Goal: Task Accomplishment & Management: Manage account settings

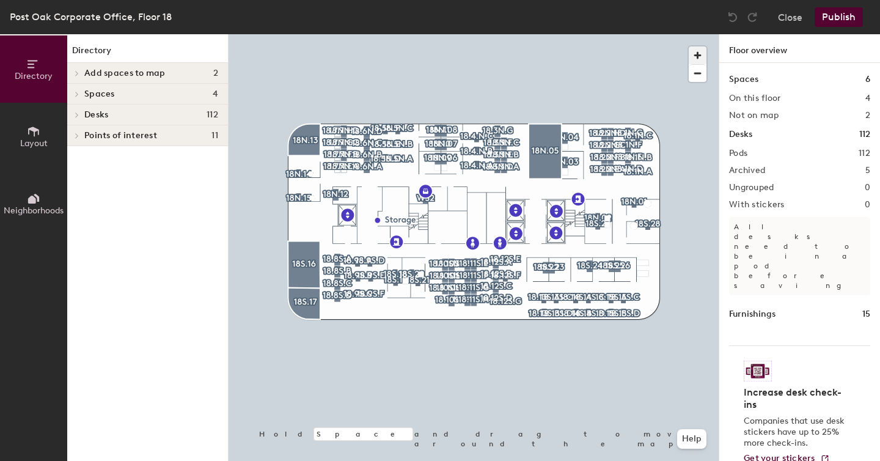
click at [699, 57] on span "button" at bounding box center [697, 55] width 18 height 18
click at [701, 57] on span "button" at bounding box center [697, 55] width 18 height 18
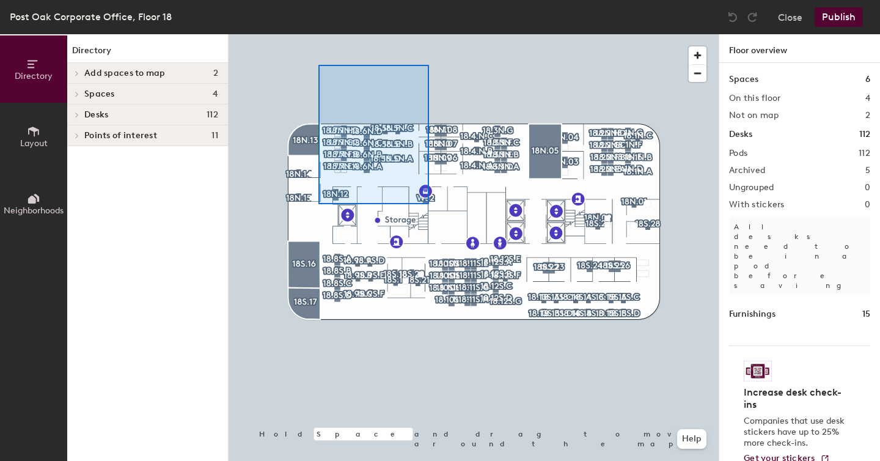
click at [526, 34] on div at bounding box center [473, 34] width 490 height 0
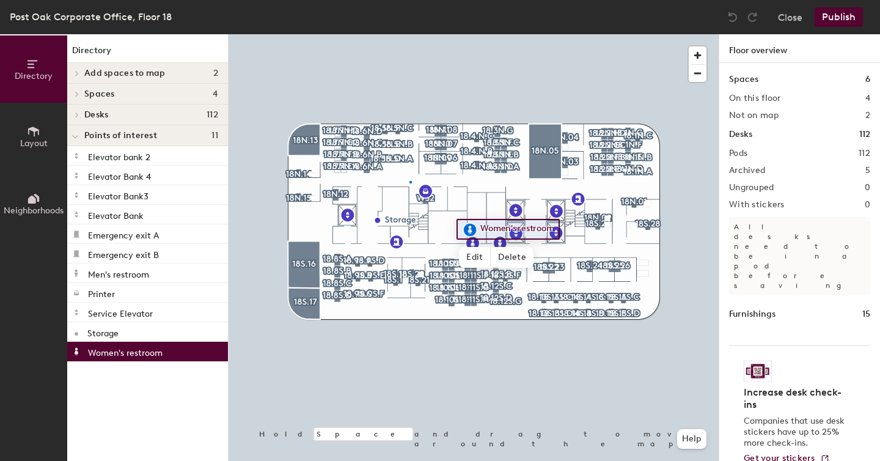
click at [409, 34] on div at bounding box center [473, 34] width 490 height 0
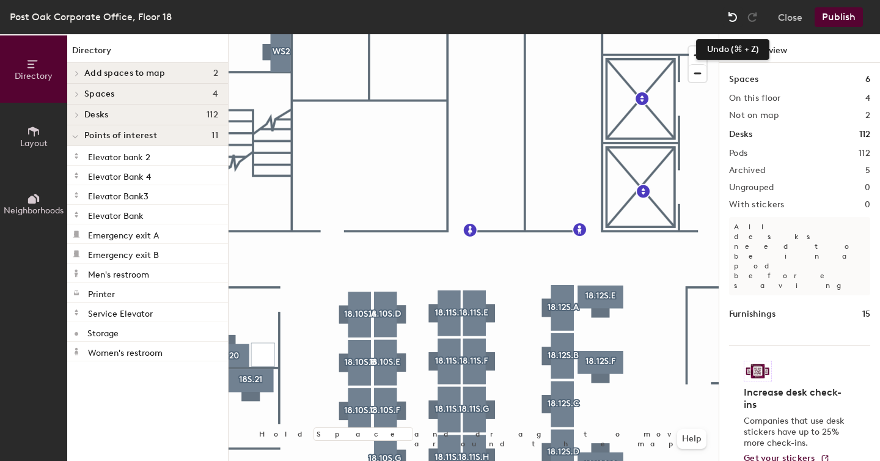
click at [732, 19] on img at bounding box center [732, 17] width 12 height 12
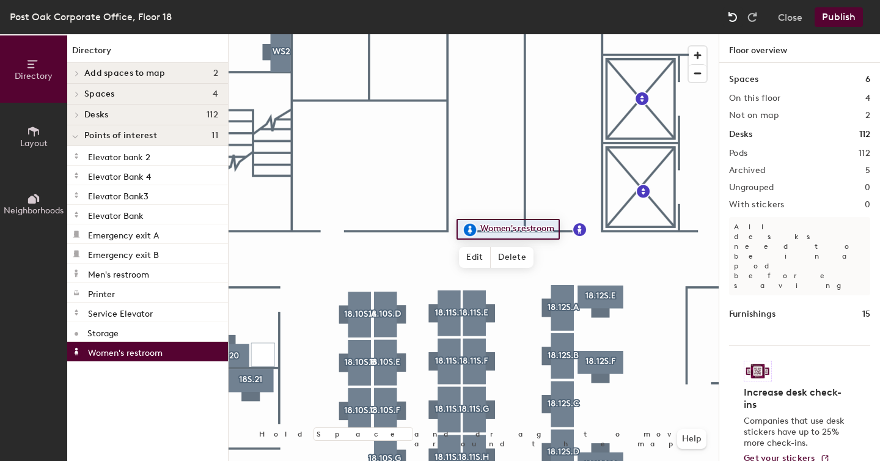
click at [732, 19] on img at bounding box center [732, 17] width 12 height 12
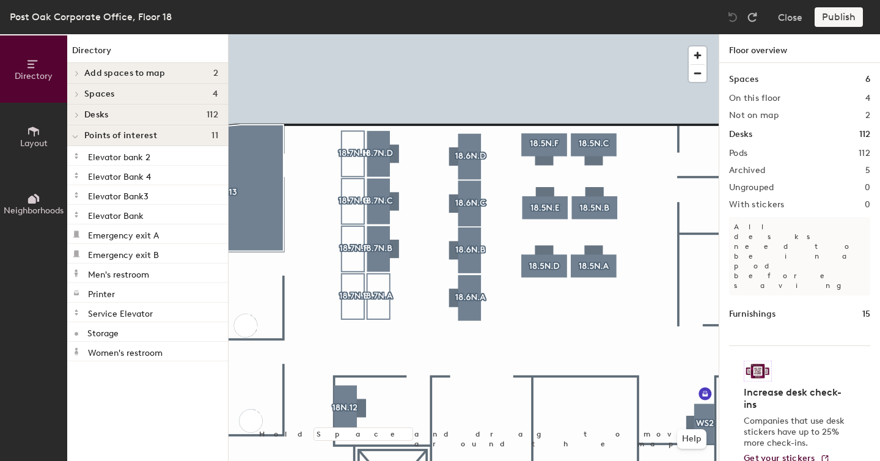
click at [347, 34] on div at bounding box center [473, 34] width 490 height 0
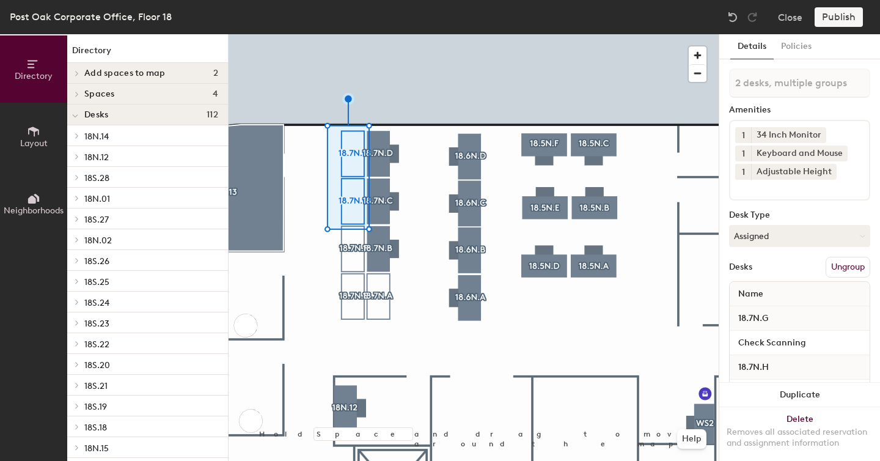
scroll to position [50, 0]
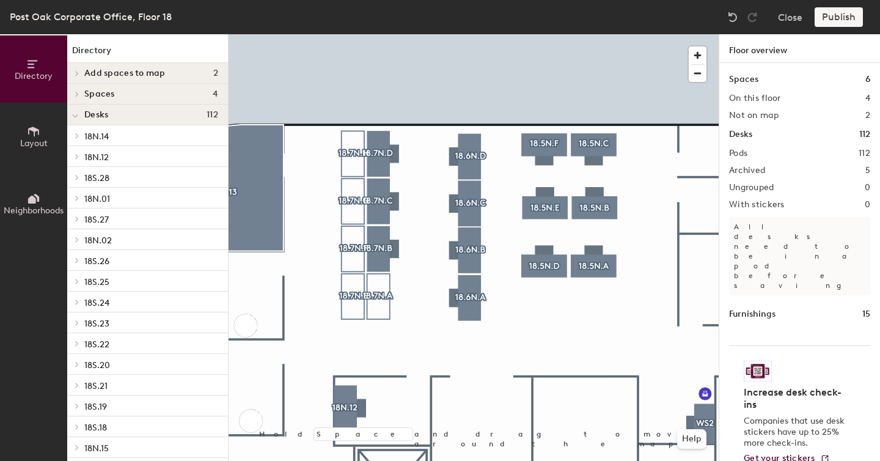
click at [344, 34] on div at bounding box center [473, 34] width 490 height 0
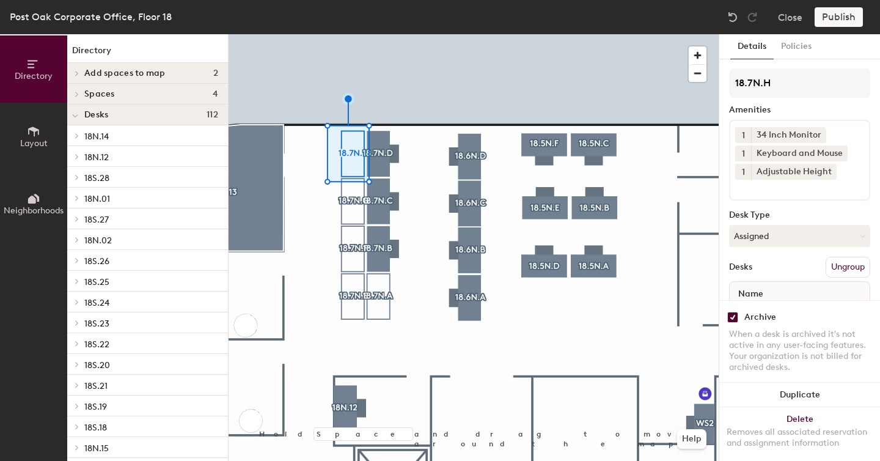
click at [731, 312] on input "checkbox" at bounding box center [732, 317] width 11 height 11
click at [345, 34] on div at bounding box center [473, 34] width 490 height 0
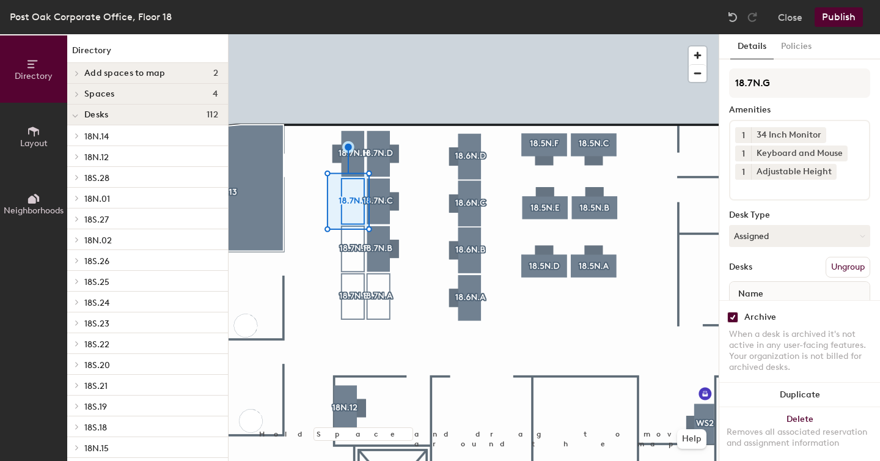
drag, startPoint x: 731, startPoint y: 309, endPoint x: 726, endPoint y: 304, distance: 6.5
click at [727, 312] on input "checkbox" at bounding box center [732, 317] width 11 height 11
click at [353, 34] on div at bounding box center [473, 34] width 490 height 0
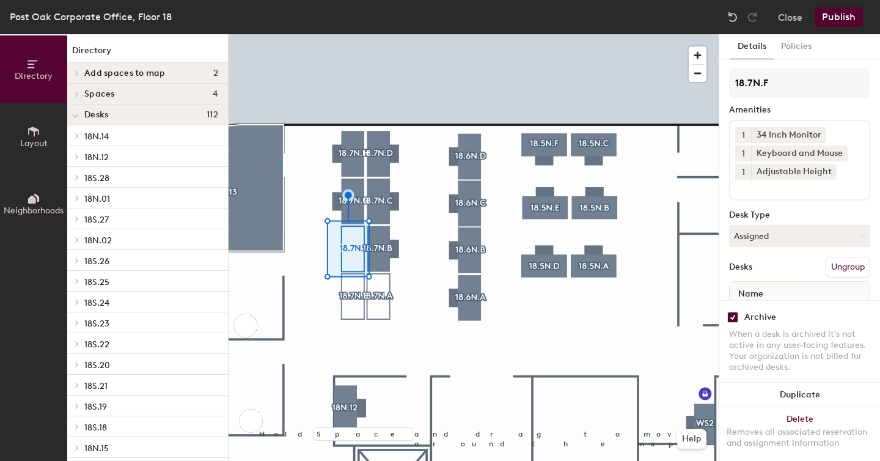
click at [735, 312] on input "checkbox" at bounding box center [732, 317] width 11 height 11
click at [351, 34] on div at bounding box center [473, 34] width 490 height 0
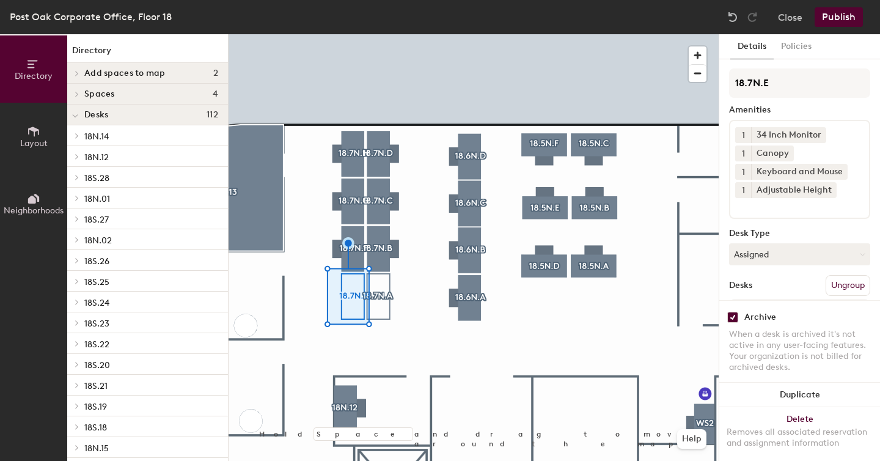
click at [733, 312] on input "checkbox" at bounding box center [732, 317] width 11 height 11
click at [375, 34] on div at bounding box center [473, 34] width 490 height 0
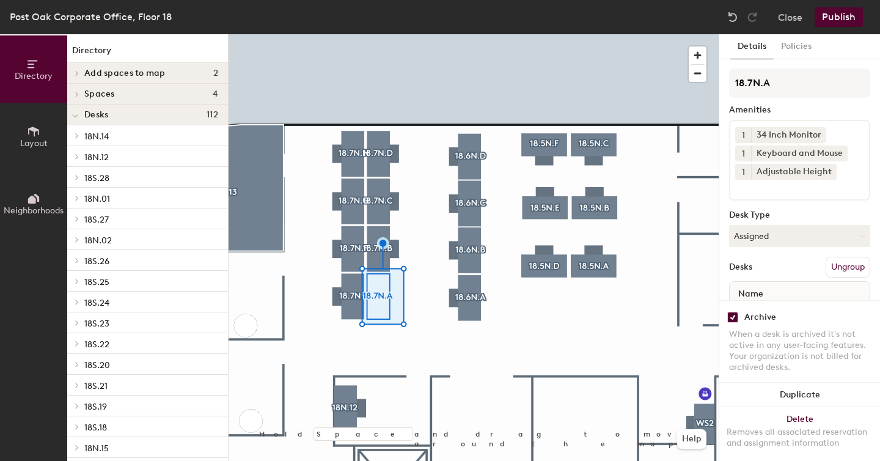
click at [729, 312] on input "checkbox" at bounding box center [732, 317] width 11 height 11
checkbox input "false"
click at [360, 34] on div at bounding box center [473, 34] width 490 height 0
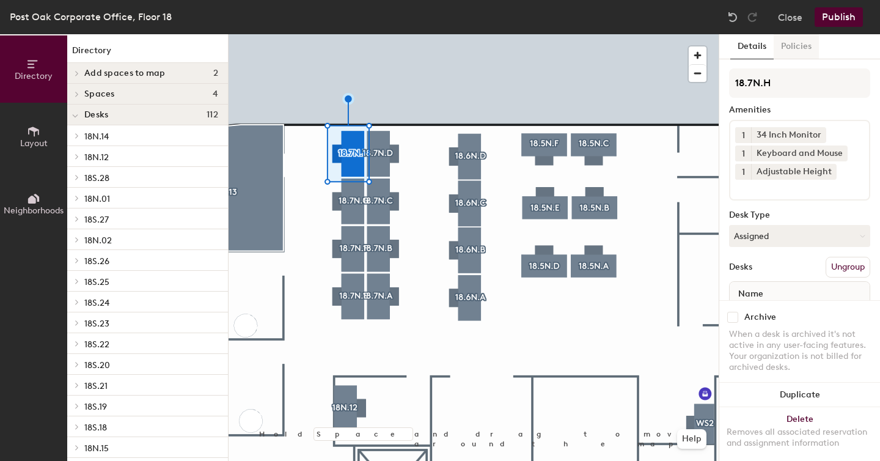
click at [787, 48] on button "Policies" at bounding box center [795, 46] width 45 height 25
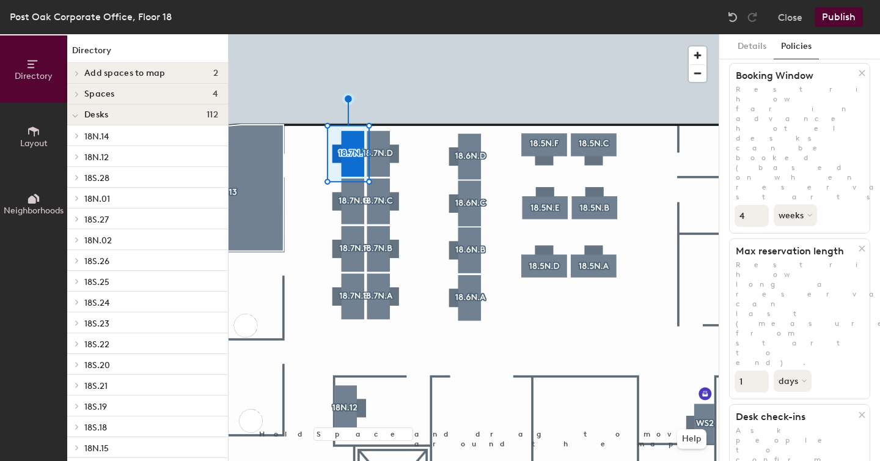
scroll to position [43, 0]
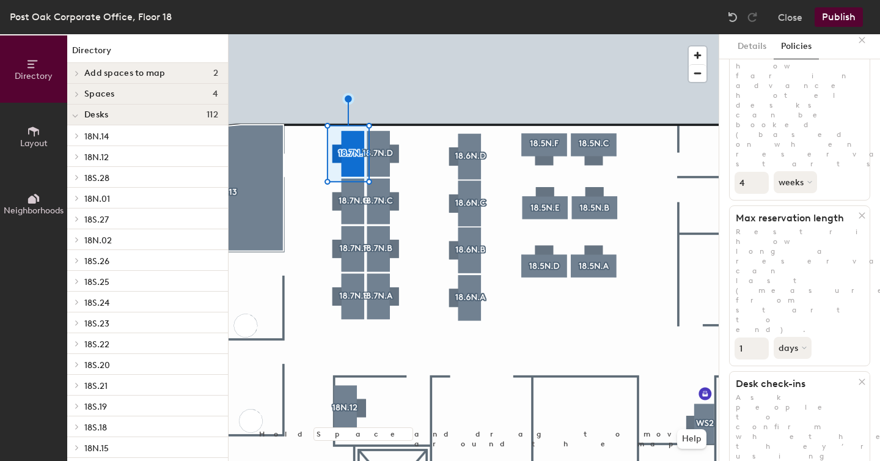
scroll to position [76, 0]
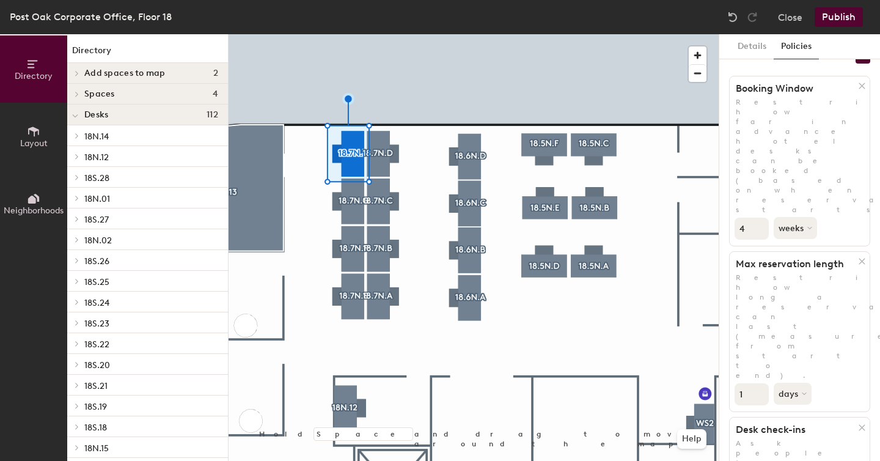
scroll to position [0, 0]
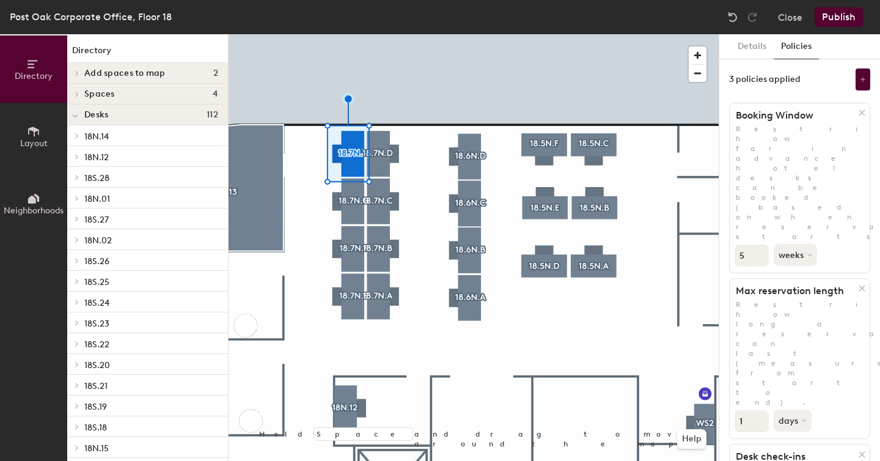
click at [758, 244] on input "5" at bounding box center [751, 255] width 34 height 22
click at [758, 244] on input "1" at bounding box center [751, 255] width 34 height 22
type input "0"
click at [759, 244] on input "0" at bounding box center [751, 255] width 34 height 22
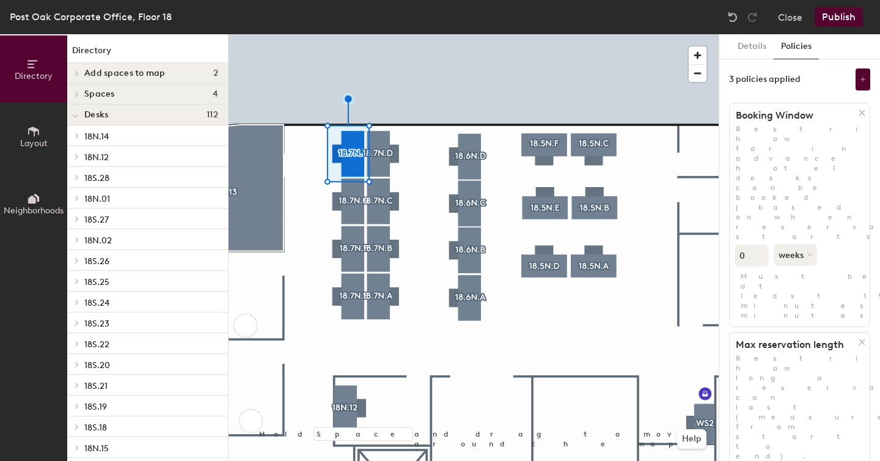
click at [844, 241] on div "0 weeks Must be at least 15 minutes minutes." at bounding box center [799, 280] width 140 height 79
click at [847, 17] on button "Publish" at bounding box center [838, 17] width 48 height 20
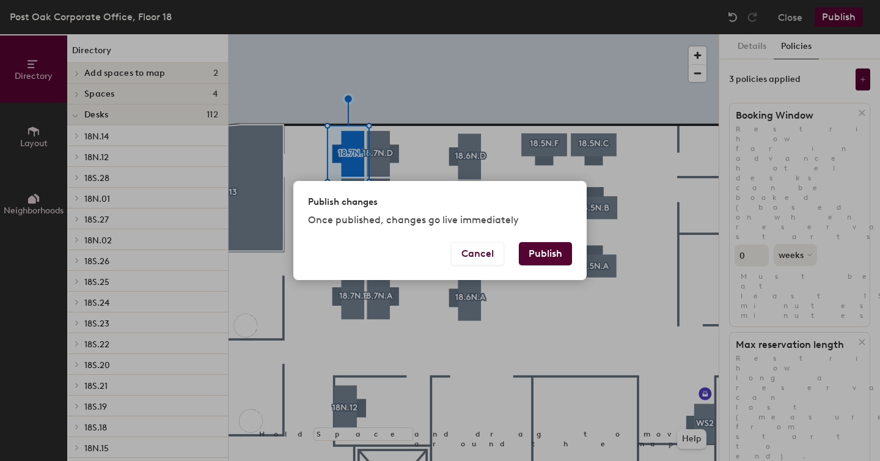
click at [557, 255] on button "Publish" at bounding box center [545, 253] width 53 height 23
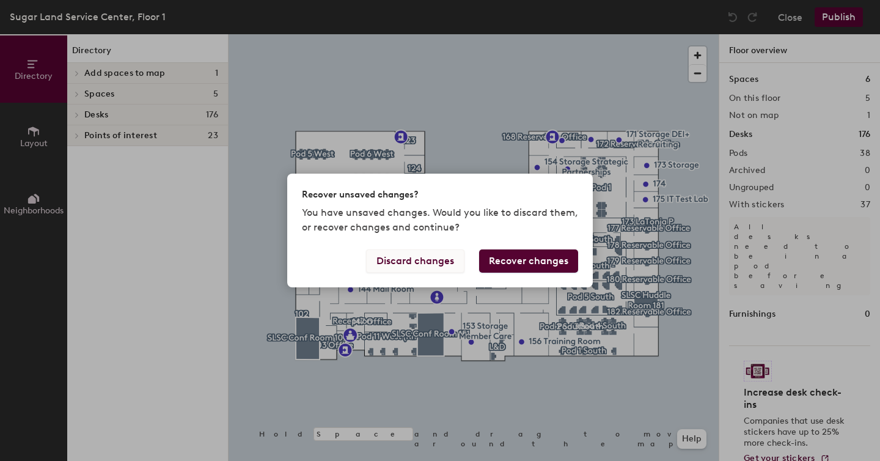
click at [425, 261] on button "Discard changes" at bounding box center [415, 260] width 98 height 23
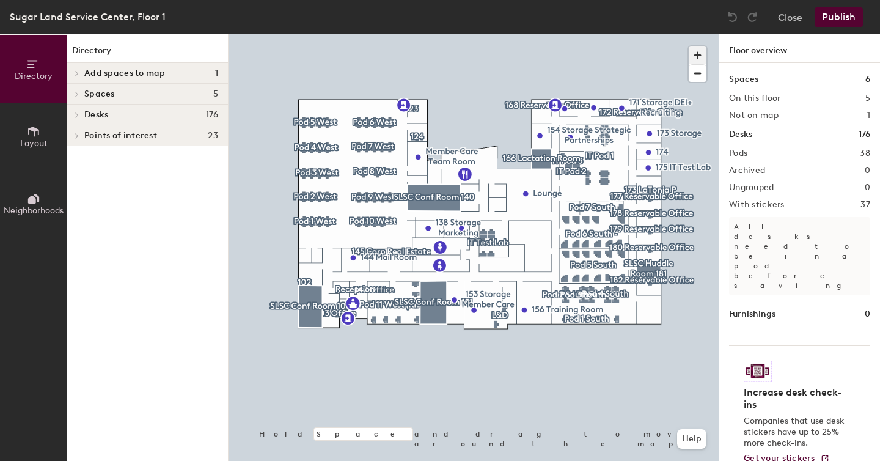
click at [703, 51] on span "button" at bounding box center [697, 55] width 18 height 18
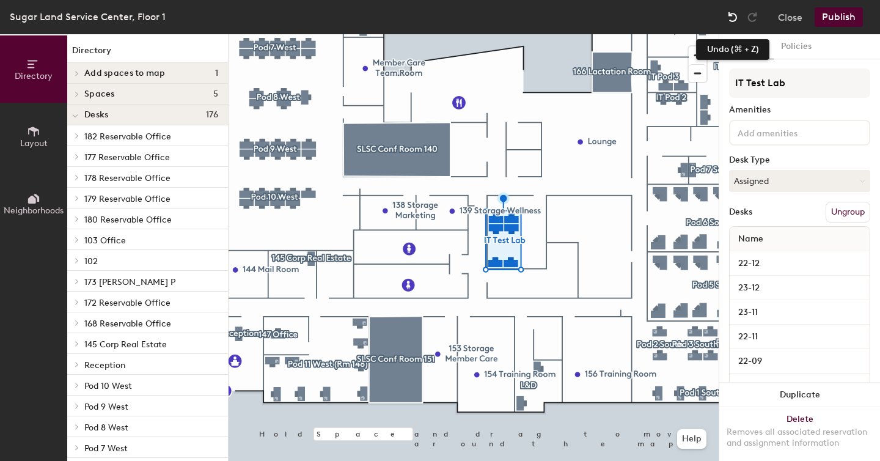
click at [727, 20] on img at bounding box center [732, 17] width 12 height 12
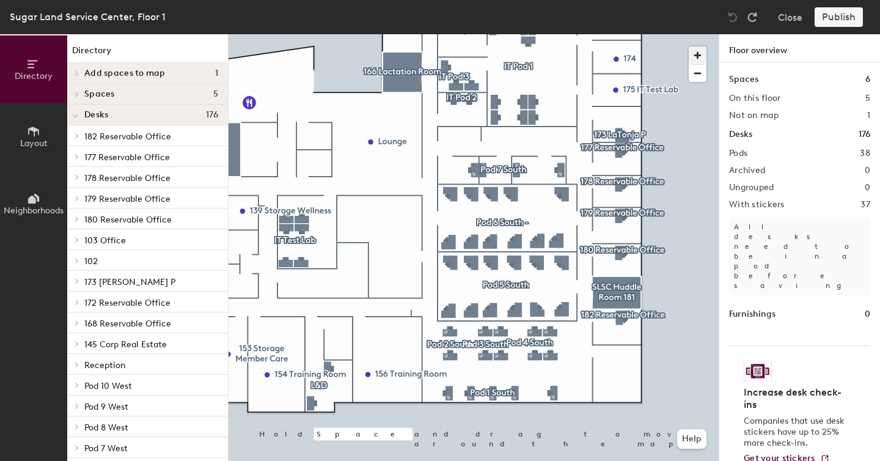
click at [452, 34] on div at bounding box center [473, 34] width 490 height 0
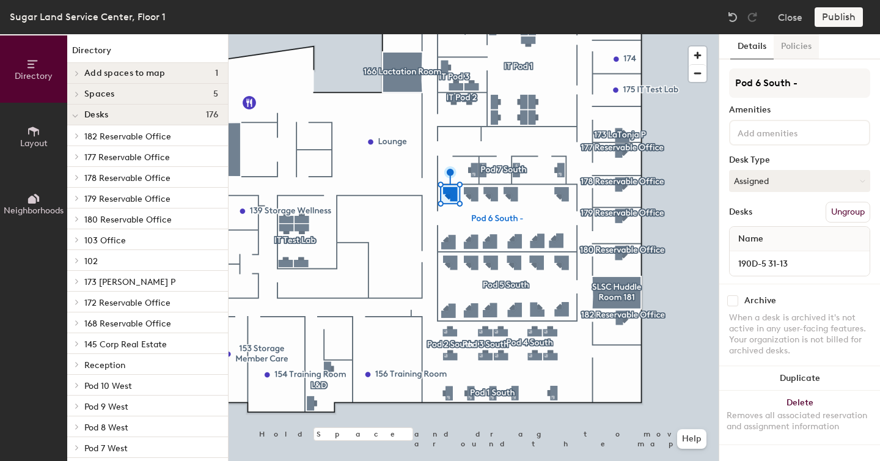
click at [790, 42] on button "Policies" at bounding box center [795, 46] width 45 height 25
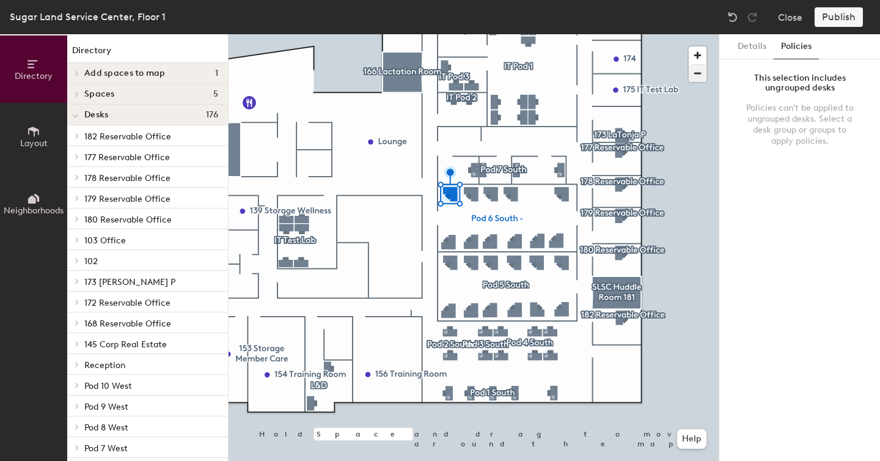
click at [547, 34] on div at bounding box center [473, 34] width 490 height 0
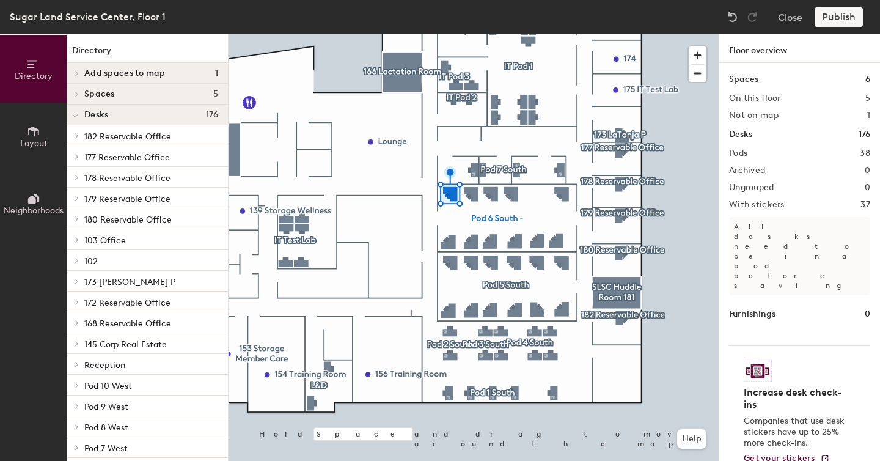
click at [546, 34] on div at bounding box center [473, 34] width 490 height 0
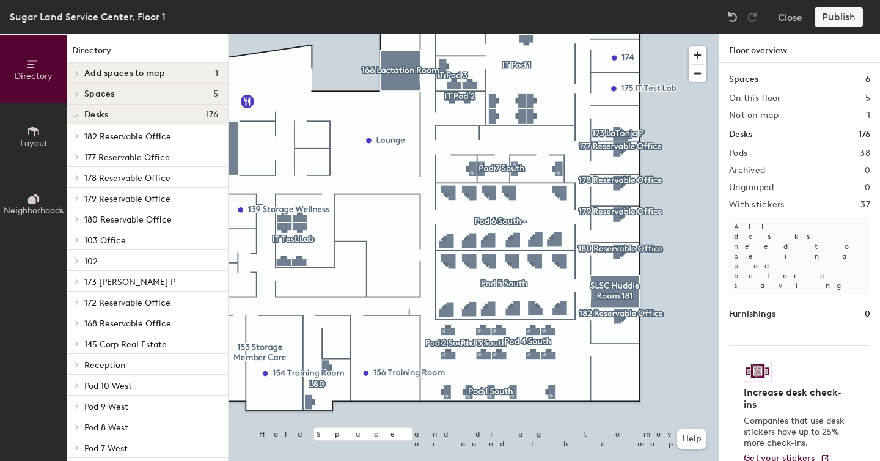
click at [491, 34] on div at bounding box center [473, 34] width 490 height 0
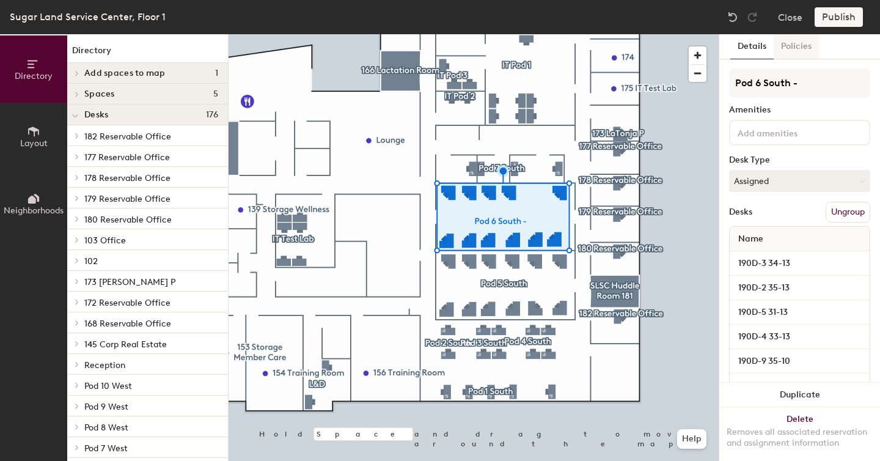
click at [799, 48] on button "Policies" at bounding box center [795, 46] width 45 height 25
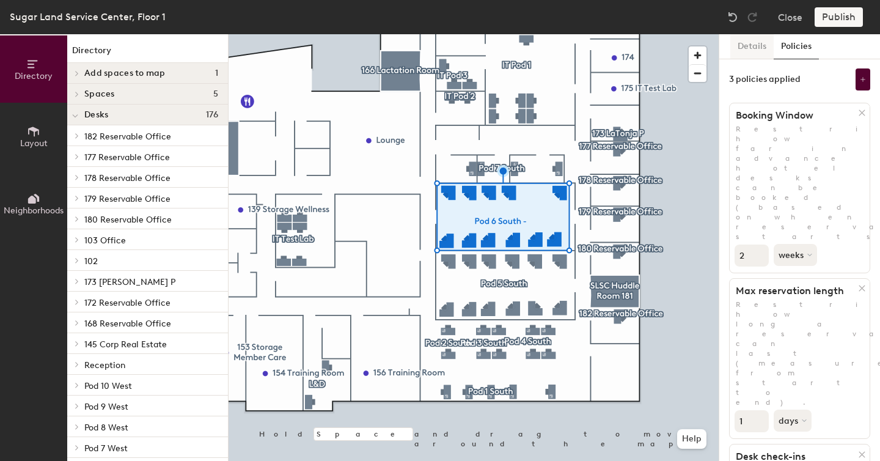
click at [742, 46] on button "Details" at bounding box center [751, 46] width 43 height 25
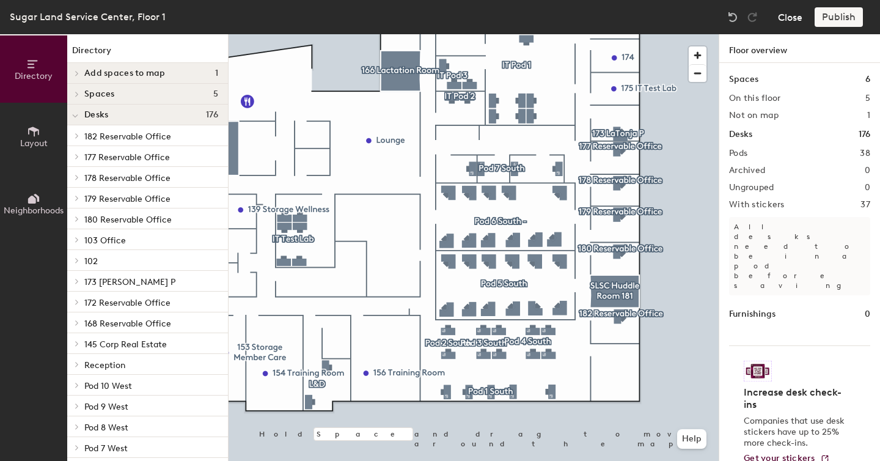
click at [787, 24] on button "Close" at bounding box center [790, 17] width 24 height 20
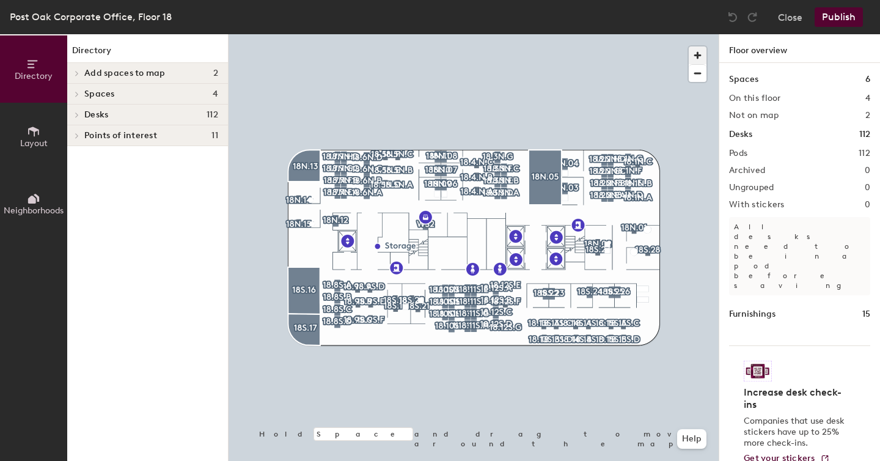
click at [693, 51] on span "button" at bounding box center [697, 55] width 18 height 18
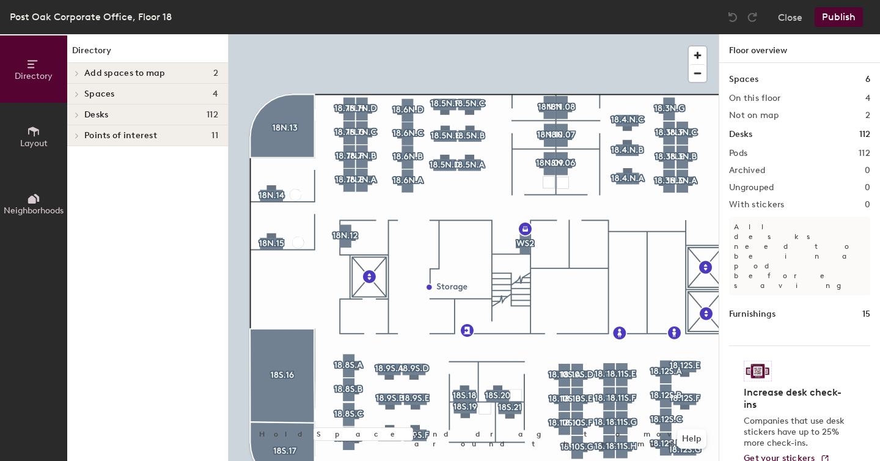
click at [348, 34] on div at bounding box center [473, 34] width 490 height 0
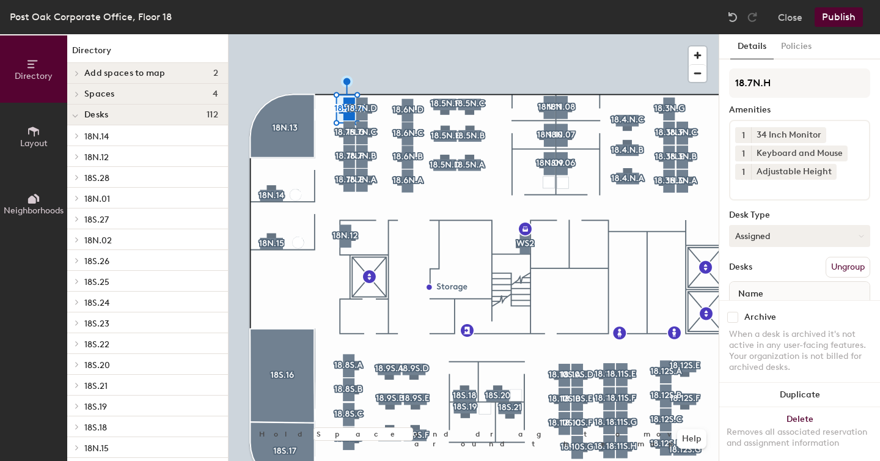
click at [783, 235] on button "Assigned" at bounding box center [799, 236] width 141 height 22
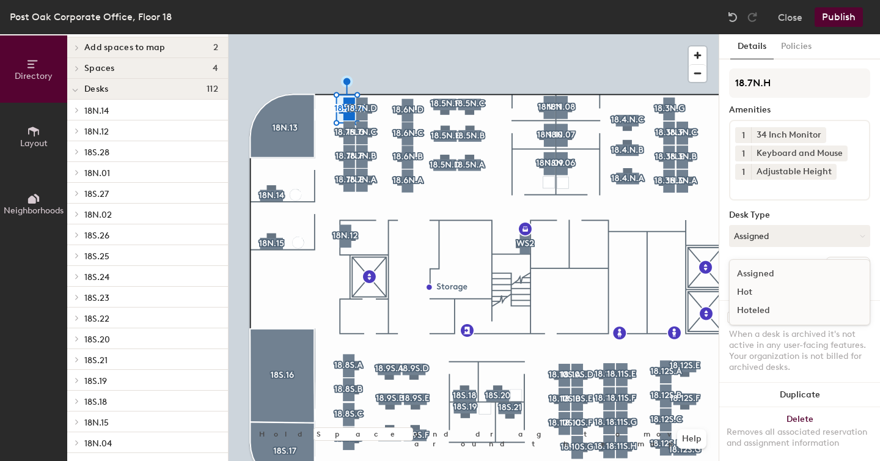
scroll to position [23, 0]
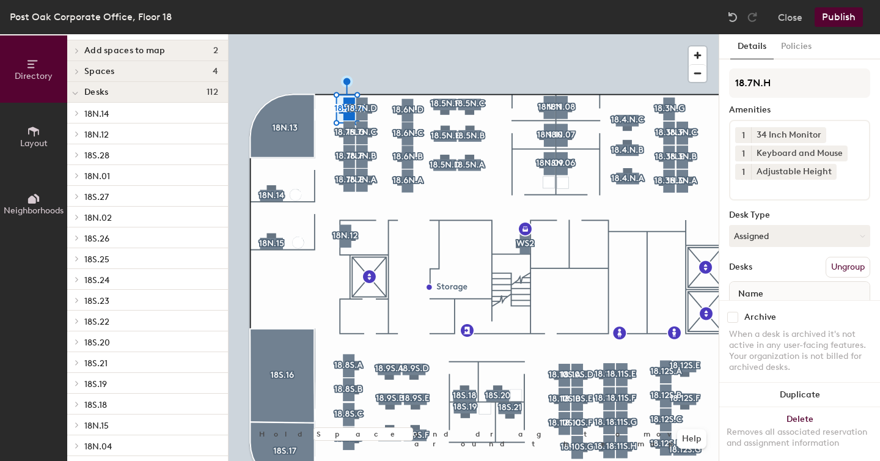
click at [76, 95] on icon at bounding box center [75, 93] width 6 height 5
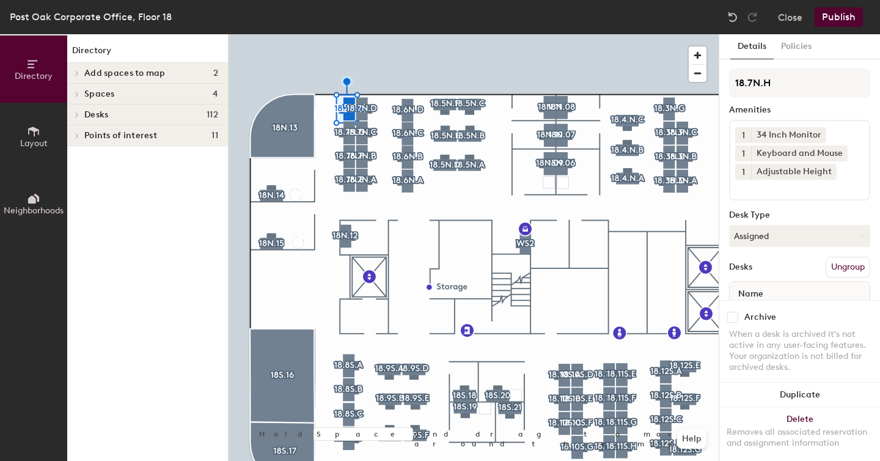
click at [78, 114] on icon at bounding box center [77, 114] width 2 height 5
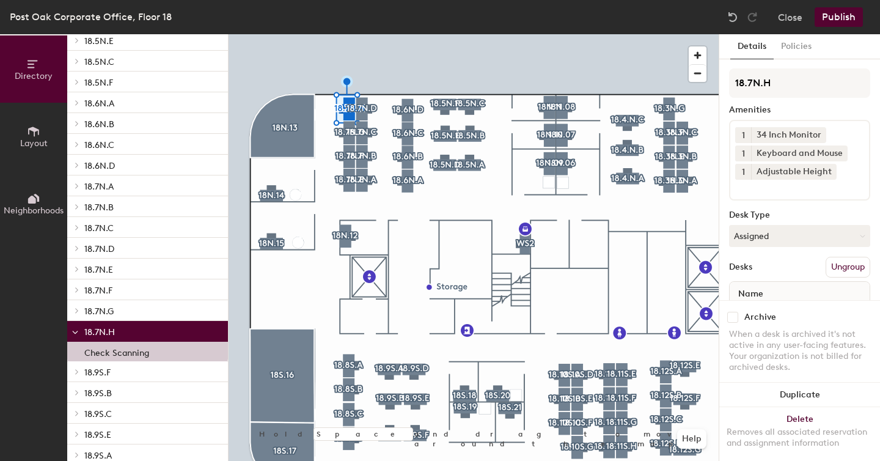
scroll to position [663, 0]
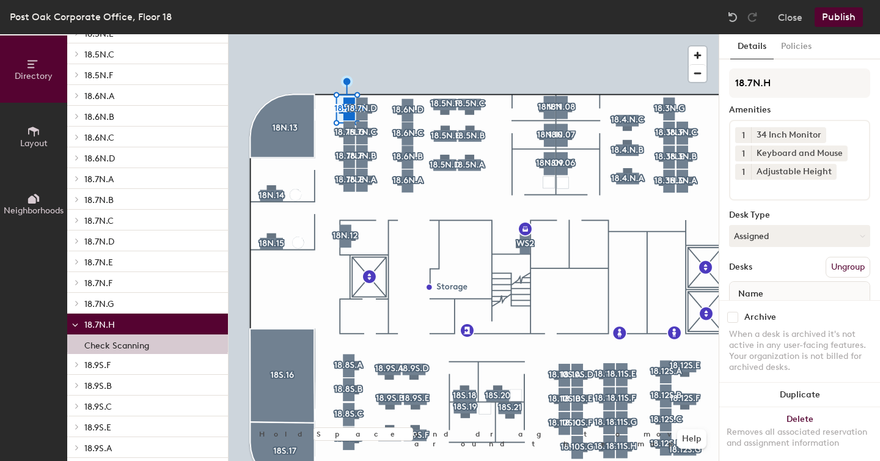
click at [75, 326] on icon at bounding box center [75, 325] width 5 height 2
click at [76, 326] on icon at bounding box center [77, 323] width 2 height 5
click at [100, 326] on span "18.7N.H" at bounding box center [99, 324] width 31 height 10
click at [99, 326] on span "18.7N.H" at bounding box center [99, 324] width 31 height 10
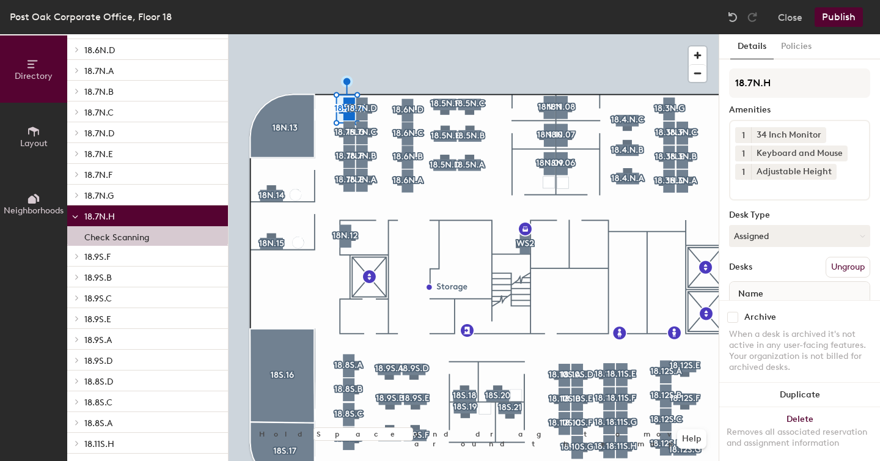
scroll to position [790, 0]
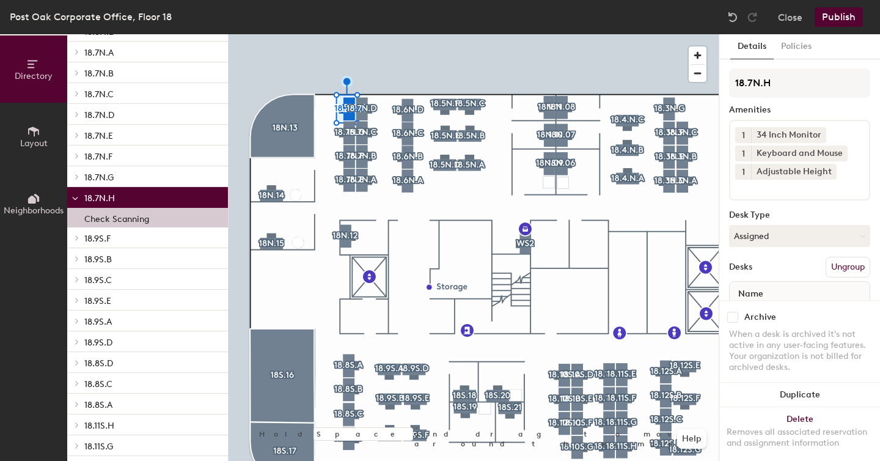
click at [97, 222] on p "Check Scanning" at bounding box center [116, 217] width 65 height 14
click at [76, 201] on icon at bounding box center [75, 198] width 6 height 5
click at [75, 200] on div at bounding box center [75, 197] width 16 height 20
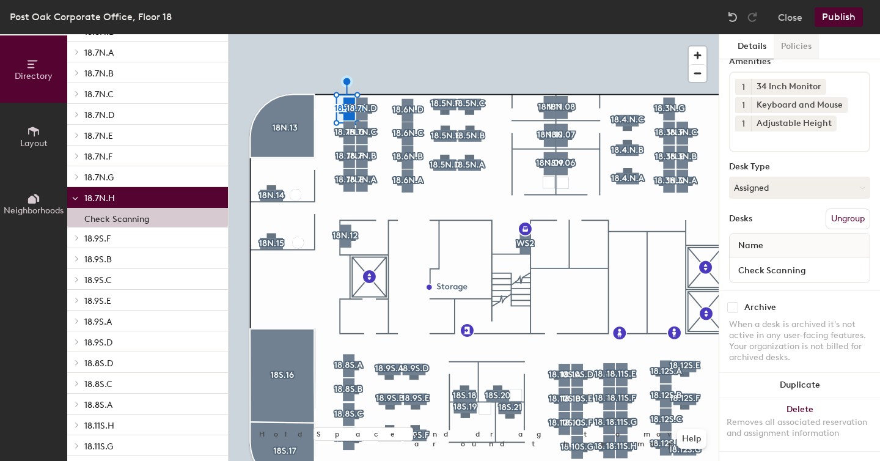
click at [806, 48] on button "Policies" at bounding box center [795, 46] width 45 height 25
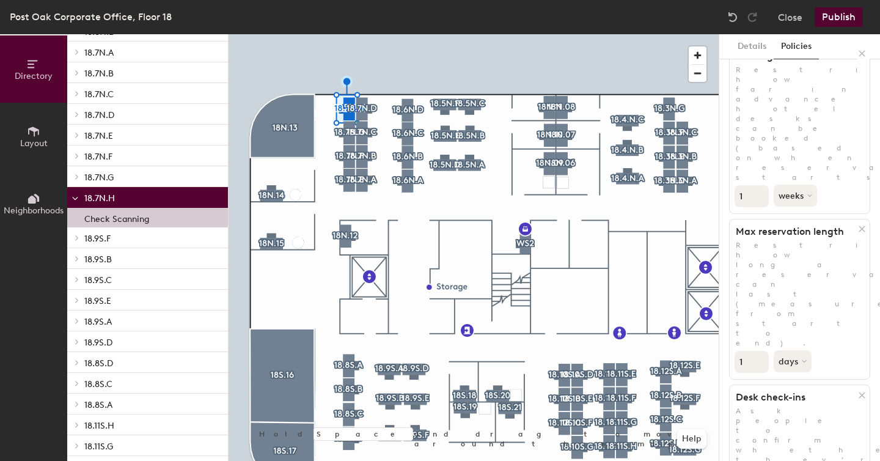
scroll to position [0, 0]
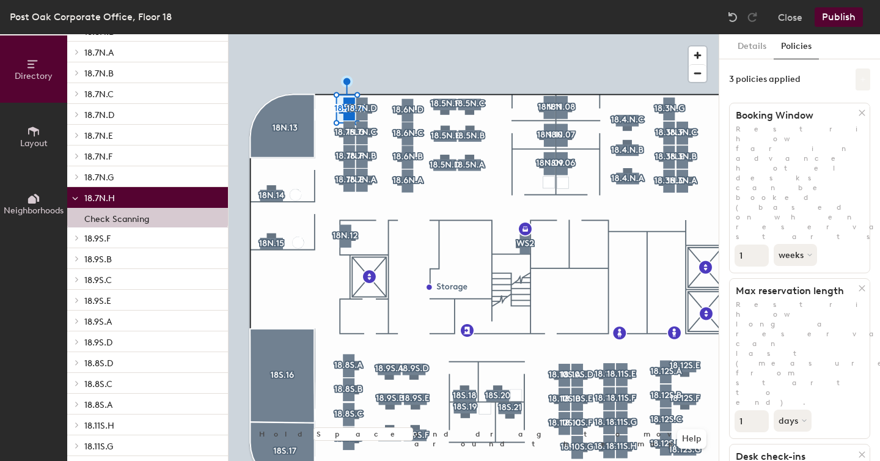
click at [860, 79] on icon at bounding box center [862, 79] width 5 height 5
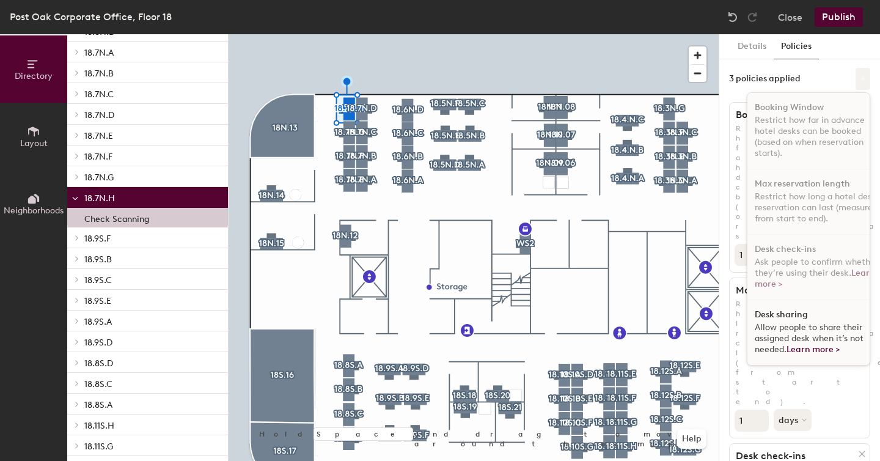
click at [859, 79] on icon at bounding box center [862, 79] width 6 height 6
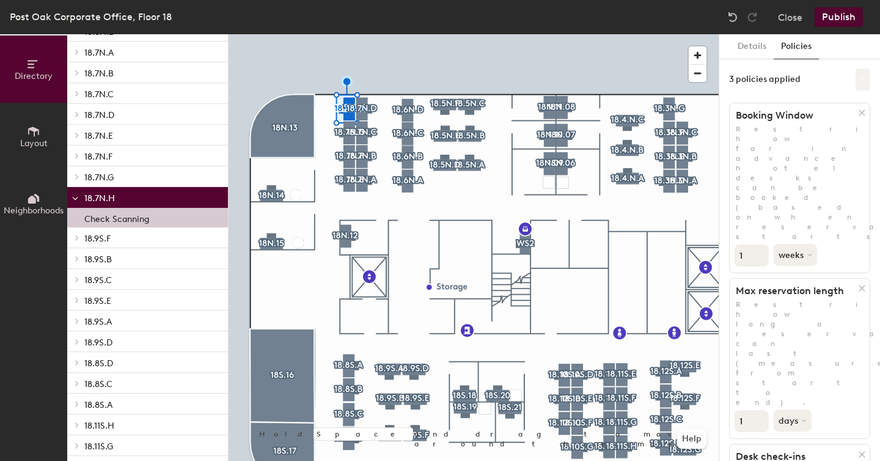
click at [855, 76] on button at bounding box center [862, 79] width 15 height 22
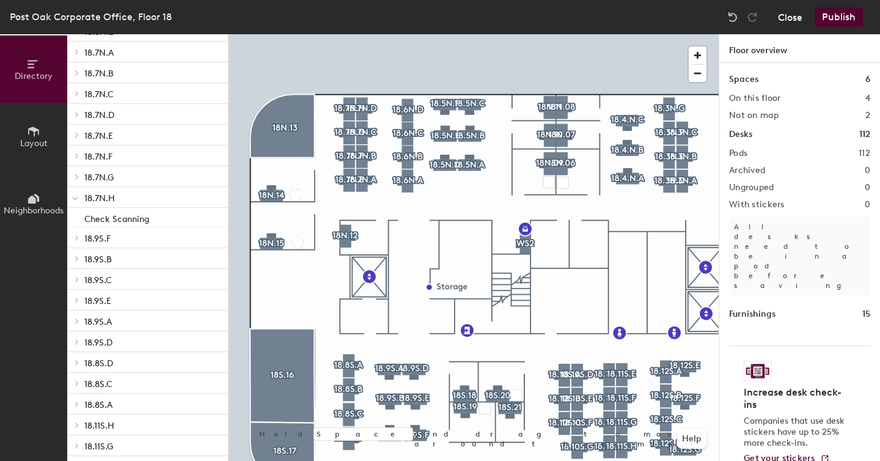
click at [795, 13] on button "Close" at bounding box center [790, 17] width 24 height 20
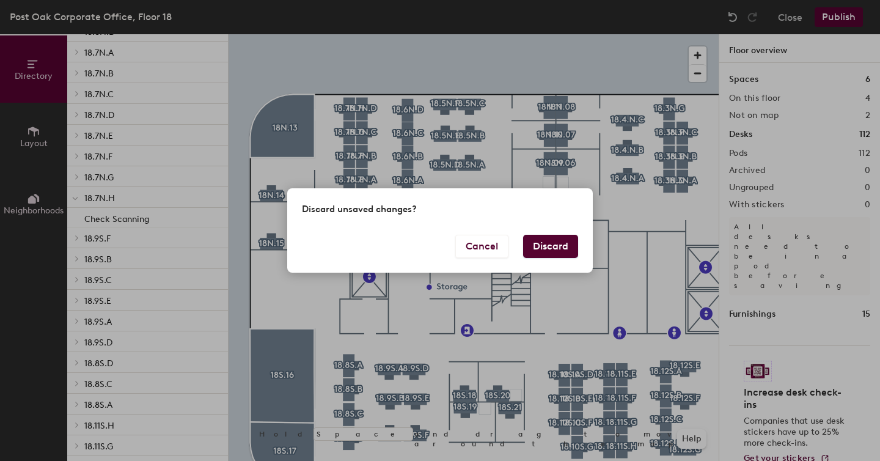
click at [555, 246] on button "Discard" at bounding box center [550, 246] width 55 height 23
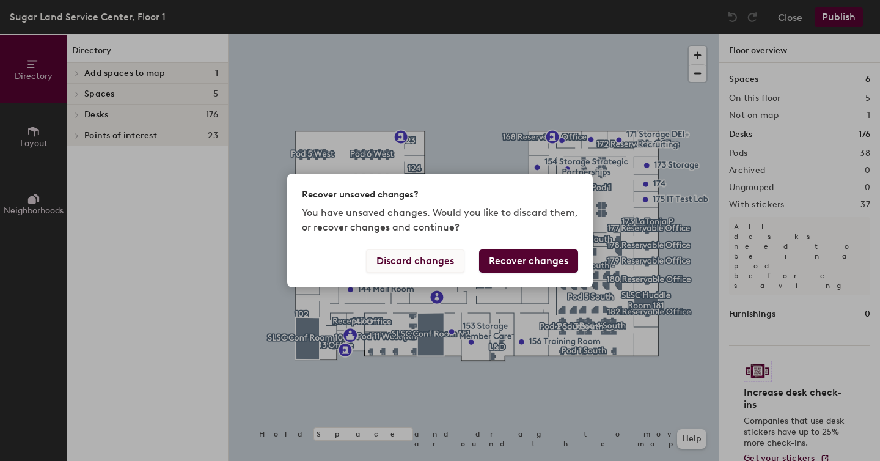
click at [427, 262] on button "Discard changes" at bounding box center [415, 260] width 98 height 23
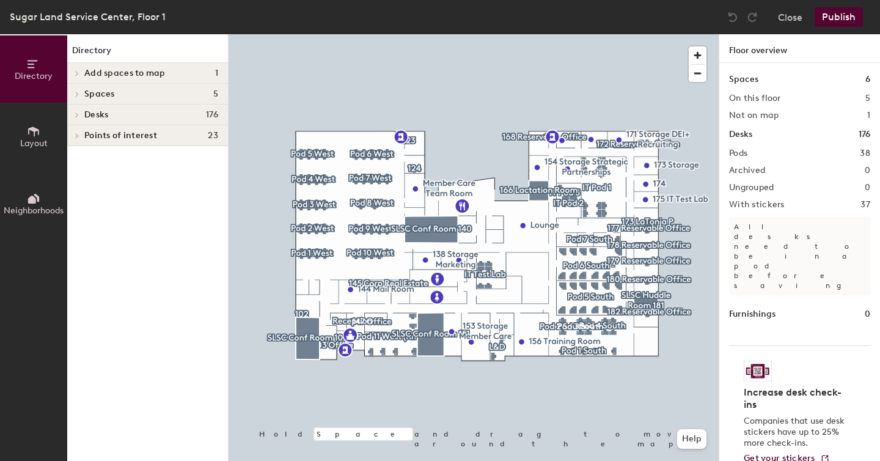
click at [563, 34] on div at bounding box center [473, 34] width 490 height 0
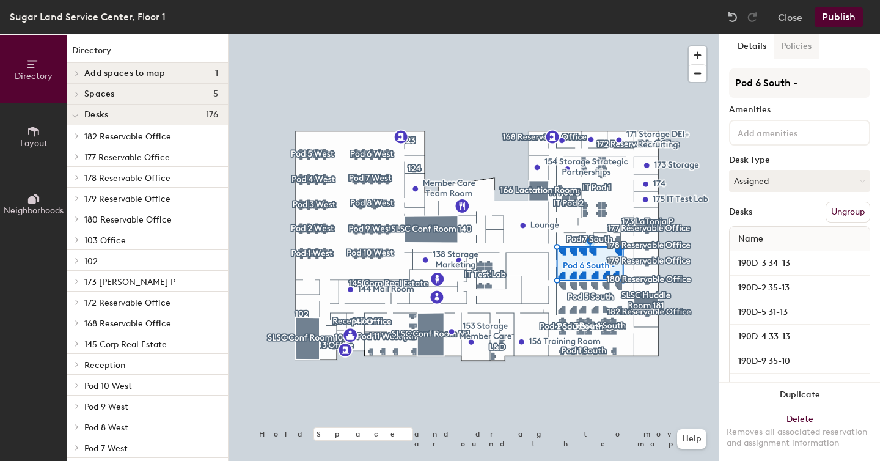
click at [795, 42] on button "Policies" at bounding box center [795, 46] width 45 height 25
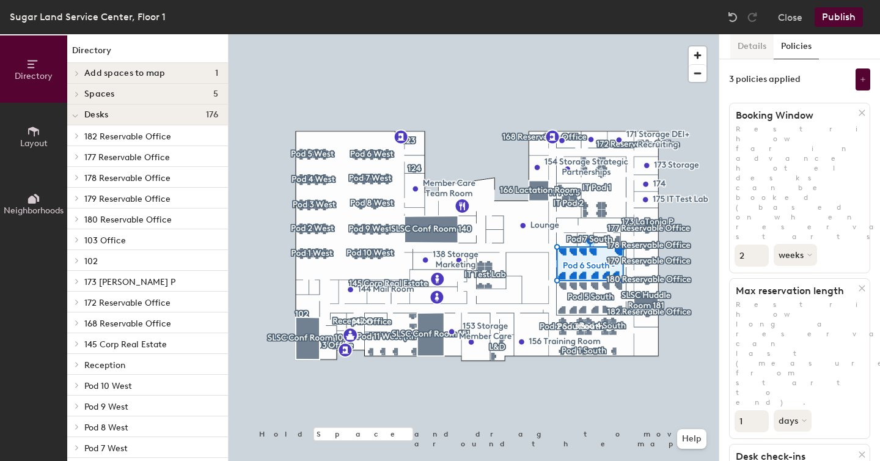
click at [753, 48] on button "Details" at bounding box center [751, 46] width 43 height 25
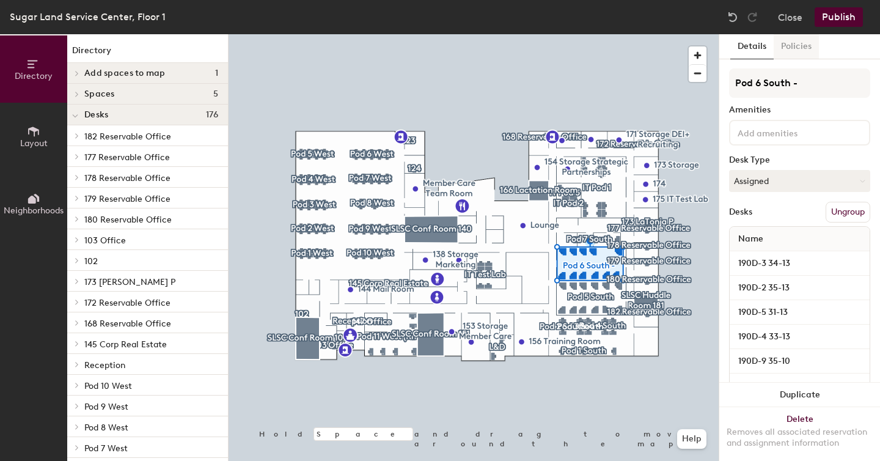
click at [787, 51] on button "Policies" at bounding box center [795, 46] width 45 height 25
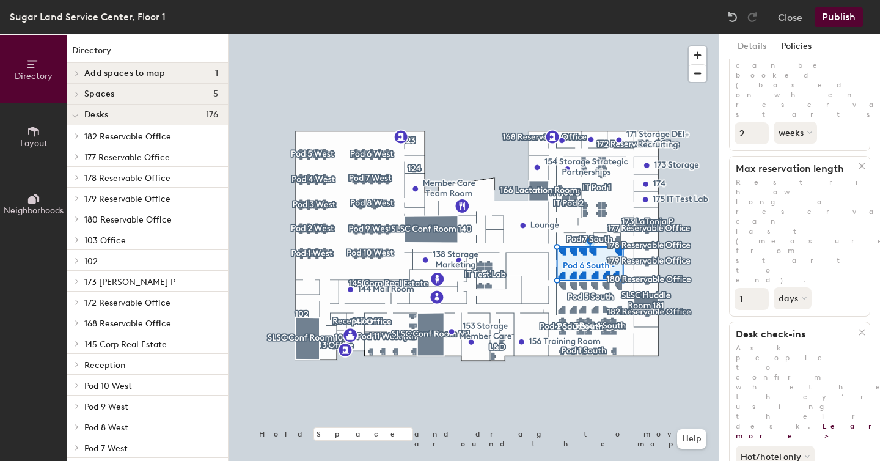
scroll to position [188, 0]
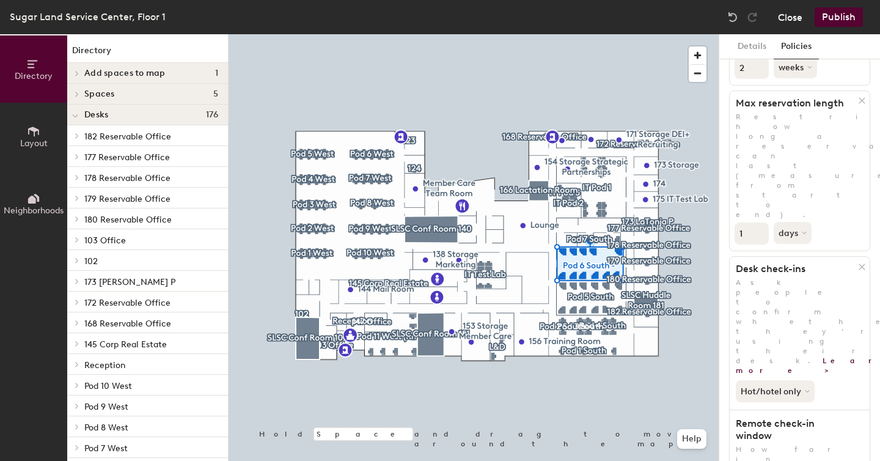
click at [802, 16] on button "Close" at bounding box center [790, 17] width 24 height 20
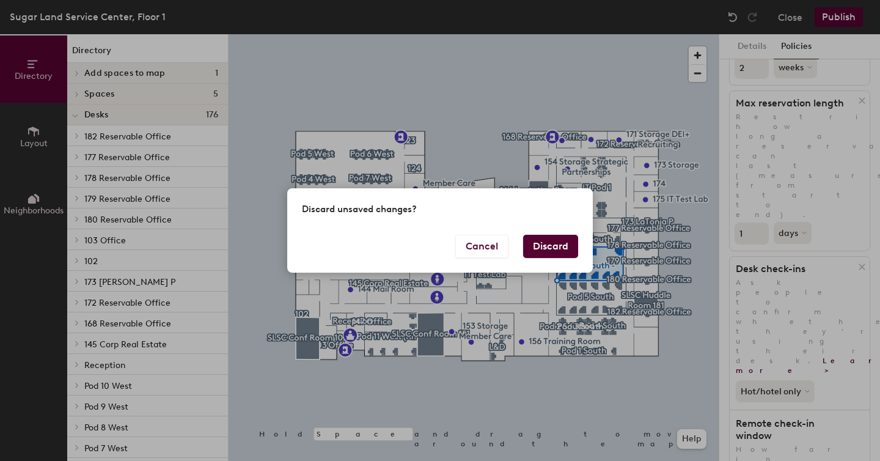
click at [555, 249] on button "Discard" at bounding box center [550, 246] width 55 height 23
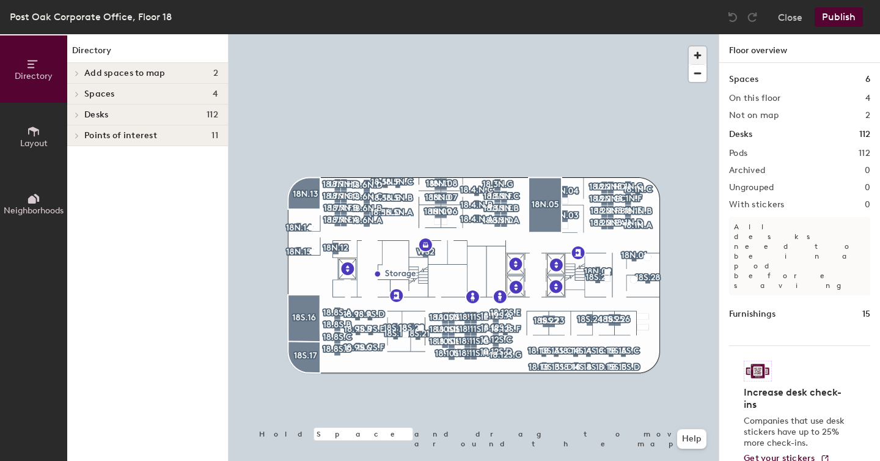
click at [696, 53] on span "button" at bounding box center [697, 55] width 18 height 18
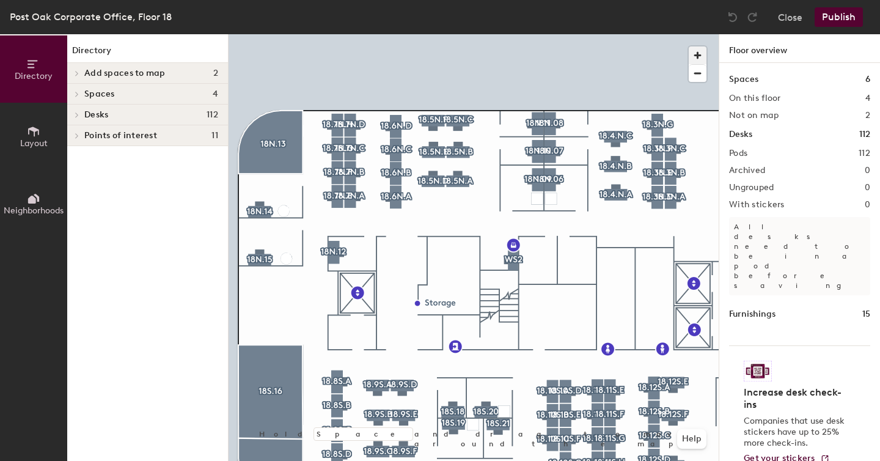
drag, startPoint x: 699, startPoint y: 54, endPoint x: 692, endPoint y: 55, distance: 7.4
click at [699, 54] on span "button" at bounding box center [697, 55] width 18 height 18
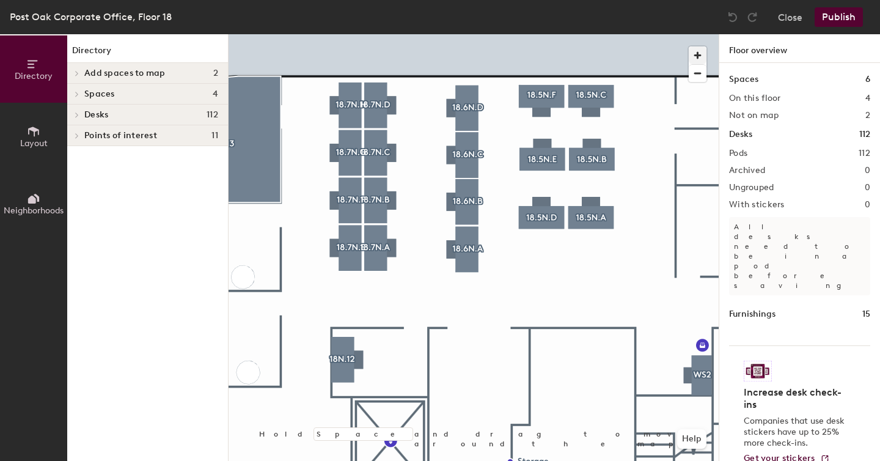
click at [462, 34] on div at bounding box center [473, 34] width 490 height 0
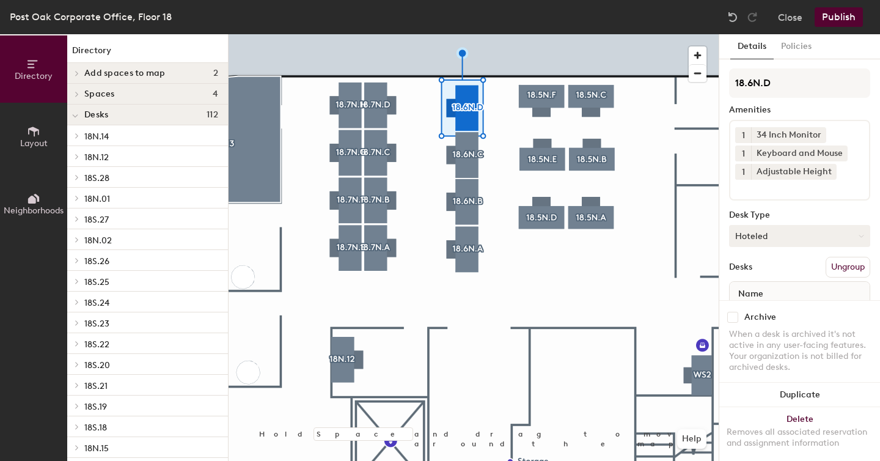
click at [853, 231] on button "Hoteled" at bounding box center [799, 236] width 141 height 22
click at [858, 213] on div "Desk Type" at bounding box center [799, 215] width 141 height 10
click at [848, 228] on button "Hoteled" at bounding box center [799, 236] width 141 height 22
click at [855, 211] on div "Desk Type" at bounding box center [799, 215] width 141 height 10
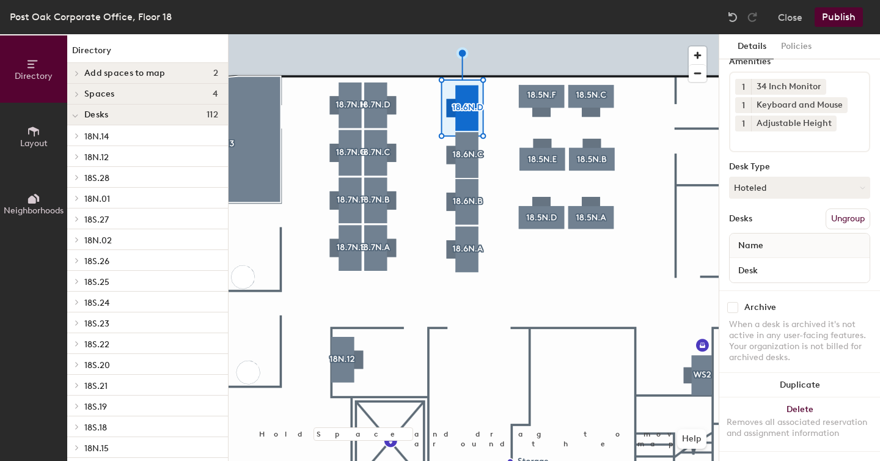
scroll to position [59, 0]
click at [773, 261] on input "Desk" at bounding box center [799, 269] width 135 height 17
click at [785, 208] on div "Desks Ungroup" at bounding box center [799, 218] width 141 height 21
click at [787, 271] on input at bounding box center [799, 269] width 135 height 17
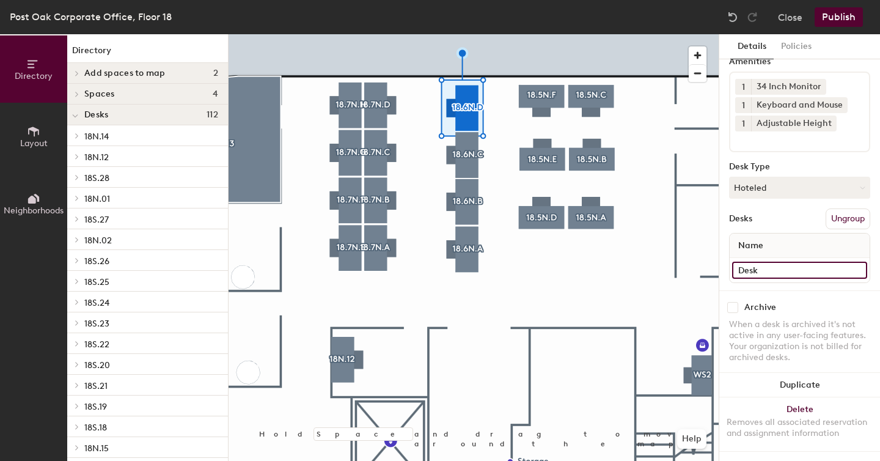
type input "Desk"
click at [793, 211] on div "Desks Ungroup" at bounding box center [799, 218] width 141 height 21
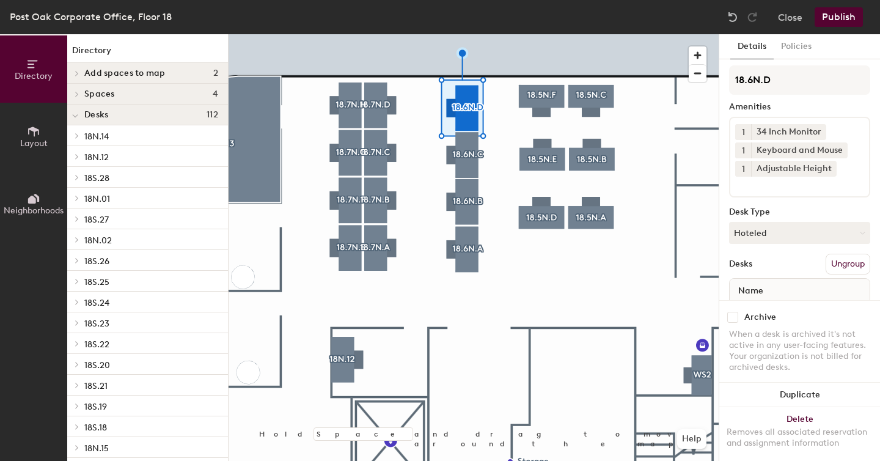
scroll to position [0, 0]
click at [811, 46] on button "Policies" at bounding box center [795, 46] width 45 height 25
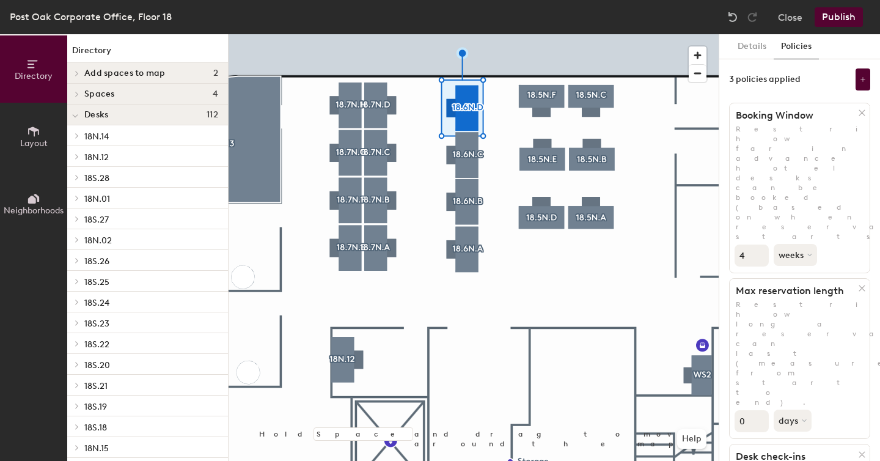
type input "0"
click at [756, 410] on input "0" at bounding box center [751, 421] width 34 height 22
click at [857, 283] on icon at bounding box center [861, 287] width 9 height 9
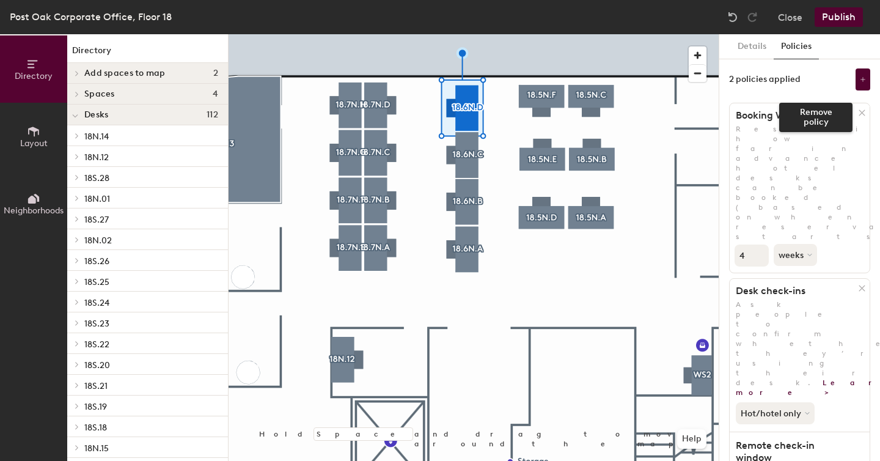
click at [859, 112] on icon at bounding box center [861, 112] width 5 height 5
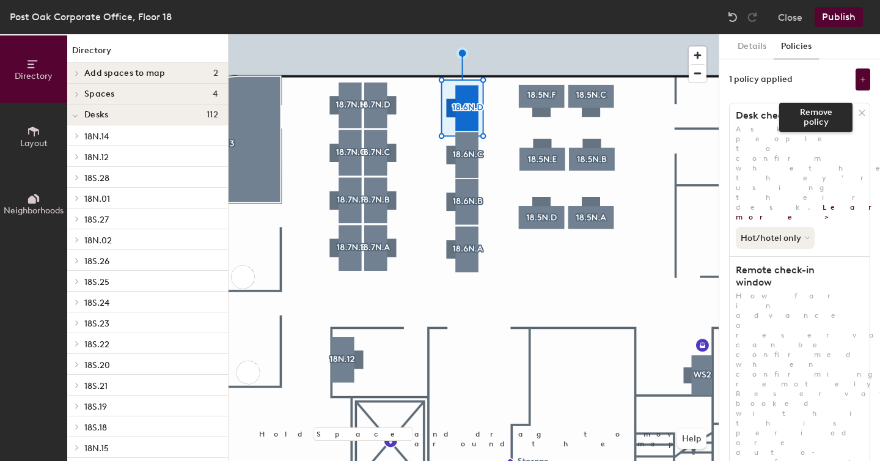
click at [857, 114] on icon at bounding box center [861, 112] width 9 height 9
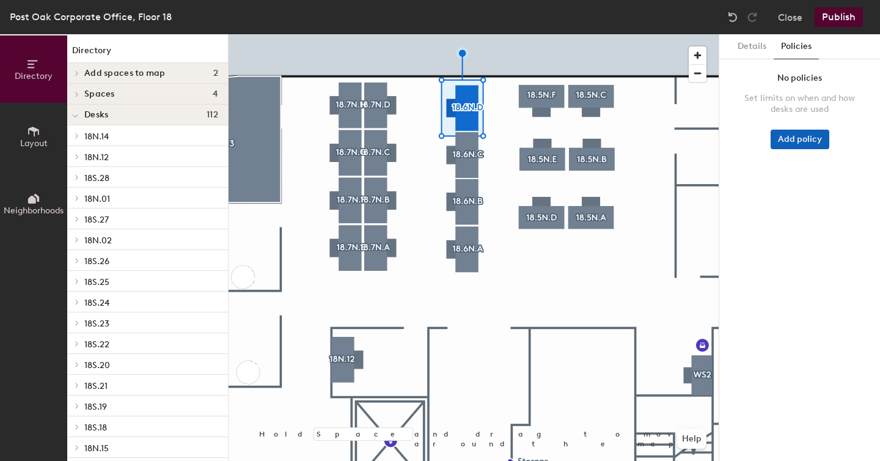
click at [795, 132] on button "Add policy" at bounding box center [799, 140] width 59 height 20
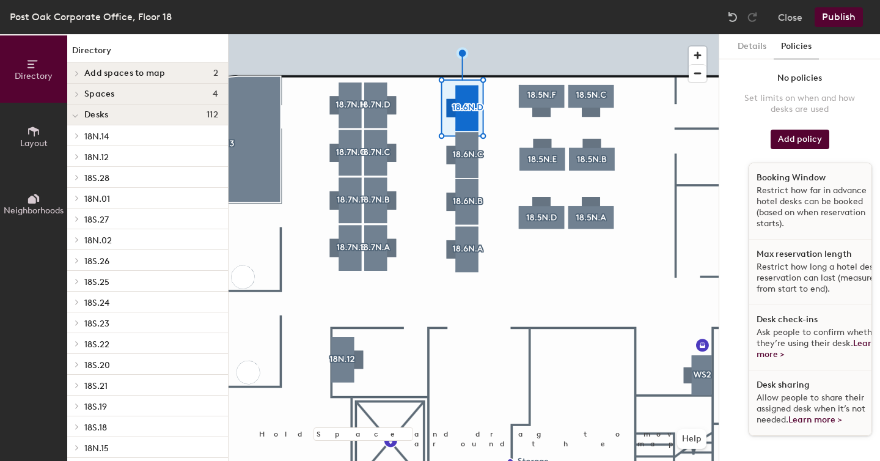
scroll to position [7, 0]
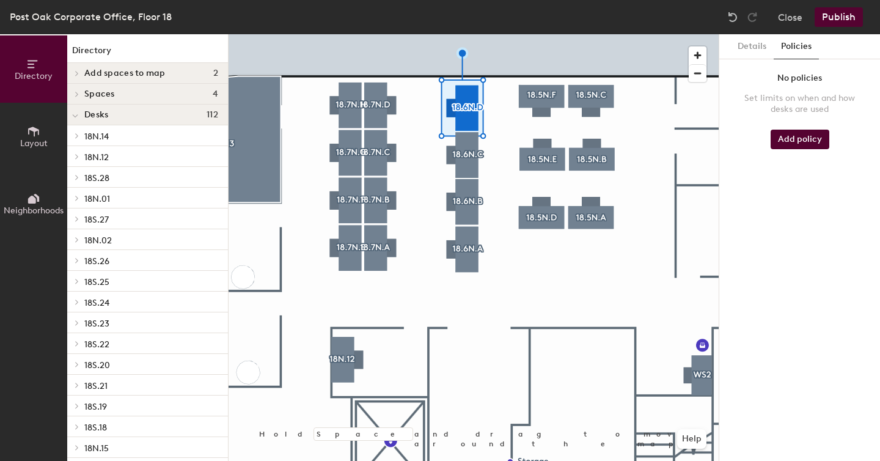
click at [745, 134] on div "No policies Set limits on when and how desks are used Add policy" at bounding box center [799, 114] width 141 height 92
click at [844, 16] on button "Publish" at bounding box center [838, 17] width 48 height 20
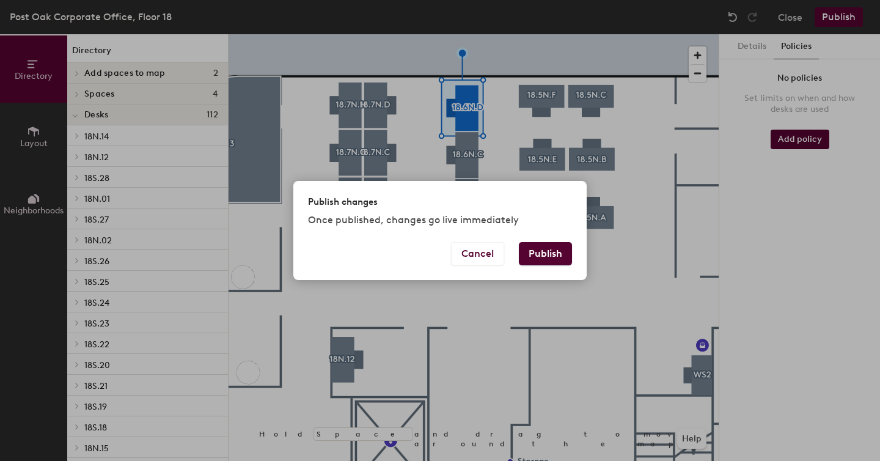
click at [537, 255] on button "Publish" at bounding box center [545, 253] width 53 height 23
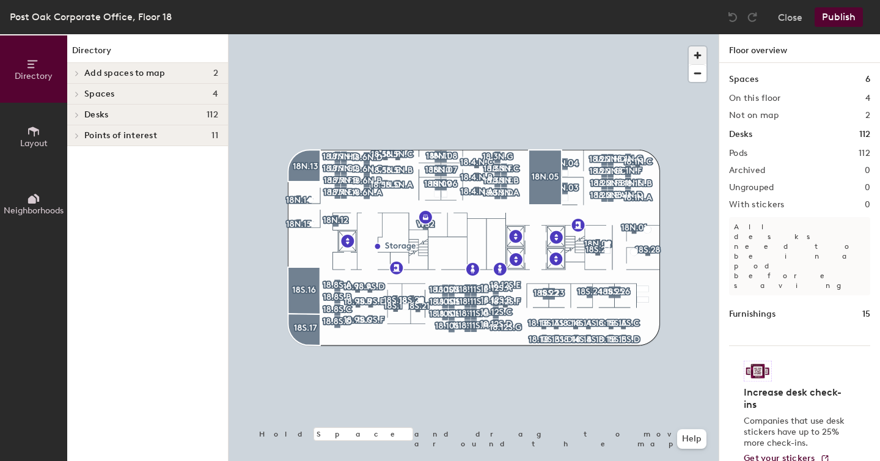
click at [698, 59] on span "button" at bounding box center [697, 55] width 18 height 18
click at [696, 56] on span "button" at bounding box center [697, 55] width 18 height 18
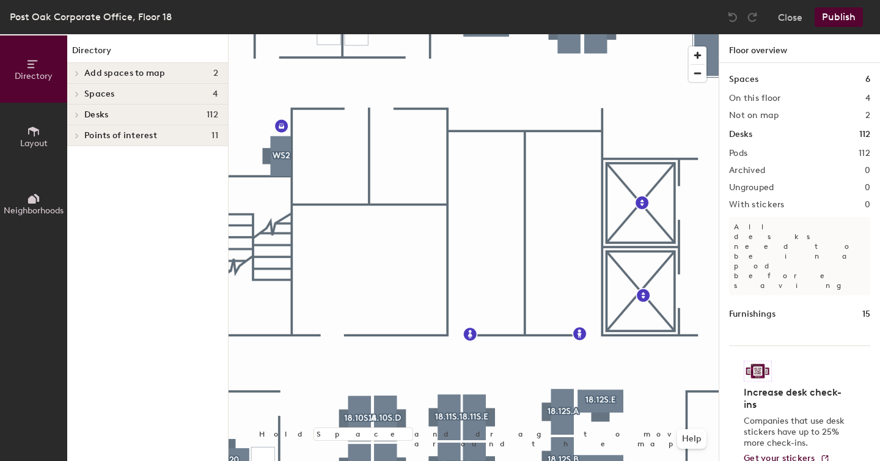
click at [764, 372] on div "Directory Layout Neighborhoods Directory Add spaces to map 2 Assigned Office Op…" at bounding box center [440, 247] width 880 height 426
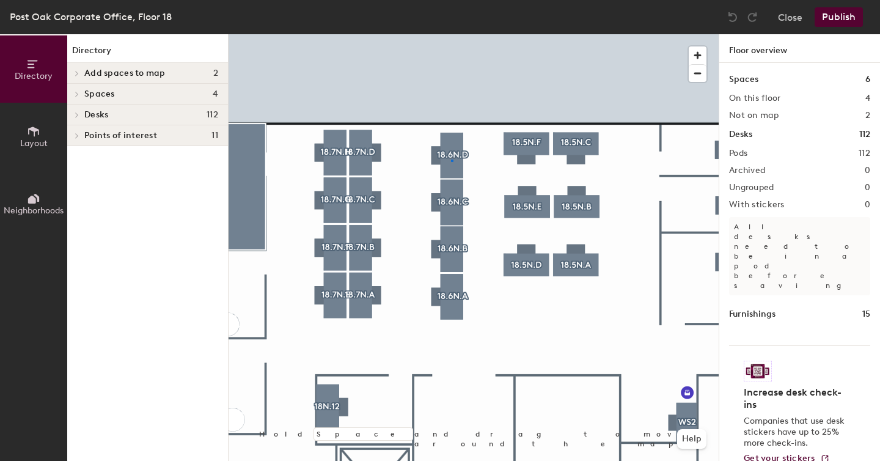
click at [451, 34] on div at bounding box center [473, 34] width 490 height 0
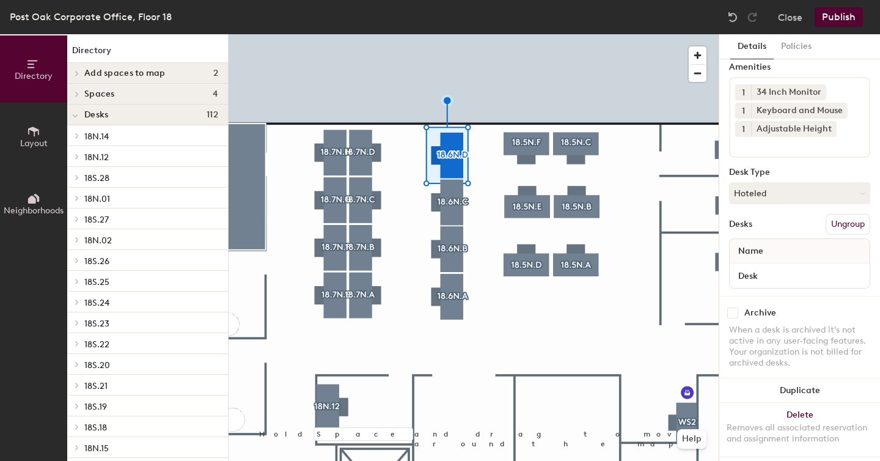
scroll to position [59, 0]
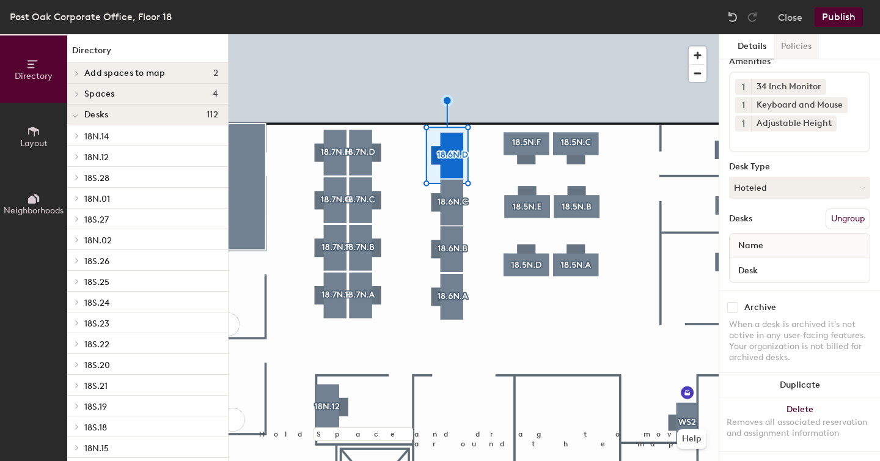
click at [789, 52] on button "Policies" at bounding box center [795, 46] width 45 height 25
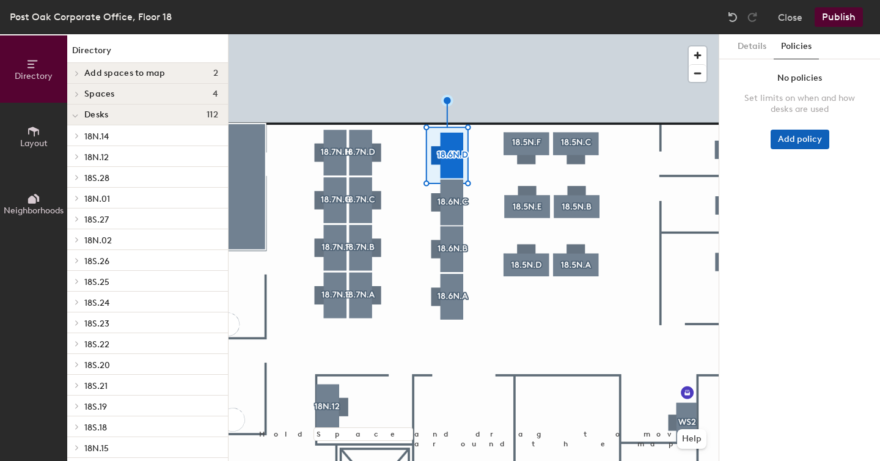
click at [796, 137] on button "Add policy" at bounding box center [799, 140] width 59 height 20
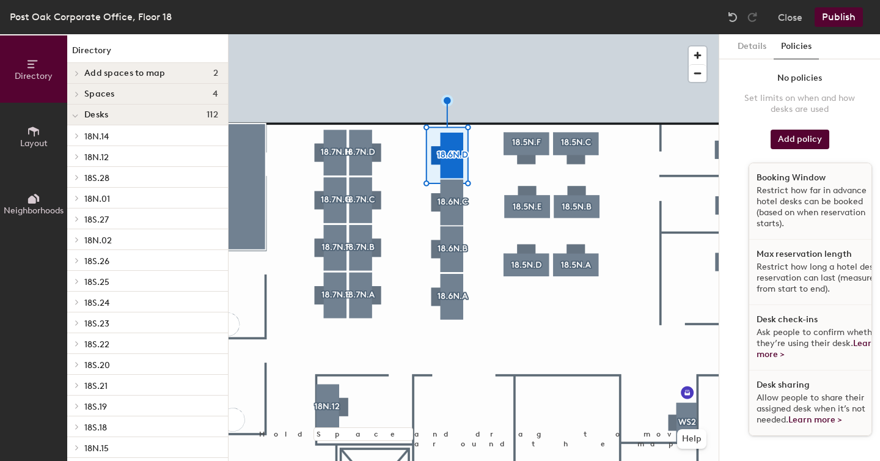
click at [793, 196] on p "Restrict how far in advance hotel desks can be booked (based on when reservatio…" at bounding box center [819, 207] width 126 height 44
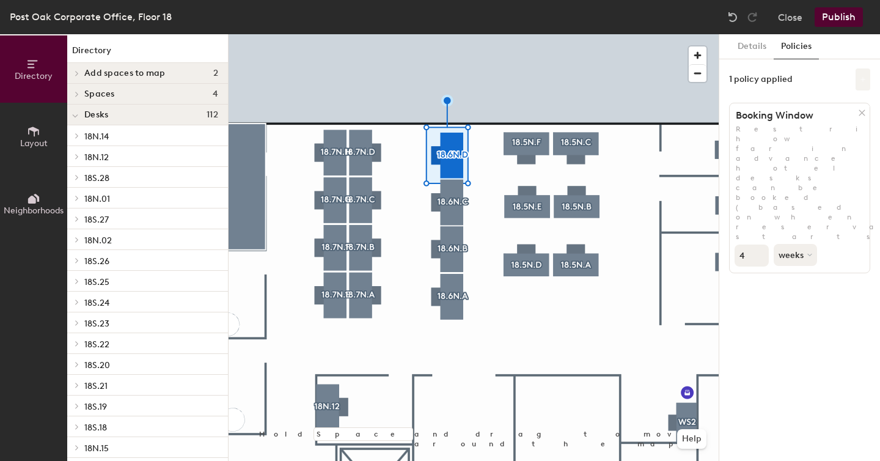
click at [861, 81] on icon at bounding box center [862, 79] width 6 height 6
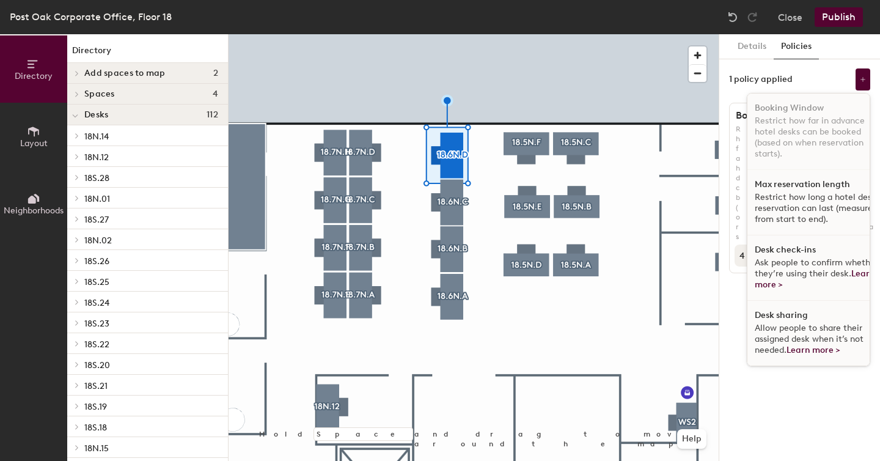
drag, startPoint x: 798, startPoint y: 199, endPoint x: 812, endPoint y: 187, distance: 18.6
click at [798, 199] on p "Restrict how long a hotel desk reservation can last (measured from start to end…" at bounding box center [817, 208] width 126 height 33
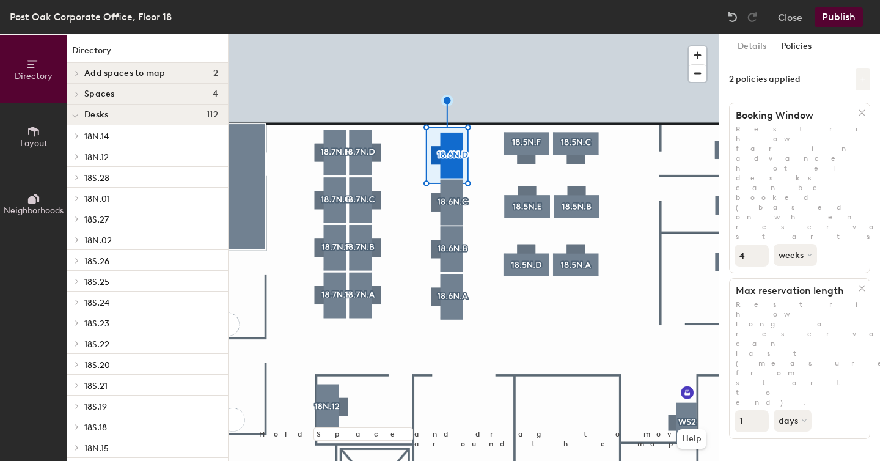
click at [864, 87] on button at bounding box center [862, 79] width 15 height 22
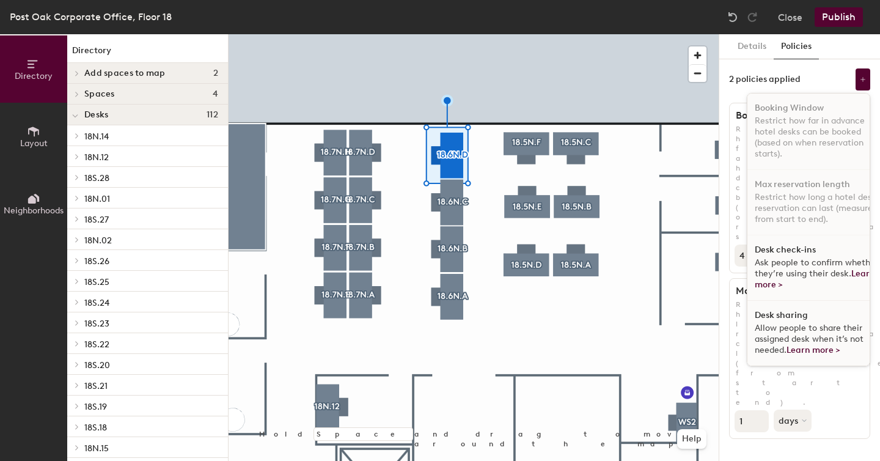
click at [805, 258] on span "Ask people to confirm whether they’re using their desk. Learn more >" at bounding box center [815, 273] width 123 height 32
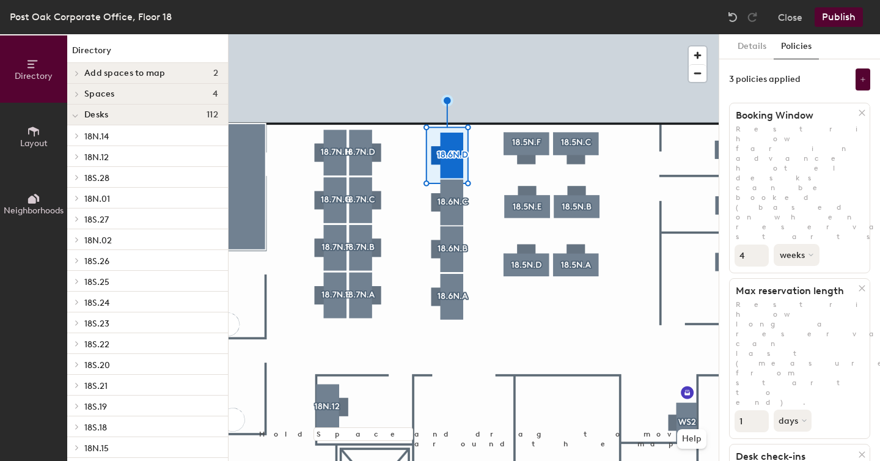
click at [809, 252] on icon at bounding box center [810, 254] width 5 height 5
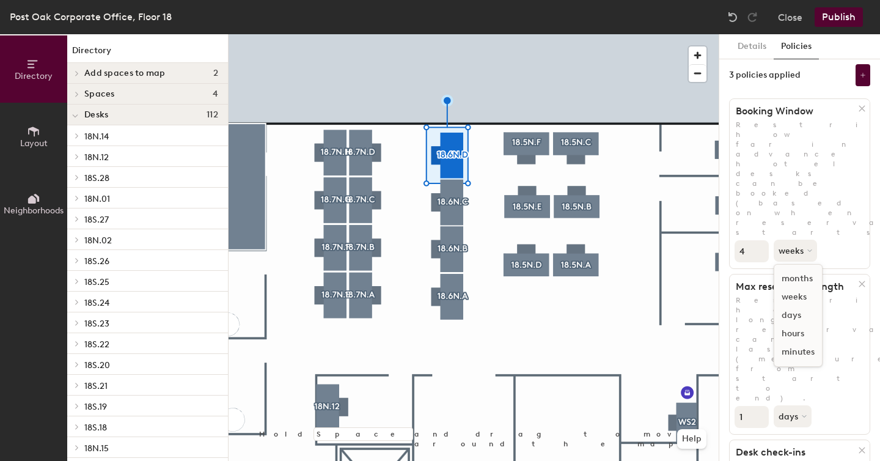
click at [806, 343] on div "minutes" at bounding box center [798, 352] width 48 height 18
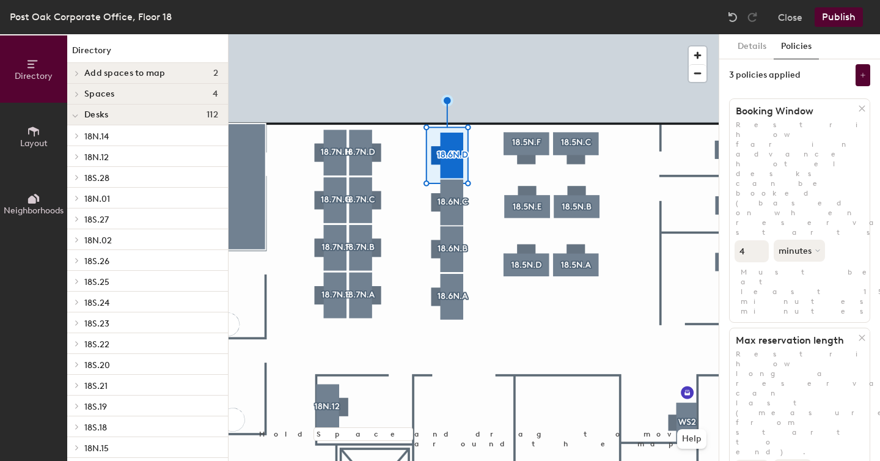
scroll to position [3, 0]
click at [761, 241] on input "3" at bounding box center [751, 252] width 34 height 22
click at [761, 241] on input "2" at bounding box center [751, 252] width 34 height 22
type input "1"
click at [761, 241] on input "1" at bounding box center [751, 252] width 34 height 22
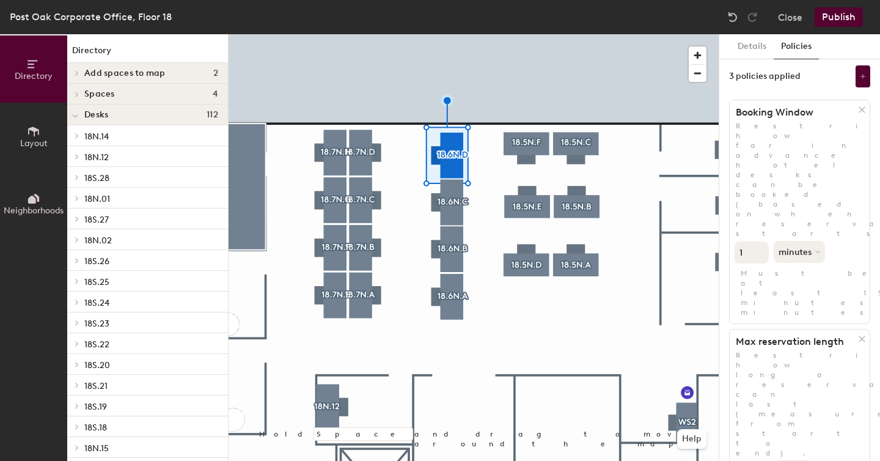
click at [839, 21] on button "Publish" at bounding box center [838, 17] width 48 height 20
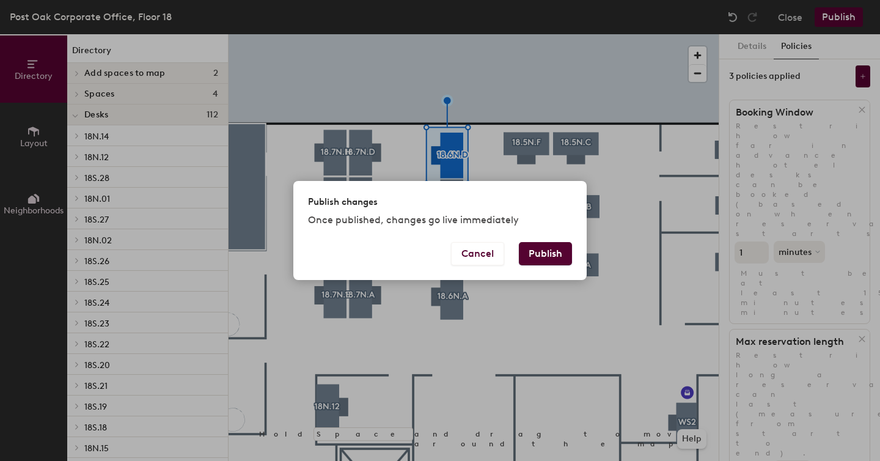
click at [552, 250] on button "Publish" at bounding box center [545, 253] width 53 height 23
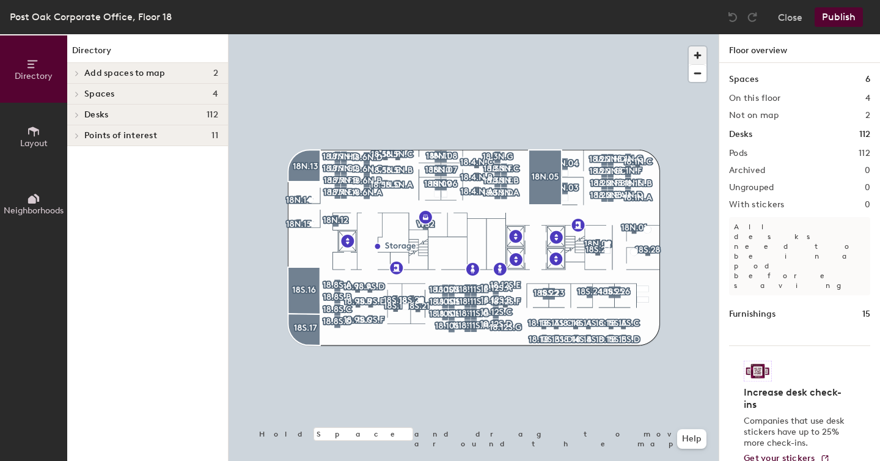
click at [697, 56] on span "button" at bounding box center [697, 55] width 18 height 18
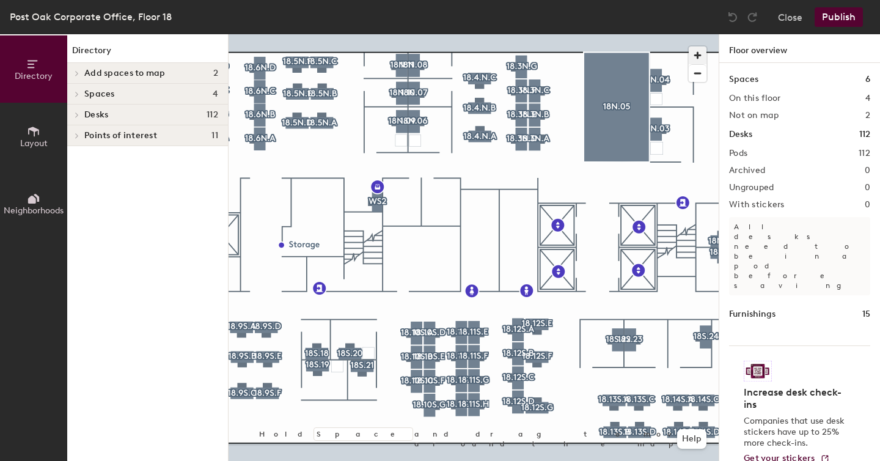
click at [698, 55] on span "button" at bounding box center [697, 55] width 18 height 18
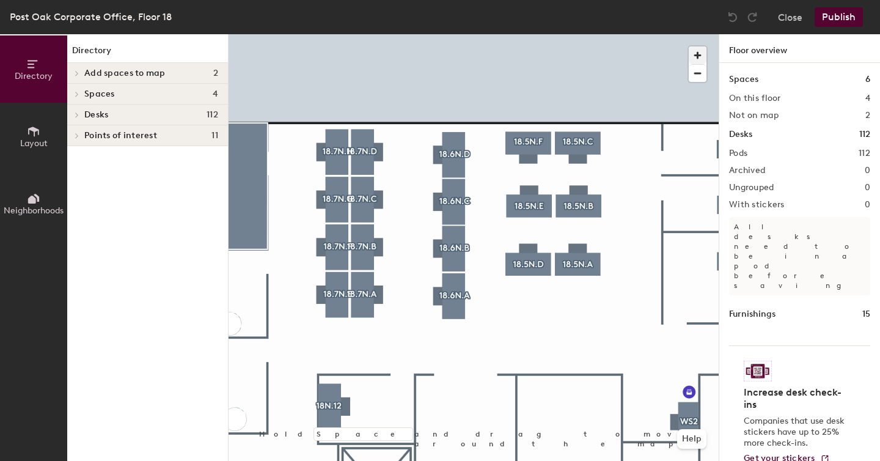
click at [457, 34] on div at bounding box center [473, 34] width 490 height 0
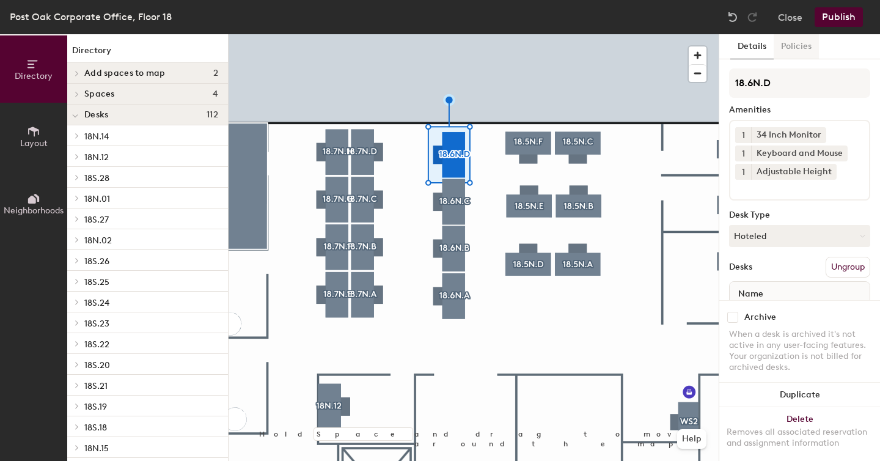
click at [785, 42] on button "Policies" at bounding box center [795, 46] width 45 height 25
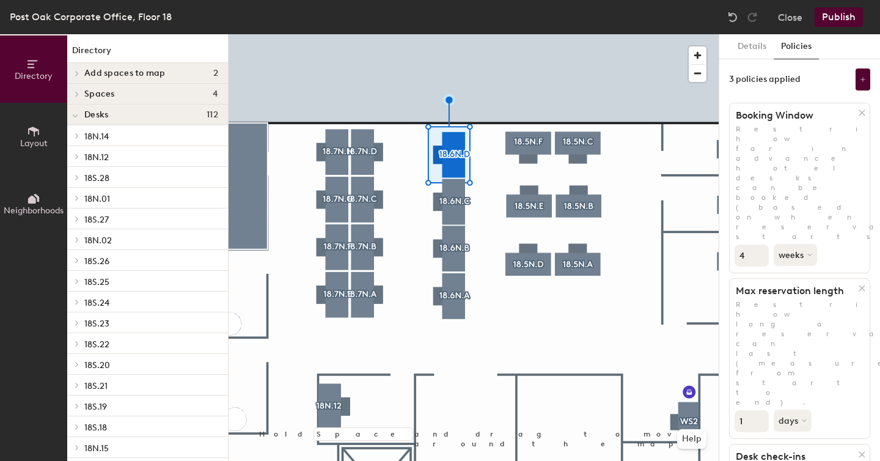
click at [453, 34] on div at bounding box center [473, 34] width 490 height 0
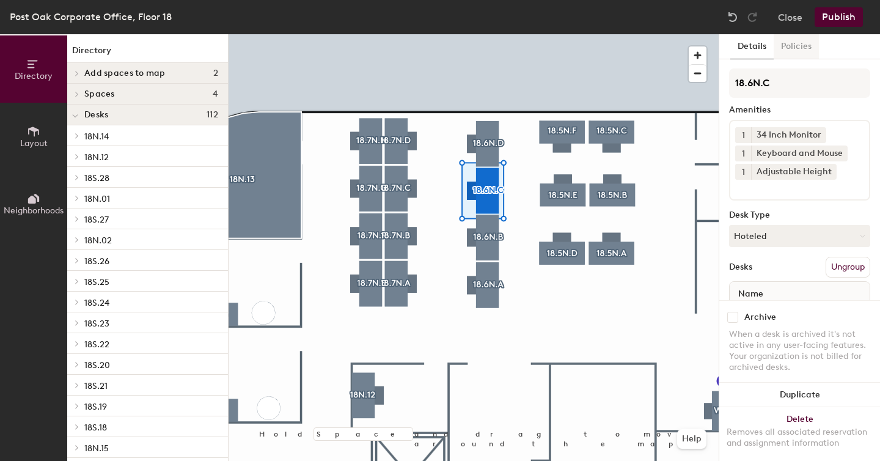
click at [798, 41] on button "Policies" at bounding box center [795, 46] width 45 height 25
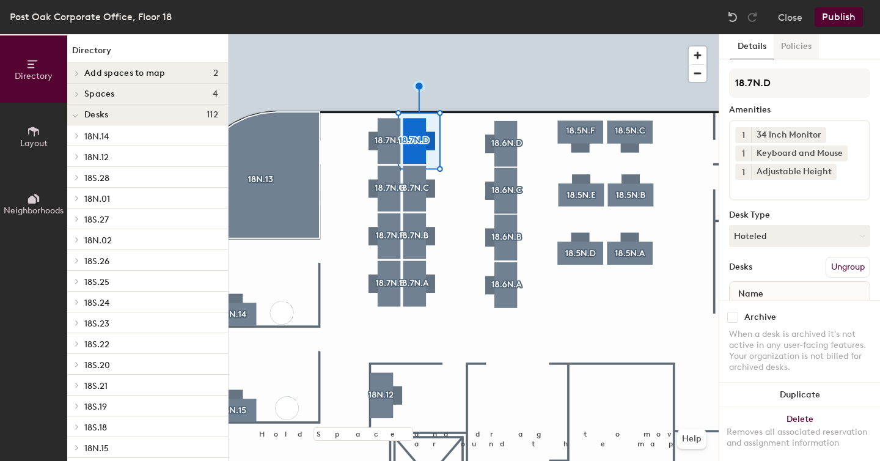
click at [809, 51] on button "Policies" at bounding box center [795, 46] width 45 height 25
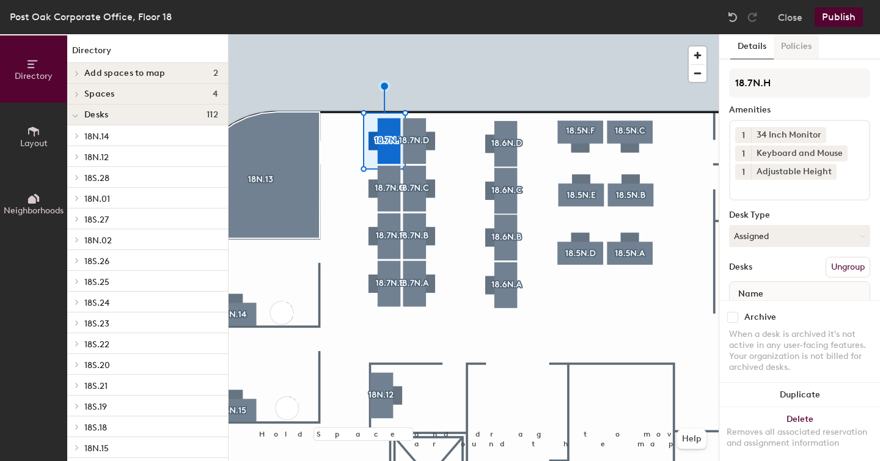
click at [796, 50] on button "Policies" at bounding box center [795, 46] width 45 height 25
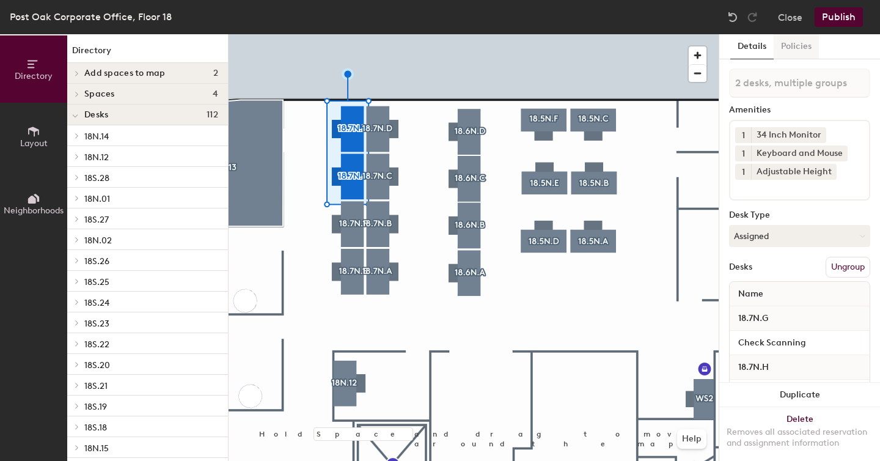
click at [797, 50] on button "Policies" at bounding box center [795, 46] width 45 height 25
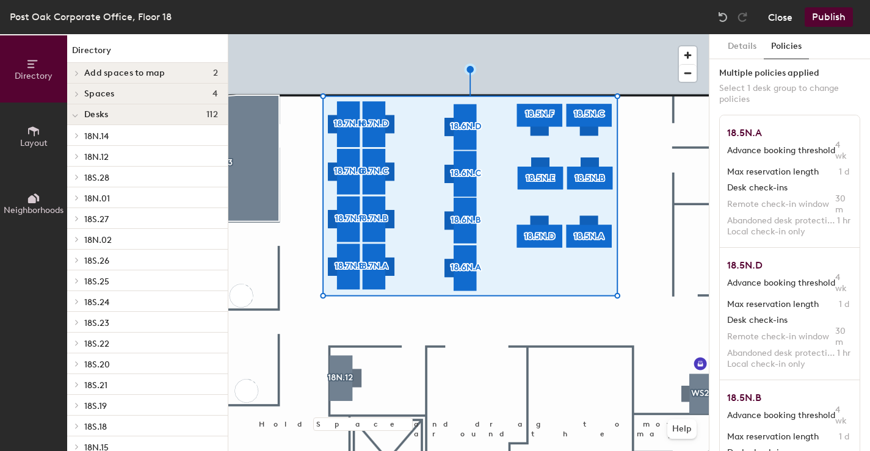
click at [768, 15] on button "Close" at bounding box center [780, 17] width 24 height 20
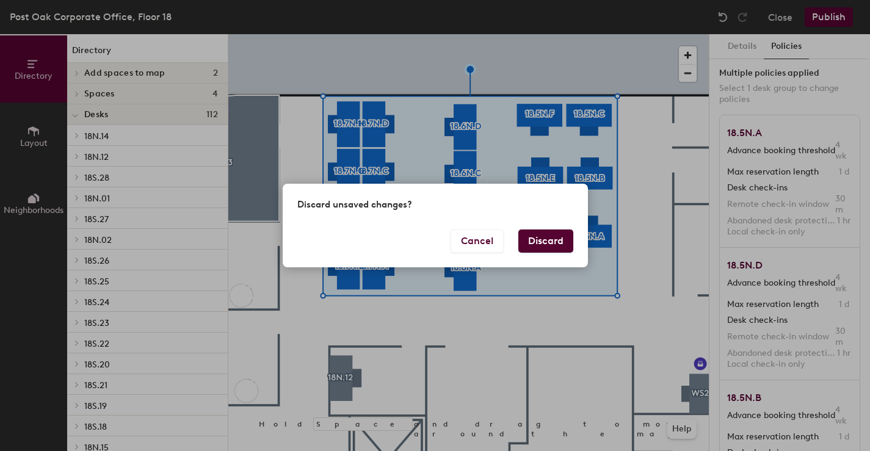
click at [555, 243] on button "Discard" at bounding box center [546, 241] width 55 height 23
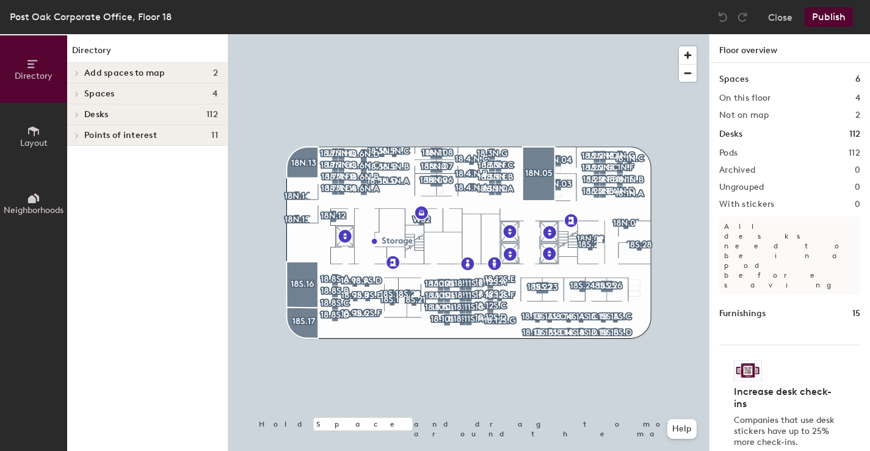
click at [35, 139] on span "Layout" at bounding box center [33, 143] width 27 height 10
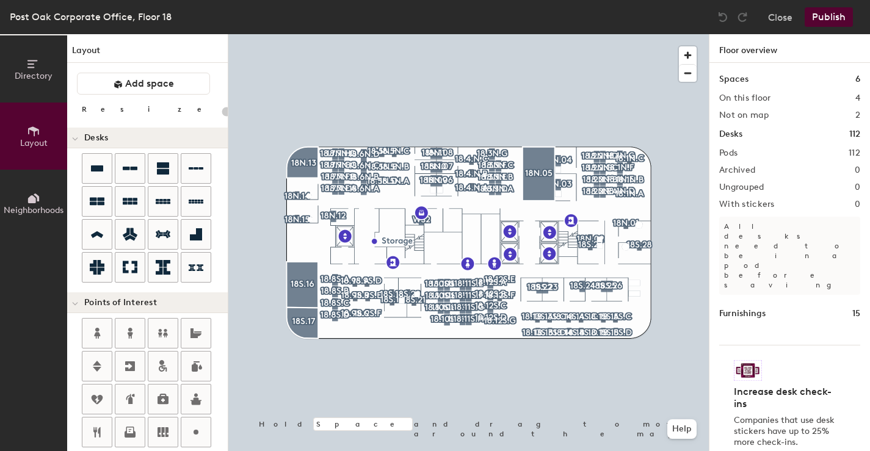
click at [31, 196] on icon at bounding box center [32, 199] width 8 height 8
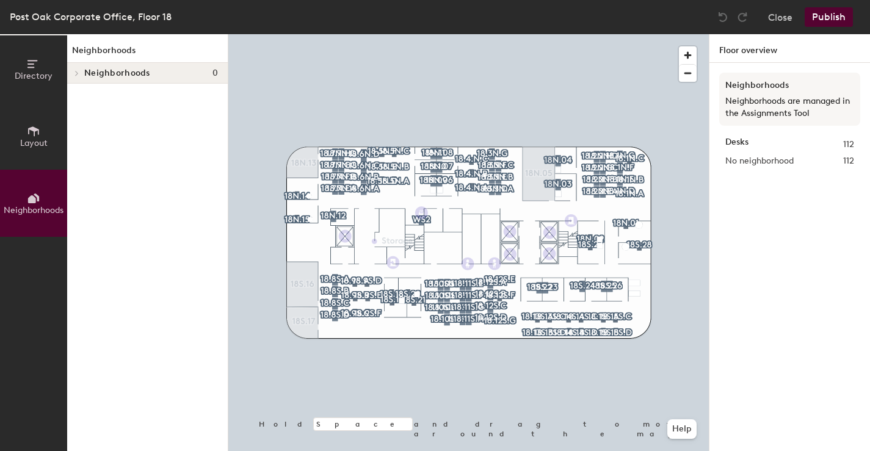
click at [82, 72] on div at bounding box center [76, 73] width 13 height 6
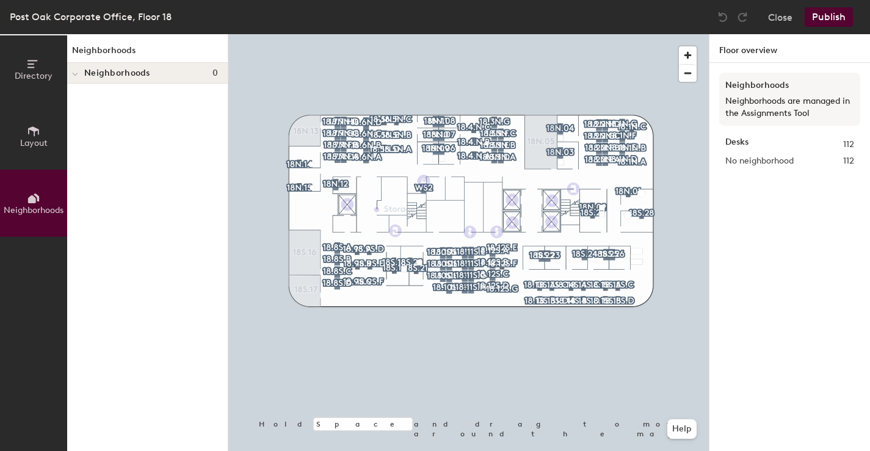
click at [30, 131] on icon at bounding box center [33, 131] width 13 height 13
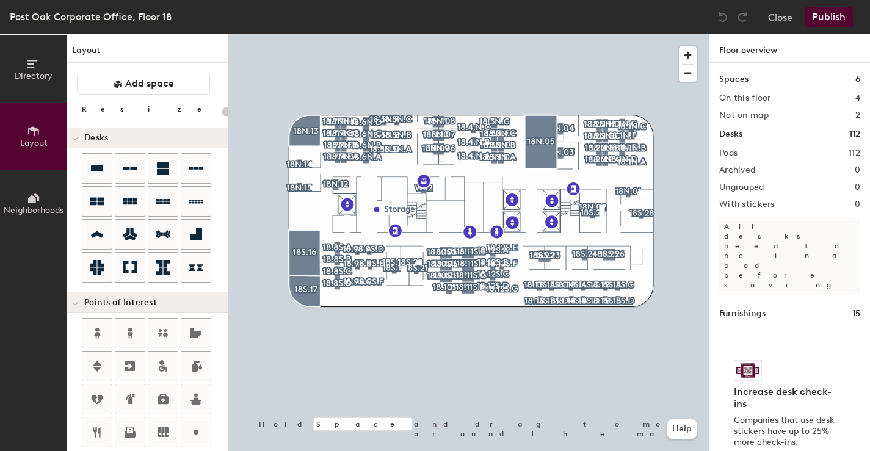
click at [29, 60] on icon at bounding box center [33, 63] width 13 height 13
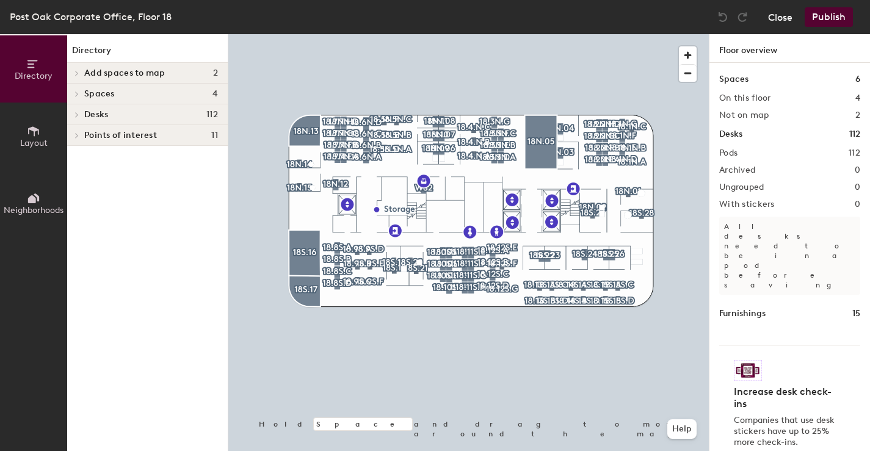
click at [781, 18] on button "Close" at bounding box center [780, 17] width 24 height 20
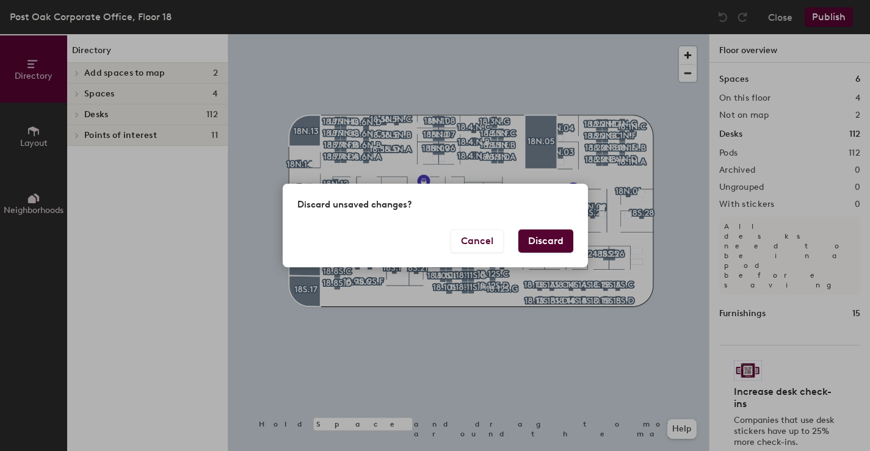
click at [559, 239] on button "Discard" at bounding box center [546, 241] width 55 height 23
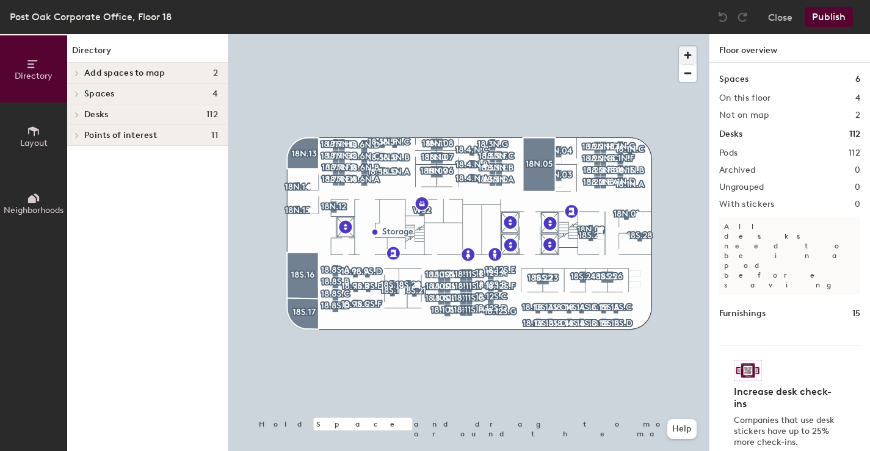
click at [695, 56] on span "button" at bounding box center [688, 55] width 18 height 18
click at [693, 54] on span "button" at bounding box center [688, 55] width 18 height 18
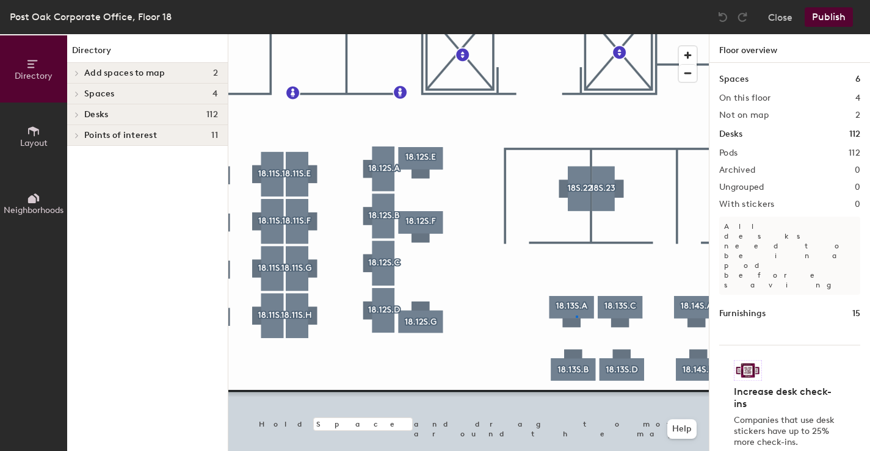
click at [575, 34] on div at bounding box center [468, 34] width 481 height 0
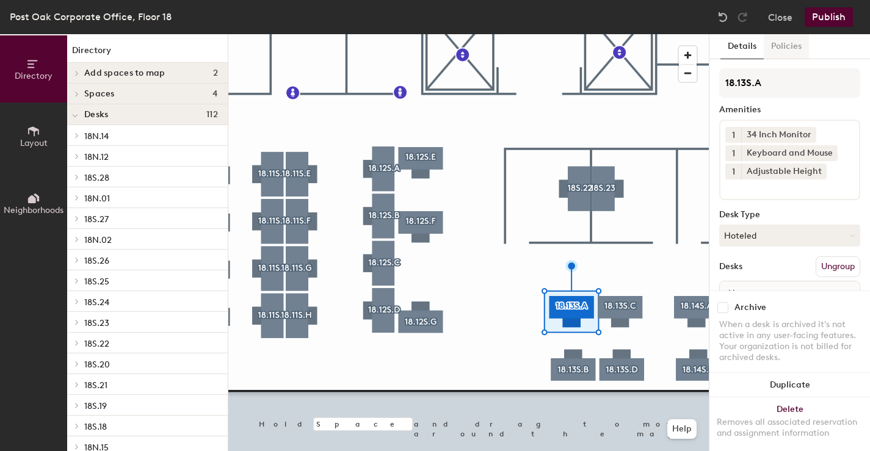
click at [800, 48] on button "Policies" at bounding box center [786, 46] width 45 height 25
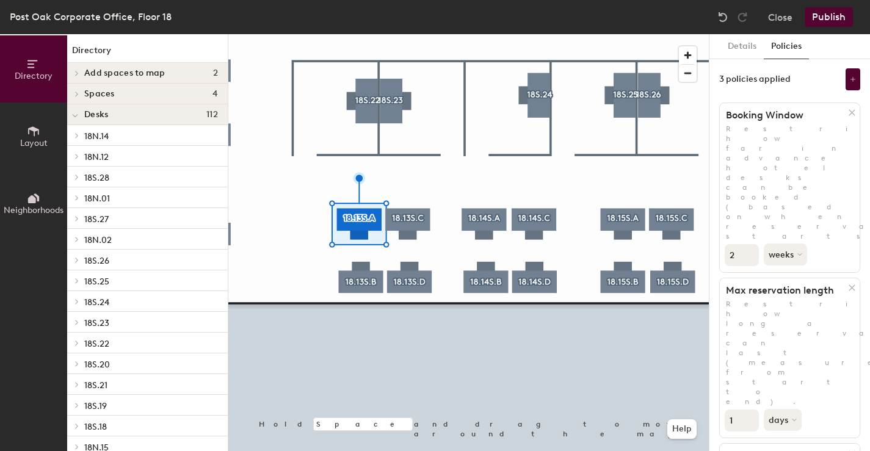
click at [826, 21] on button "Publish" at bounding box center [829, 17] width 48 height 20
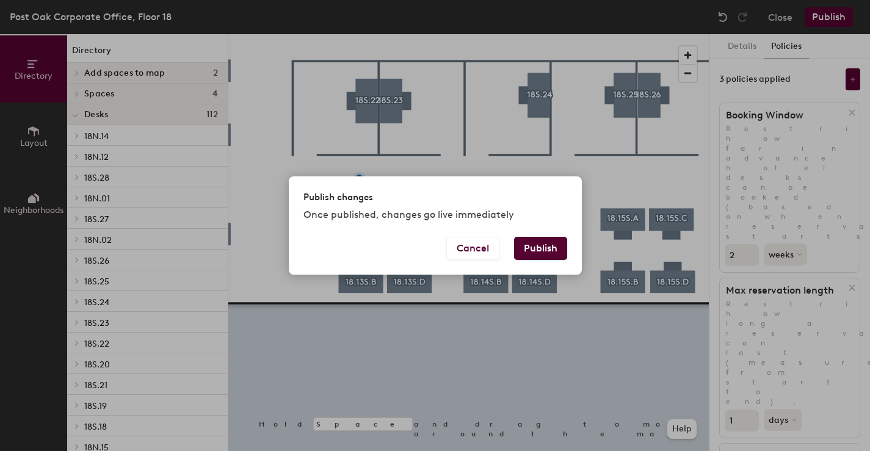
click at [541, 252] on button "Publish" at bounding box center [540, 248] width 53 height 23
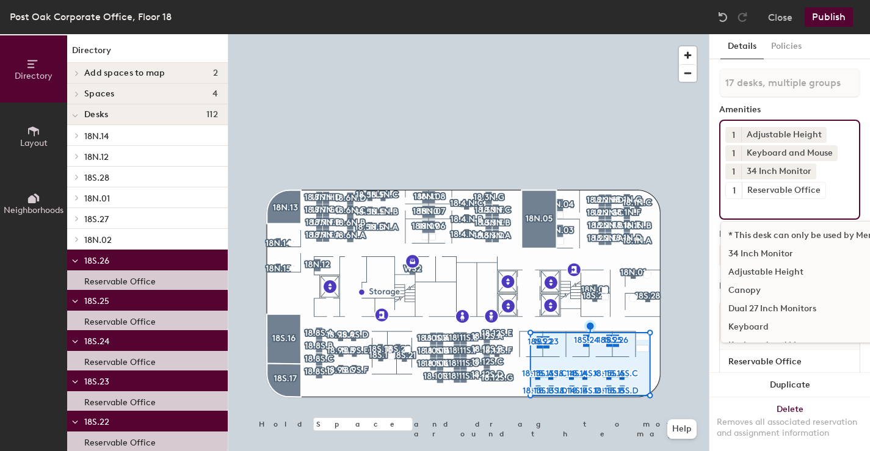
click at [772, 213] on input at bounding box center [781, 206] width 110 height 15
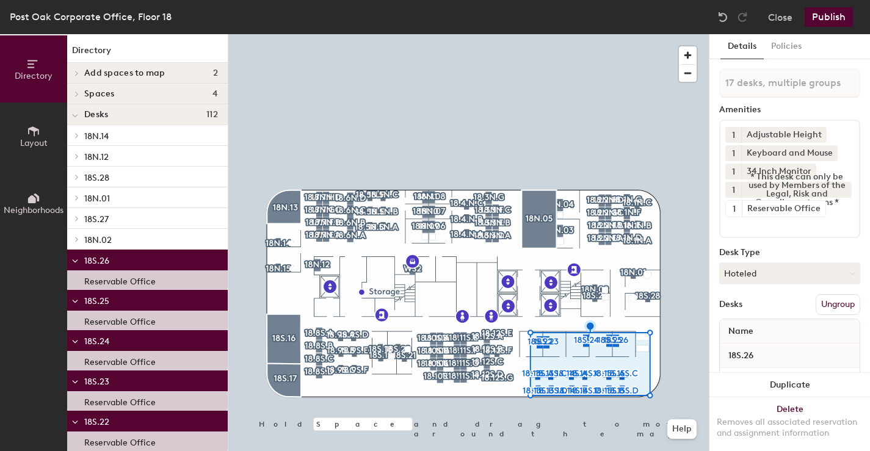
click at [834, 20] on button "Publish" at bounding box center [829, 17] width 48 height 20
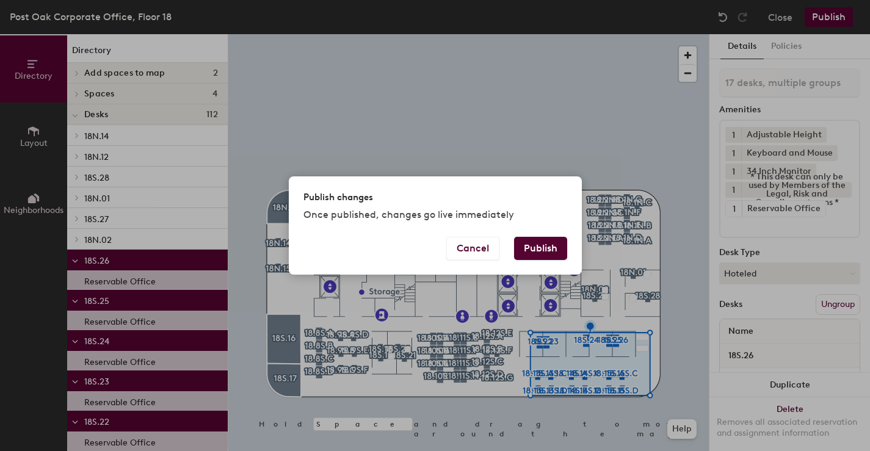
click at [545, 249] on button "Publish" at bounding box center [540, 248] width 53 height 23
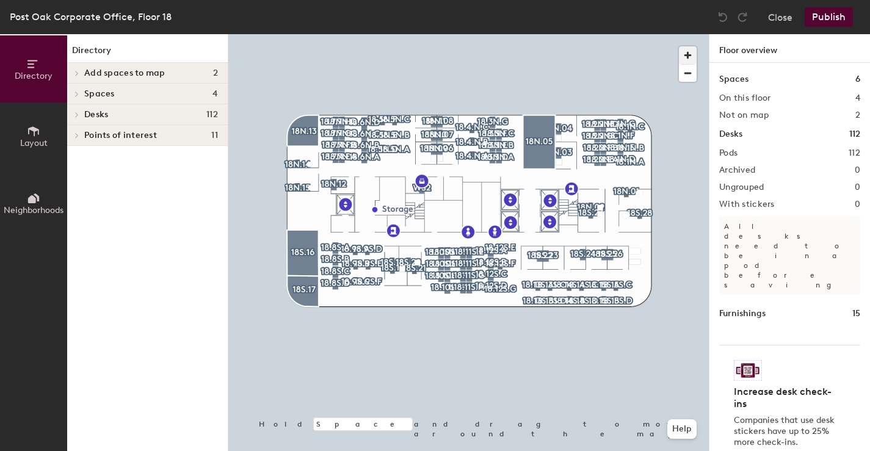
click at [692, 56] on span "button" at bounding box center [688, 55] width 18 height 18
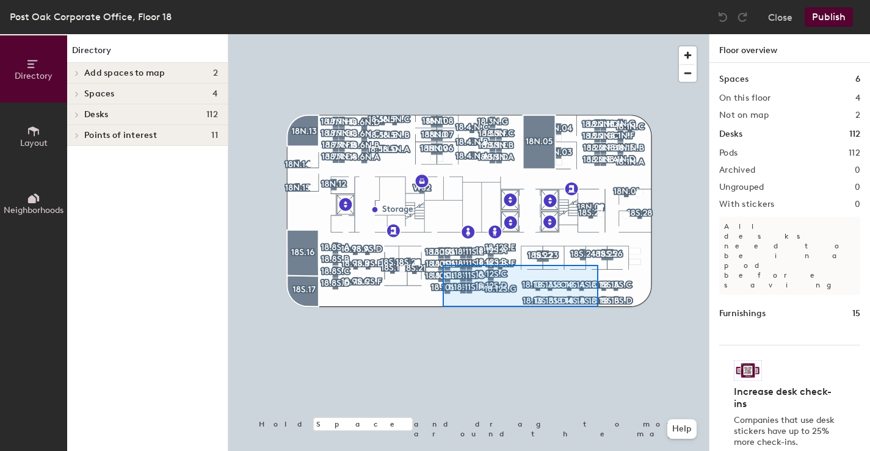
click at [443, 34] on div at bounding box center [468, 34] width 481 height 0
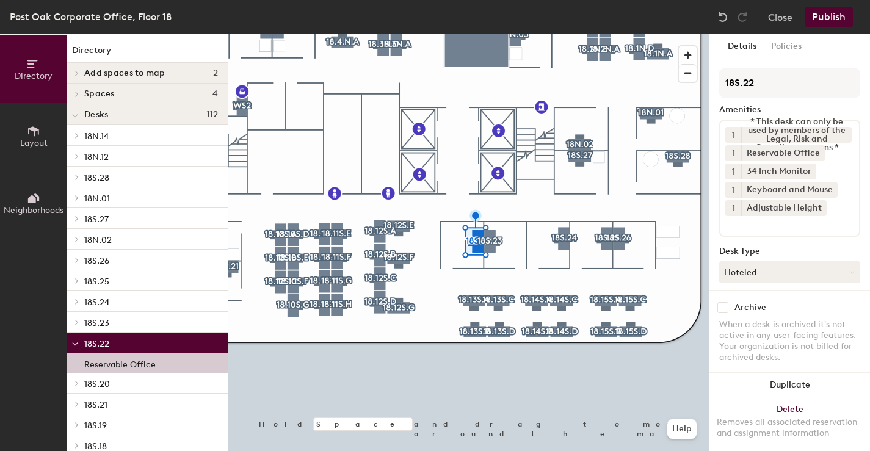
click at [455, 34] on div at bounding box center [468, 34] width 481 height 0
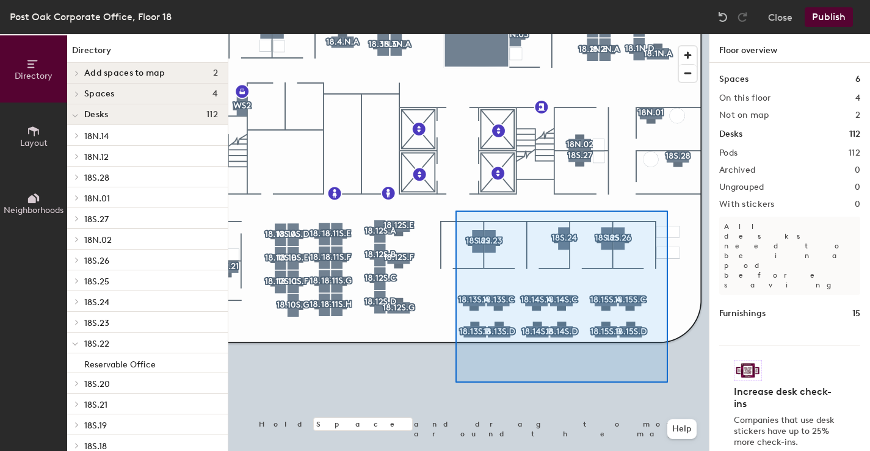
click at [668, 34] on div at bounding box center [468, 34] width 481 height 0
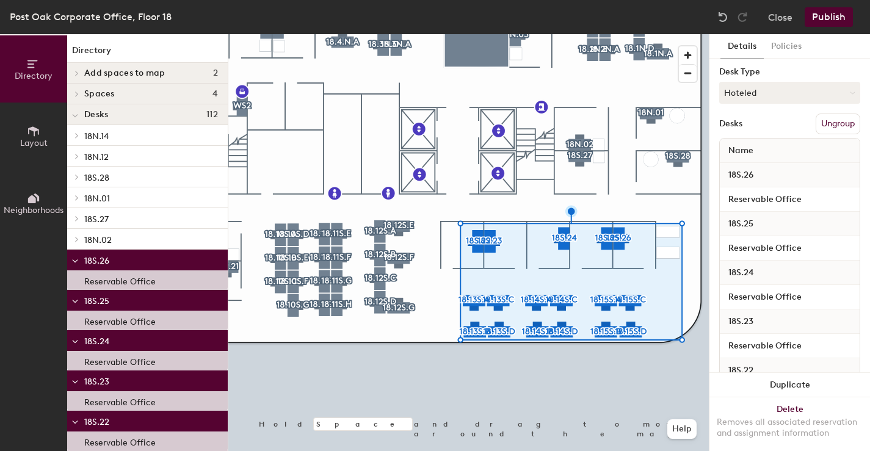
scroll to position [181, 0]
click at [776, 198] on input "Reservable Office" at bounding box center [790, 199] width 135 height 17
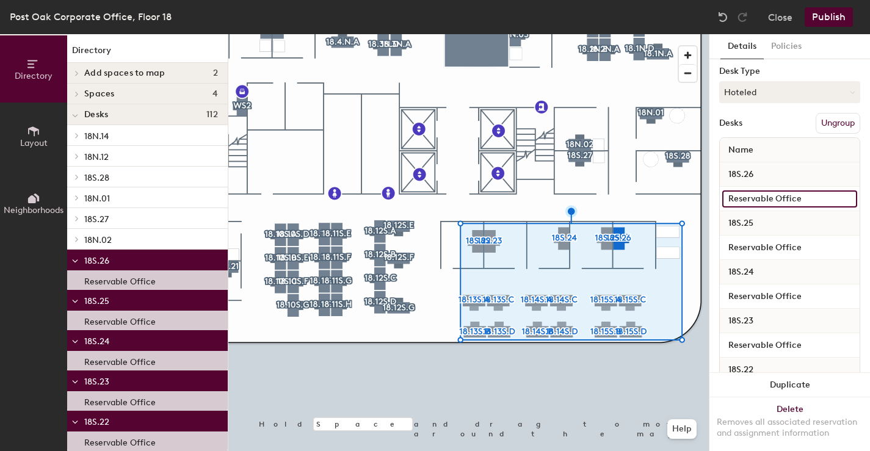
click at [809, 200] on input "Reservable Office" at bounding box center [790, 199] width 135 height 17
click at [707, 195] on div "Directory Layout Neighborhoods Directory Add spaces to map 2 Assigned Office Op…" at bounding box center [435, 242] width 870 height 417
click at [726, 198] on input "Reservable Office" at bounding box center [790, 199] width 135 height 17
click at [807, 199] on input "Reservable Office" at bounding box center [790, 199] width 135 height 17
click at [729, 199] on input "Reservable Office" at bounding box center [790, 199] width 135 height 17
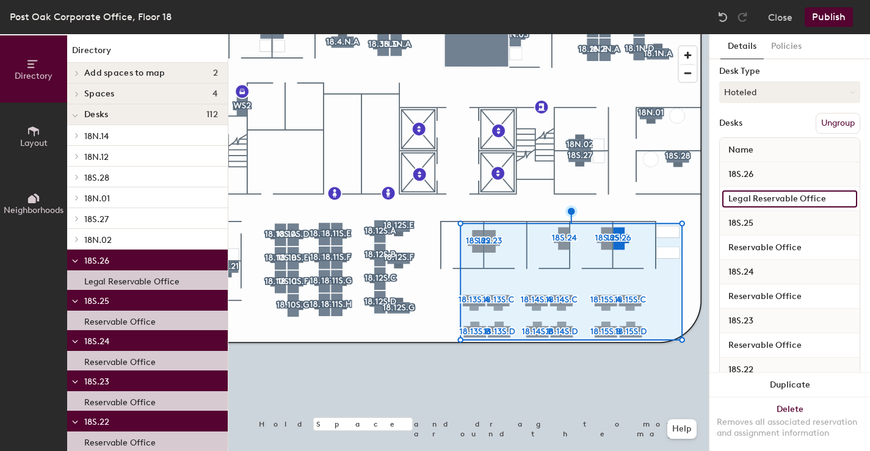
click at [772, 203] on input "Legal Reservable Office" at bounding box center [790, 199] width 135 height 17
type input "Legal Reservable Office"
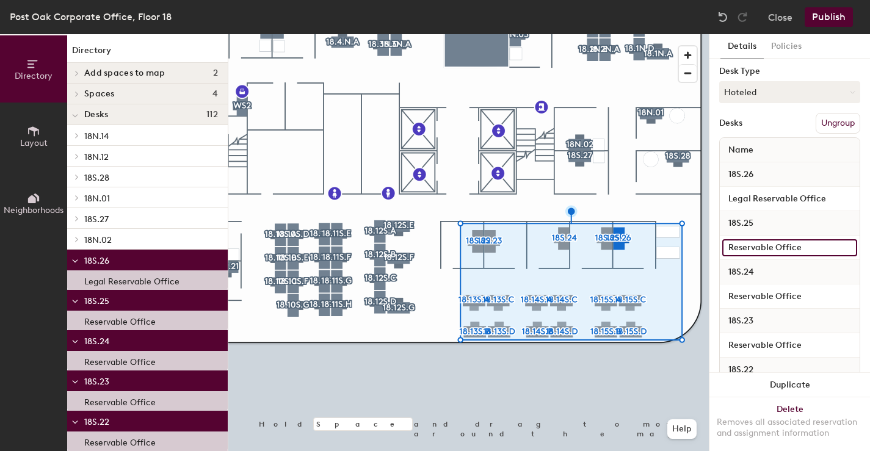
click at [776, 249] on input "Reservable Office" at bounding box center [790, 247] width 135 height 17
paste input "Legal"
type input "Legal Reservable Office"
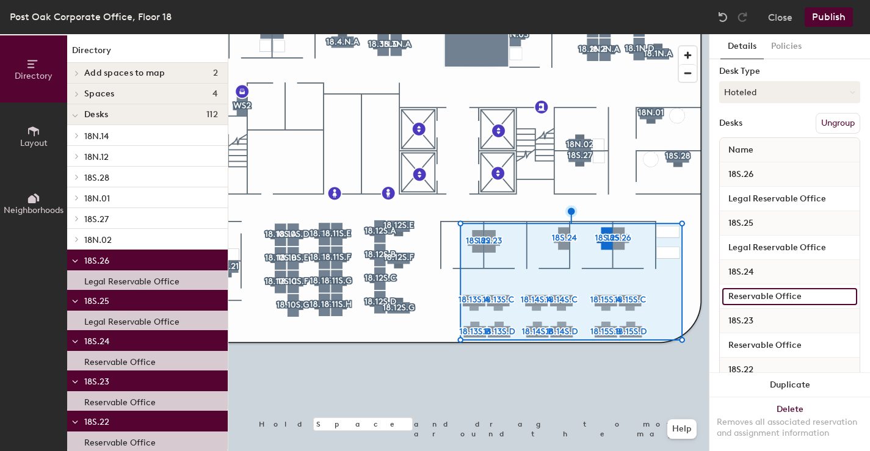
click at [767, 301] on input "Reservable Office" at bounding box center [790, 296] width 135 height 17
paste input "Legal"
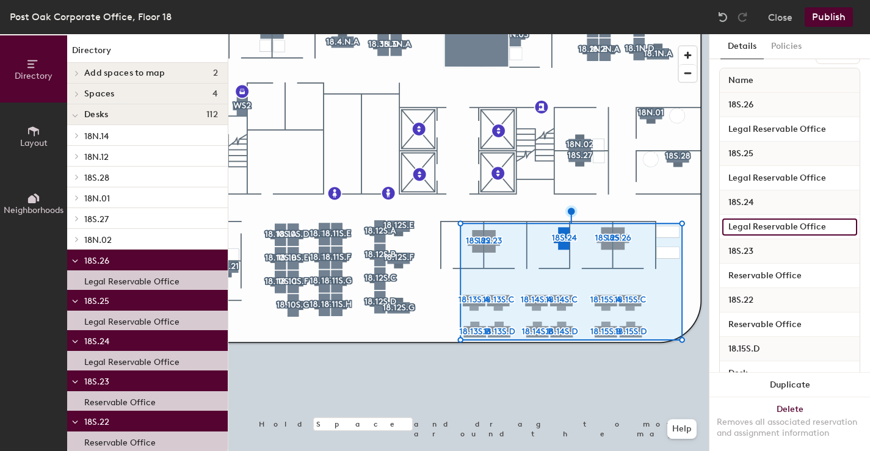
scroll to position [254, 0]
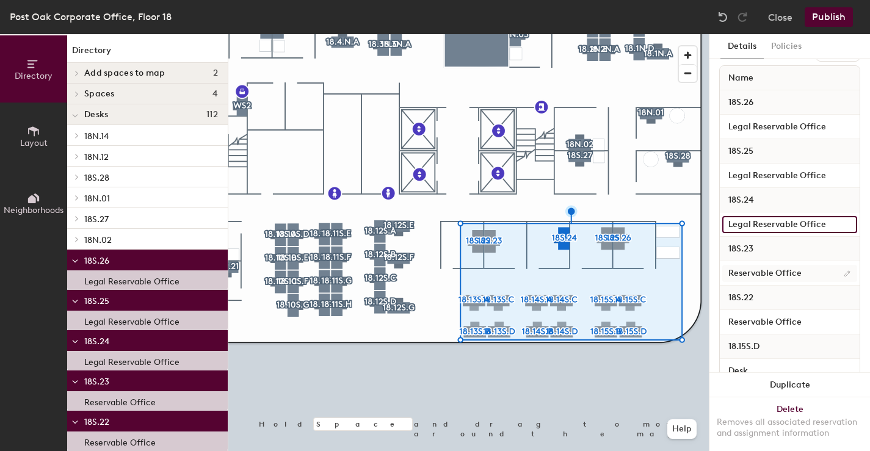
type input "Legal Reservable Office"
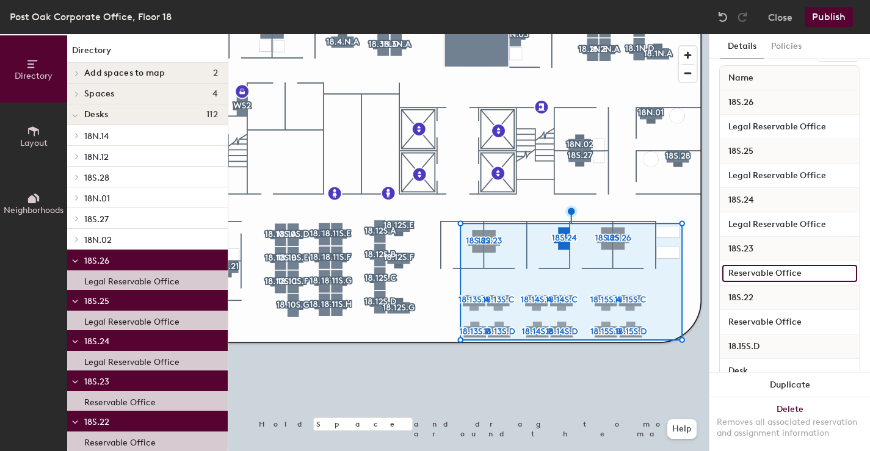
click at [761, 274] on input "Reservable Office" at bounding box center [790, 273] width 135 height 17
paste input "Legal"
type input "Legal Reservable Office"
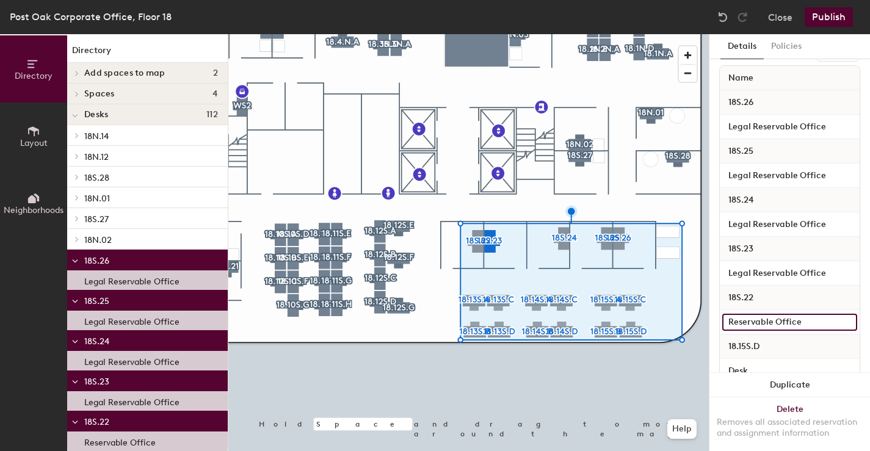
click at [750, 321] on input "Reservable Office" at bounding box center [790, 322] width 135 height 17
paste input "Legal"
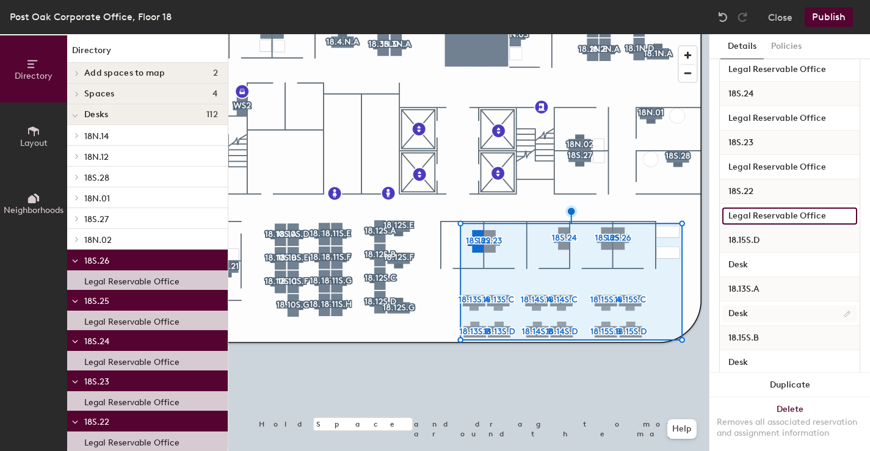
scroll to position [361, 0]
type input "Legal Reservable Office"
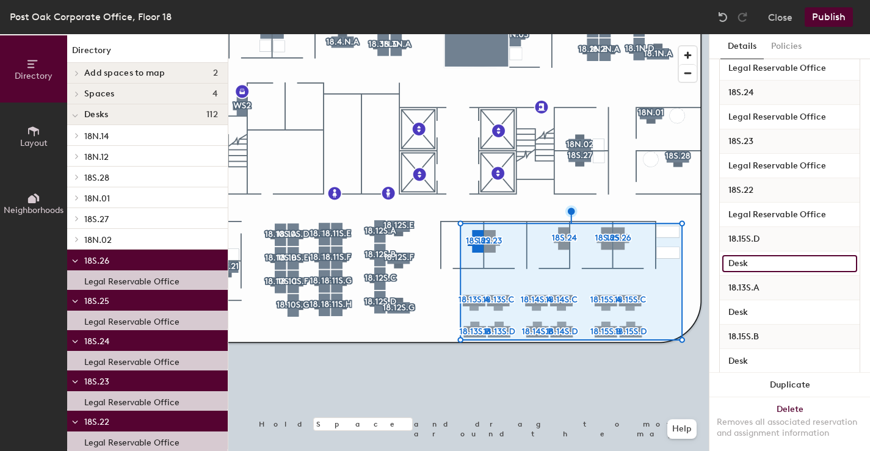
click at [757, 263] on input "Desk" at bounding box center [790, 263] width 135 height 17
paste input "Legal Reservable Office"
drag, startPoint x: 830, startPoint y: 263, endPoint x: 755, endPoint y: 265, distance: 74.5
click at [755, 265] on input "Legal Reservable Office" at bounding box center [790, 263] width 135 height 17
click at [693, 257] on div "Directory Layout Neighborhoods Directory Add spaces to map 2 Assigned Office Op…" at bounding box center [435, 242] width 870 height 417
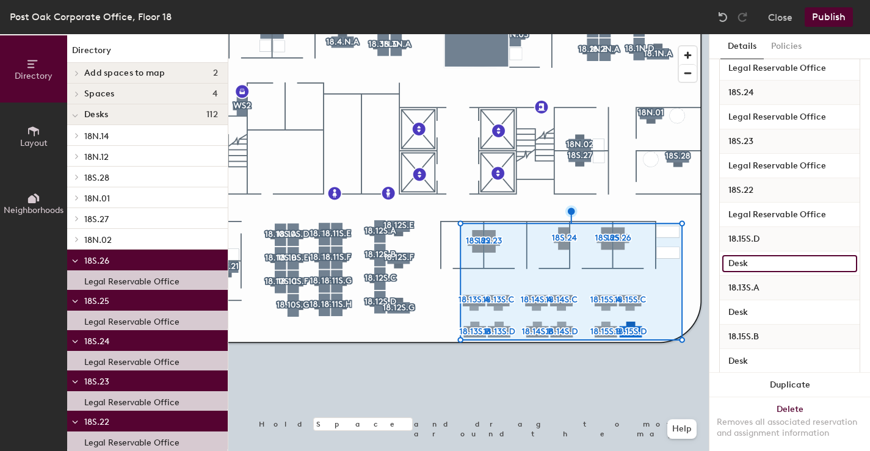
type input "Desk"
click at [833, 18] on button "Publish" at bounding box center [829, 17] width 48 height 20
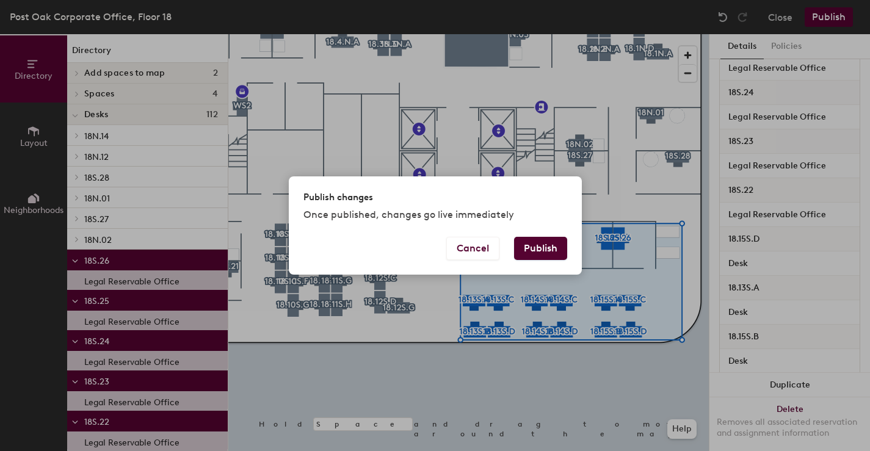
click at [535, 247] on button "Publish" at bounding box center [540, 248] width 53 height 23
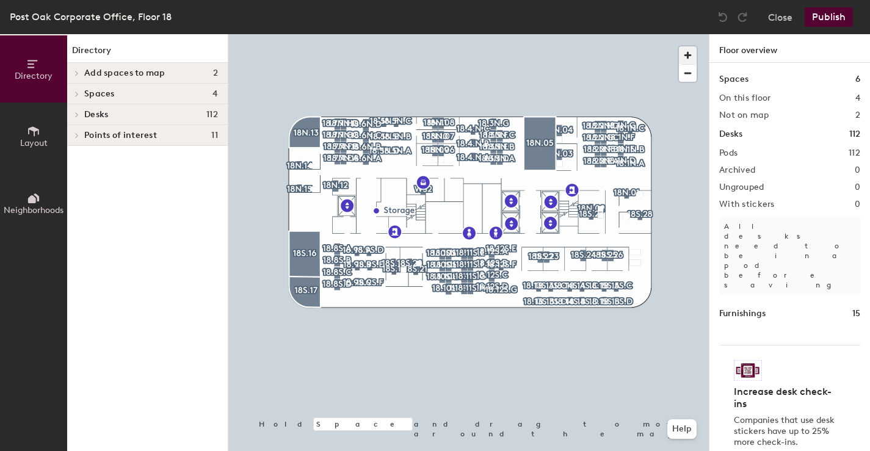
click at [685, 54] on span "button" at bounding box center [688, 55] width 18 height 18
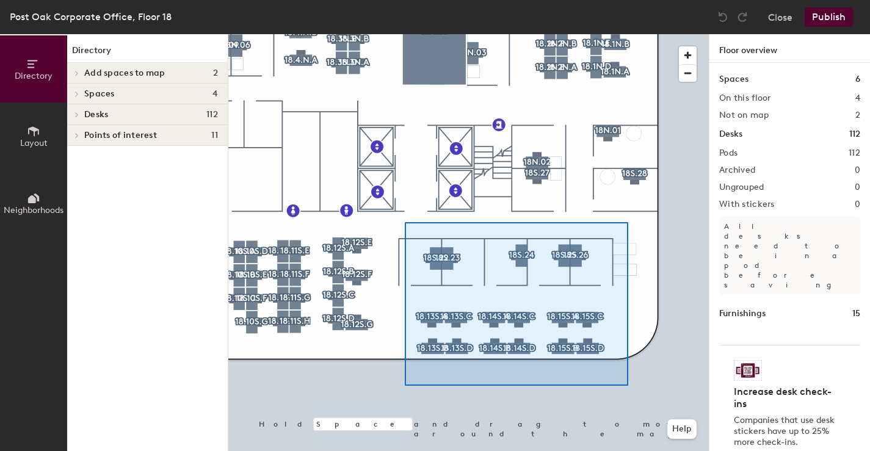
click at [628, 34] on div at bounding box center [468, 34] width 481 height 0
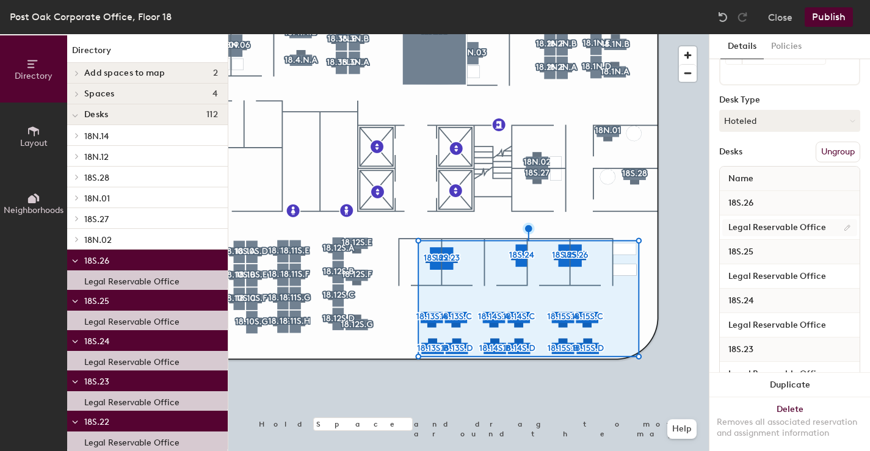
scroll to position [154, 0]
click at [753, 225] on input "Legal Reservable Office" at bounding box center [790, 226] width 135 height 17
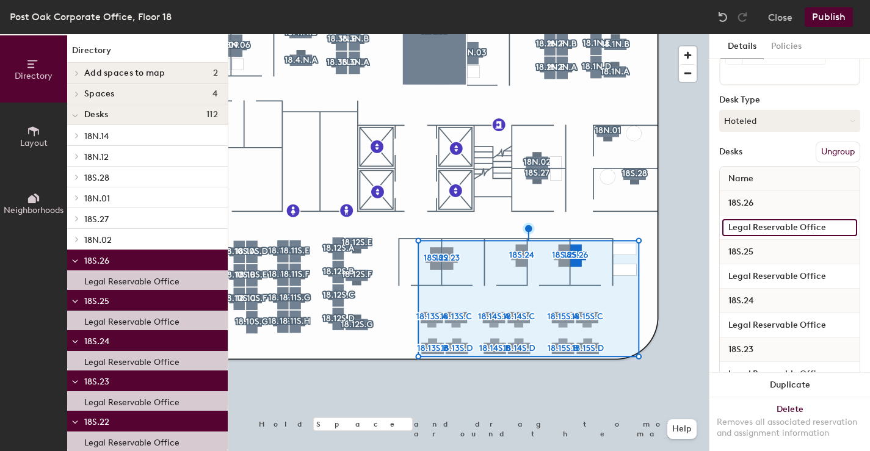
click at [751, 225] on input "Legal Reservable Office" at bounding box center [790, 227] width 135 height 17
click at [759, 227] on input "Legal Reservable Office" at bounding box center [790, 227] width 135 height 17
drag, startPoint x: 784, startPoint y: 228, endPoint x: 812, endPoint y: 227, distance: 28.7
click at [785, 228] on input "Legal Reservable Office" at bounding box center [790, 227] width 135 height 17
click at [776, 229] on input "Legal Reservable Office" at bounding box center [790, 227] width 135 height 17
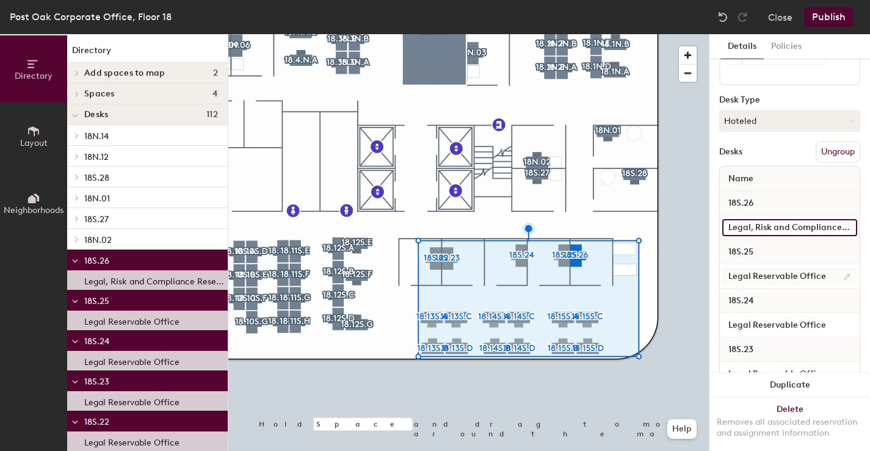
type input "Legal, Risk and Compliance Reservable Office"
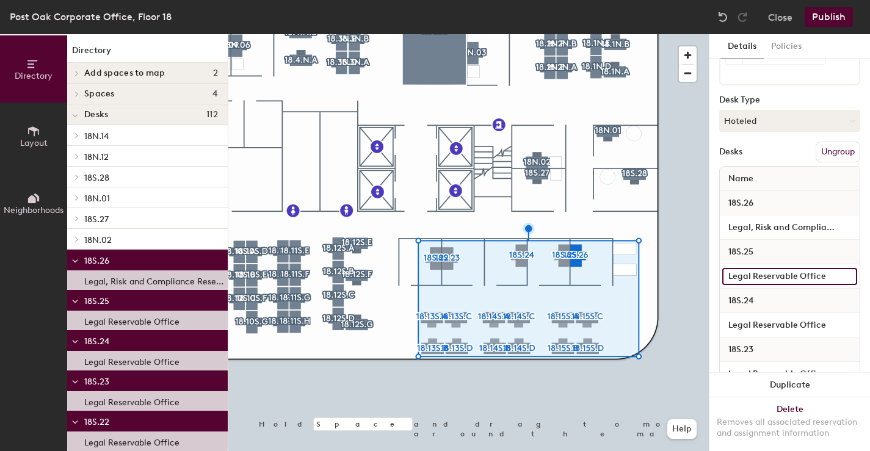
click at [775, 277] on input "Legal Reservable Office" at bounding box center [790, 276] width 135 height 17
paste input ", Risk and Compliance"
type input "Legal, Risk and Compliance Reservable Office"
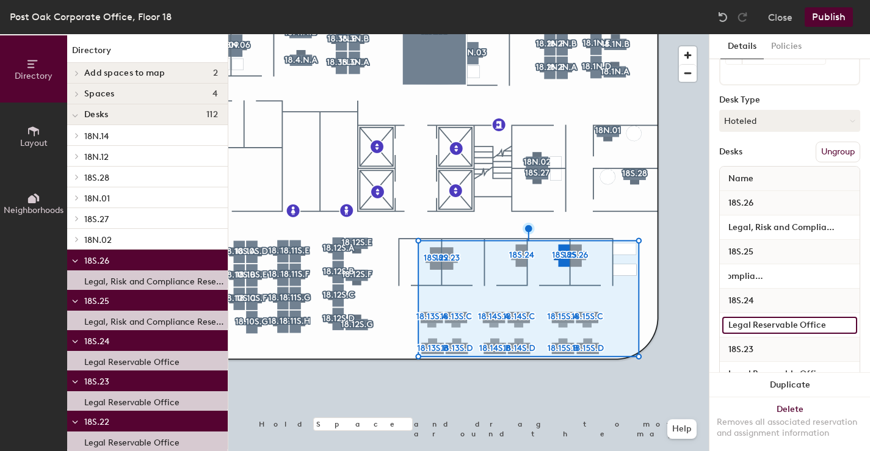
scroll to position [0, 0]
click at [767, 329] on input "Legal Reservable Office" at bounding box center [790, 325] width 135 height 17
paste input ", Risk and Compliance"
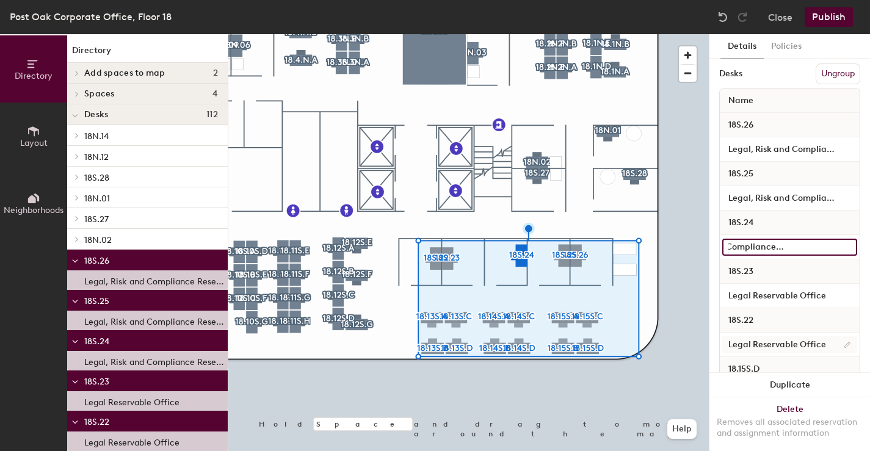
scroll to position [241, 0]
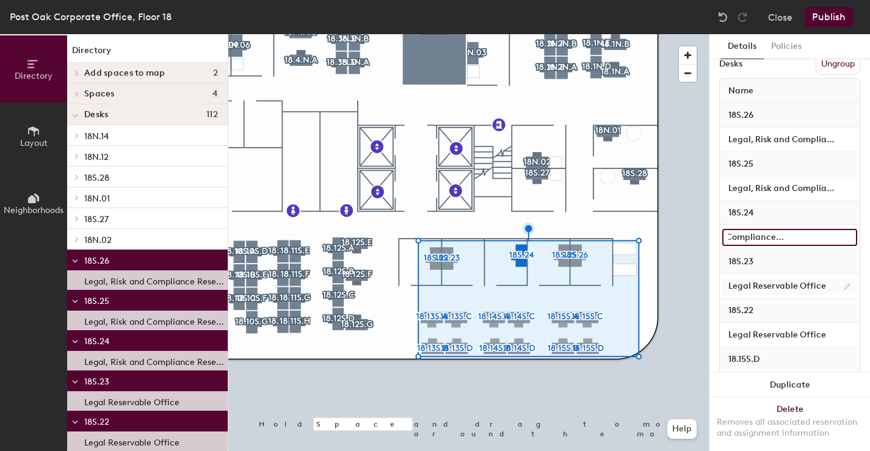
type input "Legal, Risk and Compliance Reservable Office"
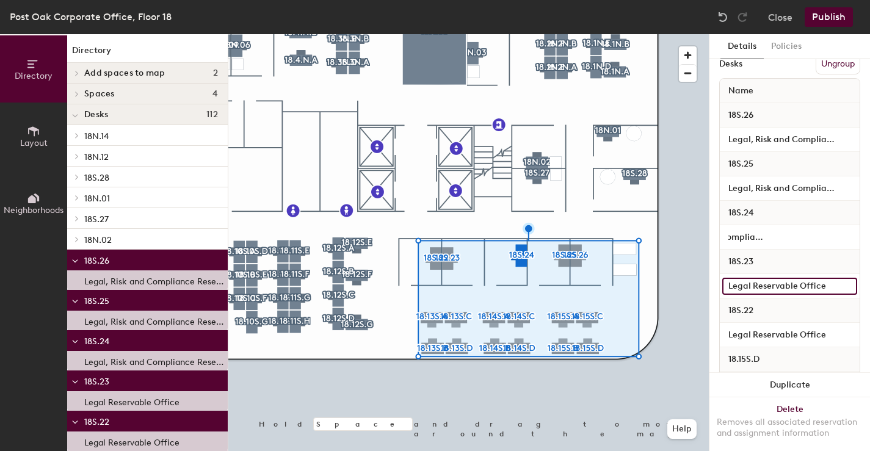
scroll to position [0, 0]
click at [769, 292] on input "Legal Reservable Office" at bounding box center [790, 286] width 135 height 17
paste input ", Risk and Compliance"
type input "Legal, Risk and Compliance Reservable Office"
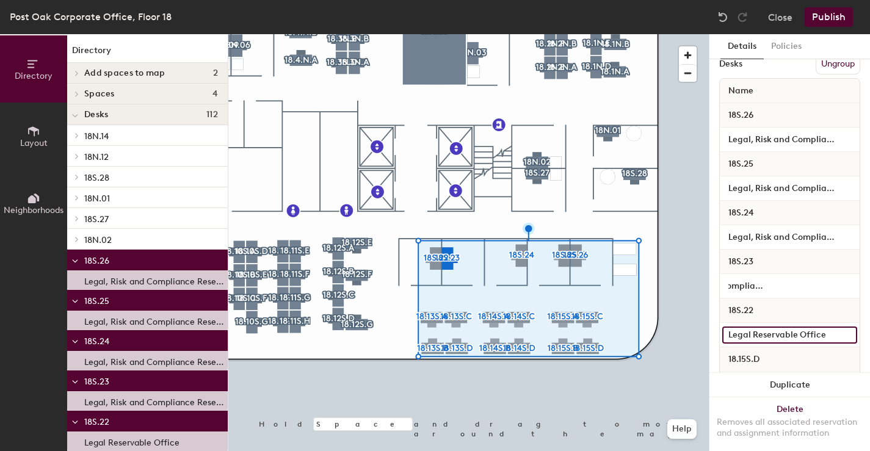
scroll to position [0, 0]
click at [770, 338] on input "Legal Reservable Office" at bounding box center [790, 335] width 135 height 17
paste input ", Risk and Compliance"
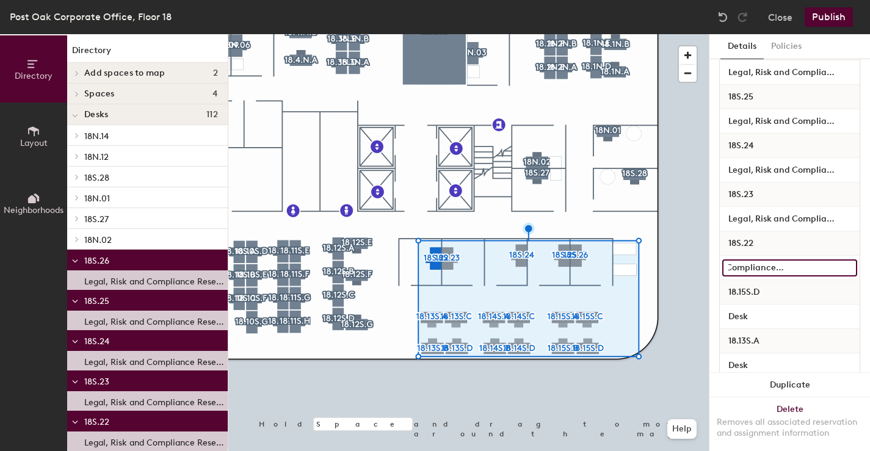
scroll to position [309, 0]
type input "Legal, Risk and Compliance Reservable Office"
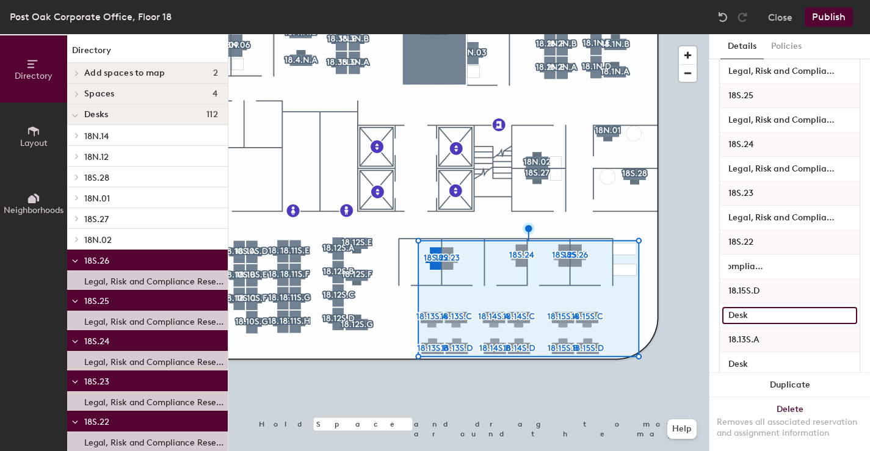
click at [767, 323] on input "Desk" at bounding box center [790, 315] width 135 height 17
paste input "Legal, Risk and Compliance Reservable Office"
drag, startPoint x: 772, startPoint y: 318, endPoint x: 849, endPoint y: 313, distance: 77.1
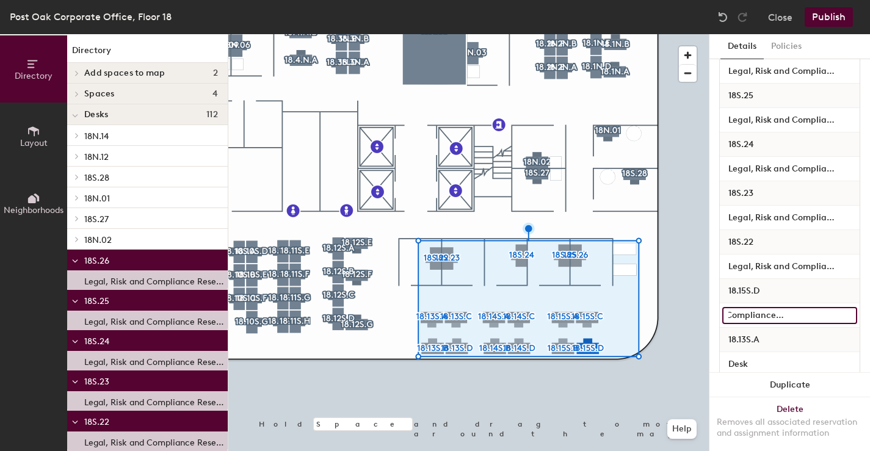
click at [850, 313] on div "Legal, Risk and Compliance Reservable Office" at bounding box center [790, 316] width 140 height 24
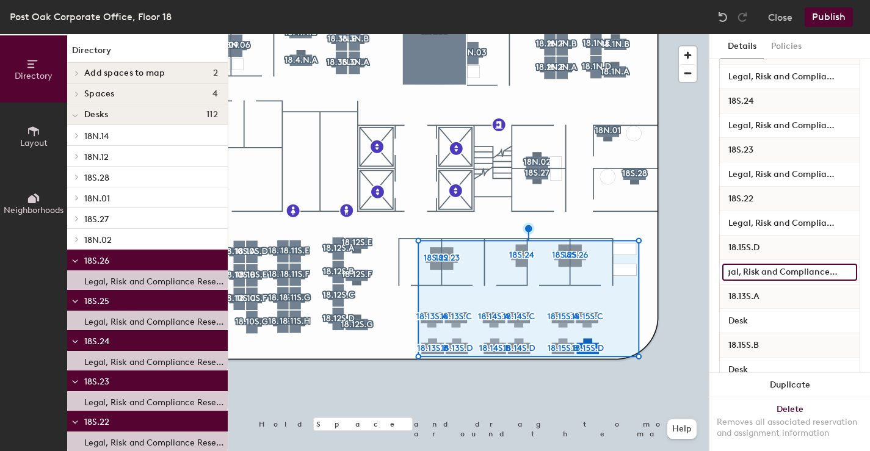
scroll to position [359, 0]
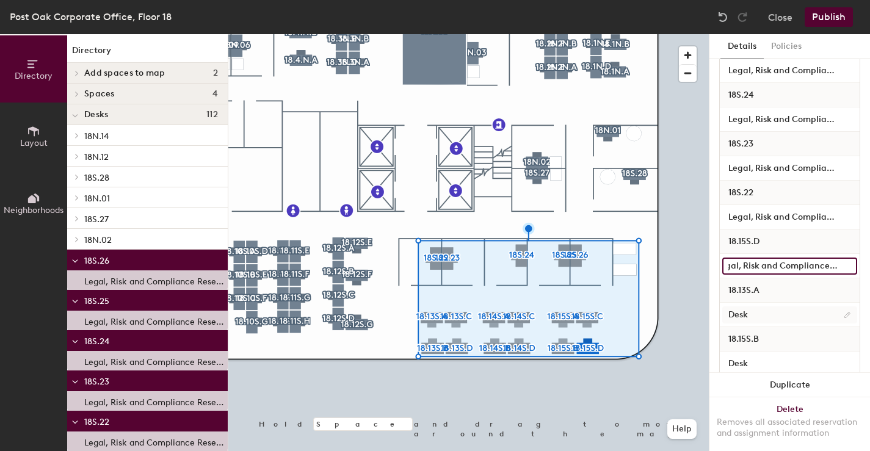
type input "Legal, Risk and Compliance Desk"
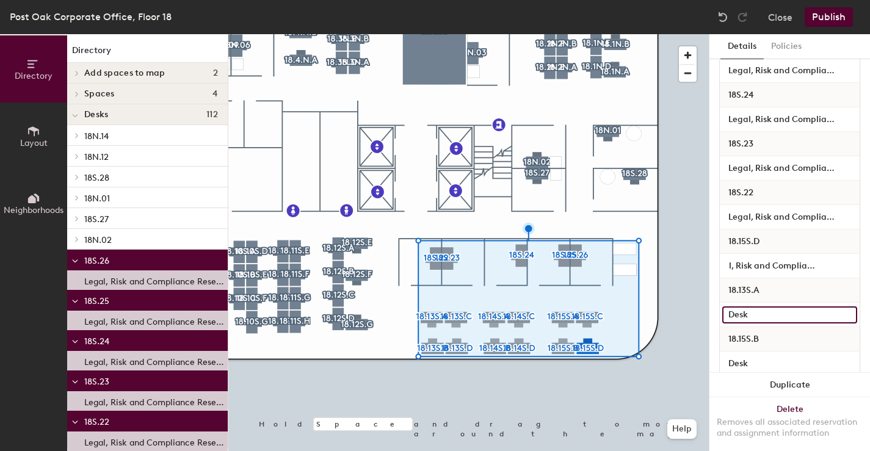
scroll to position [0, 0]
click at [789, 313] on input "Desk" at bounding box center [790, 315] width 135 height 17
paste input "Legal, Risk and Compliance Desk"
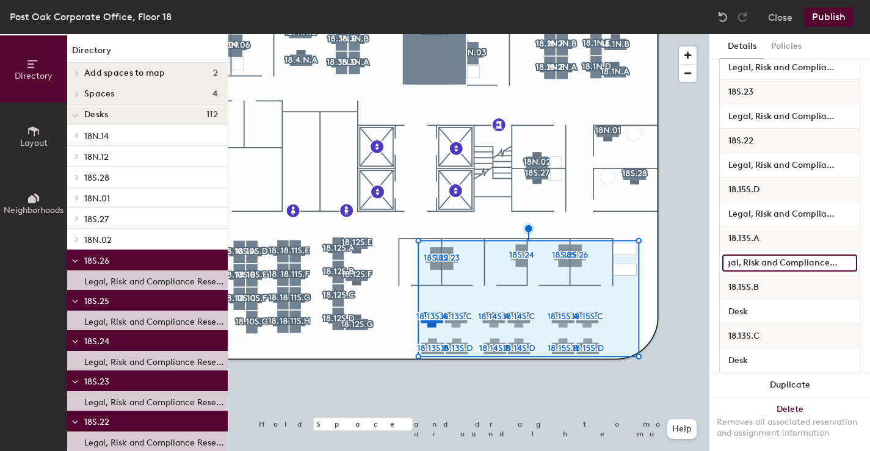
scroll to position [411, 0]
type input "Legal, Risk and Compliance Desk"
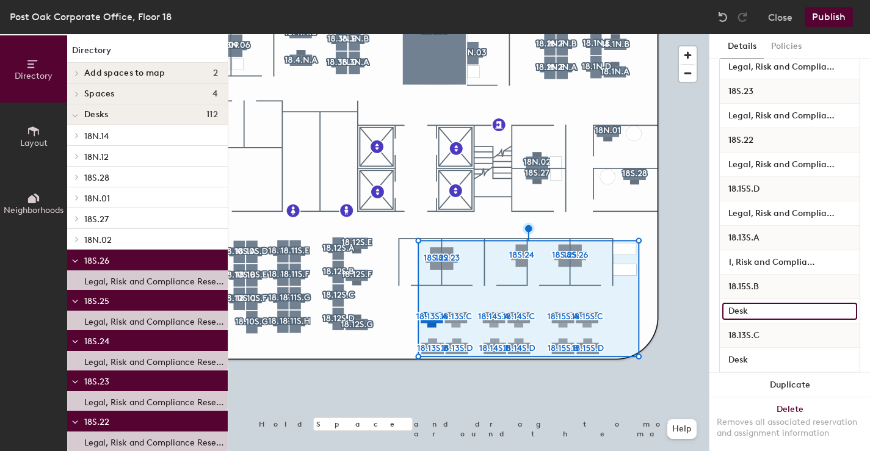
scroll to position [0, 0]
click at [785, 311] on input "Desk" at bounding box center [790, 311] width 135 height 17
paste input "Legal, Risk and Compliance Desk"
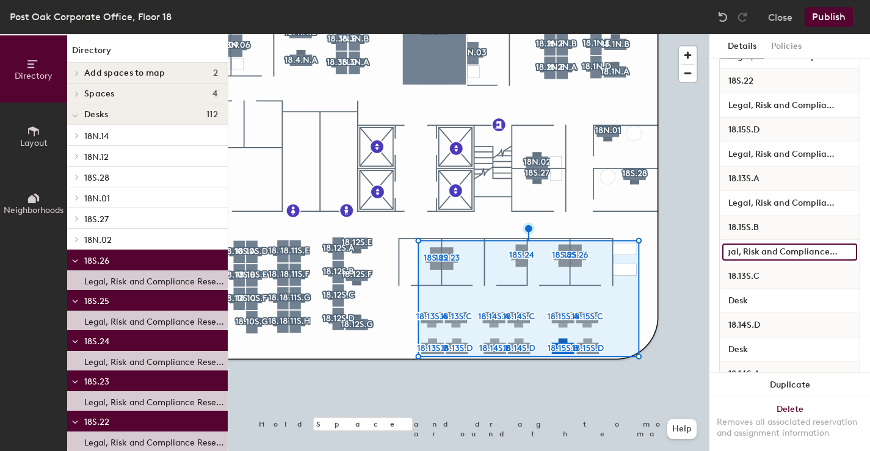
scroll to position [475, 0]
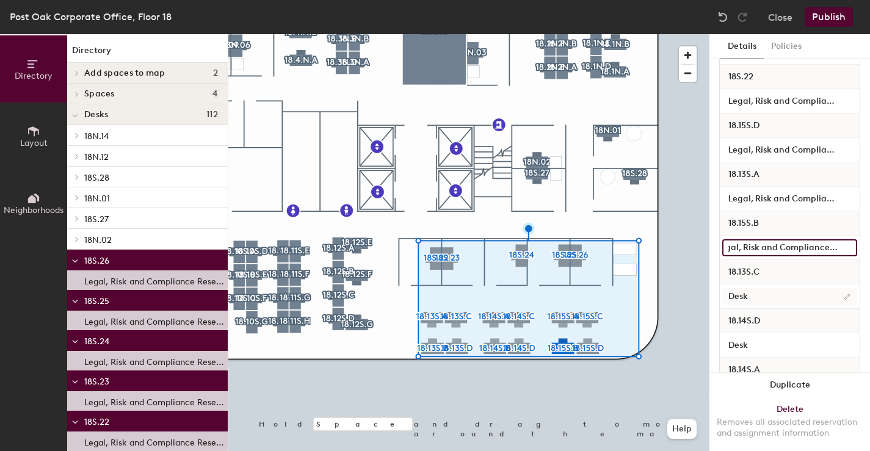
type input "Legal, Risk and Compliance Desk"
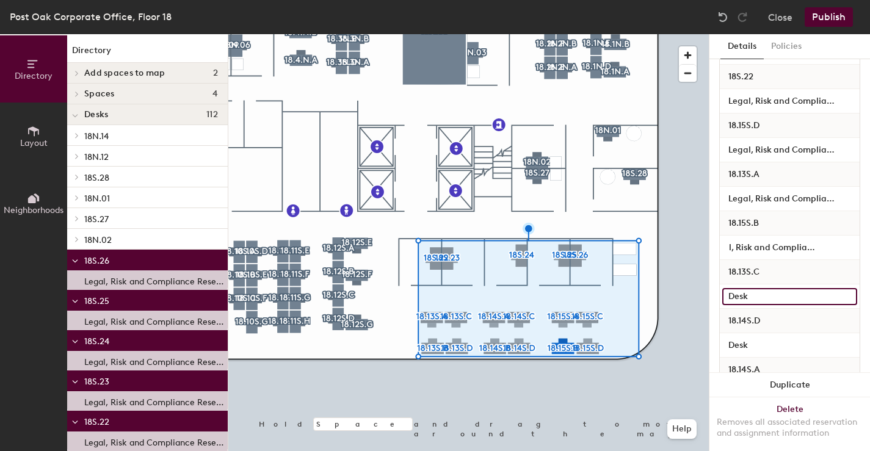
click at [780, 297] on input "Desk" at bounding box center [790, 296] width 135 height 17
paste input "Legal, Risk and Compliance Desk"
type input "Legal, Risk and Compliance Desk"
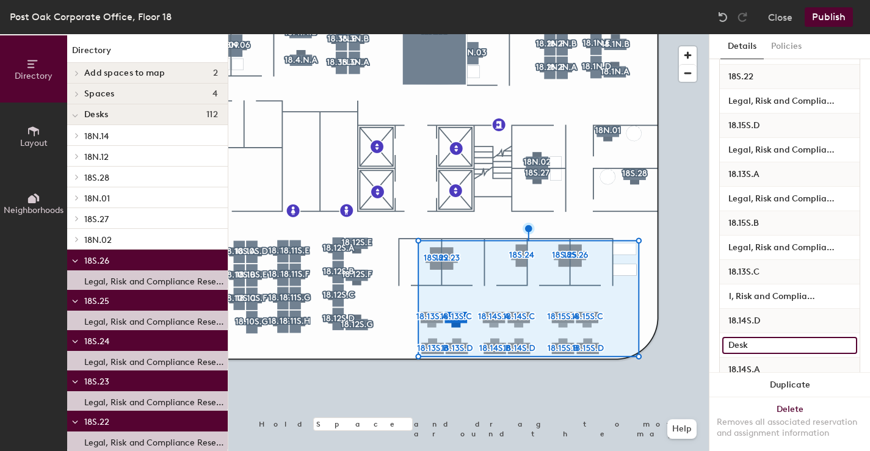
scroll to position [0, 0]
click at [767, 345] on input "Desk" at bounding box center [790, 345] width 135 height 17
paste input "Legal, Risk and Compliance Desk"
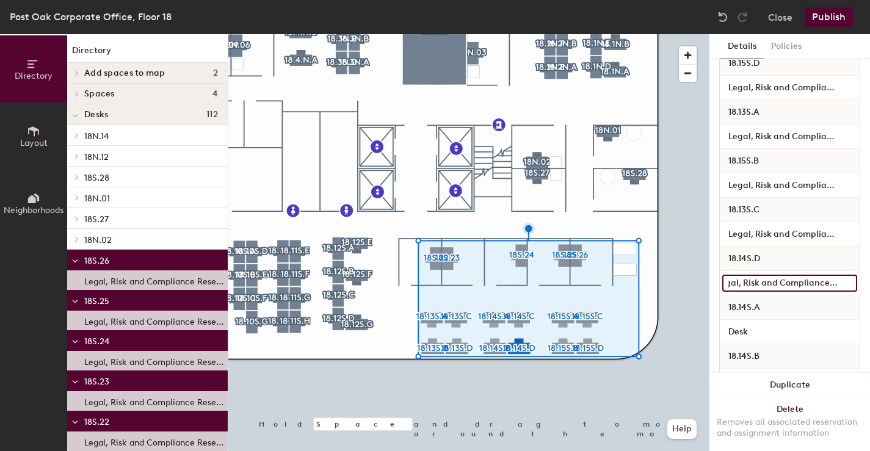
scroll to position [538, 0]
type input "Legal, Risk and Compliance Desk"
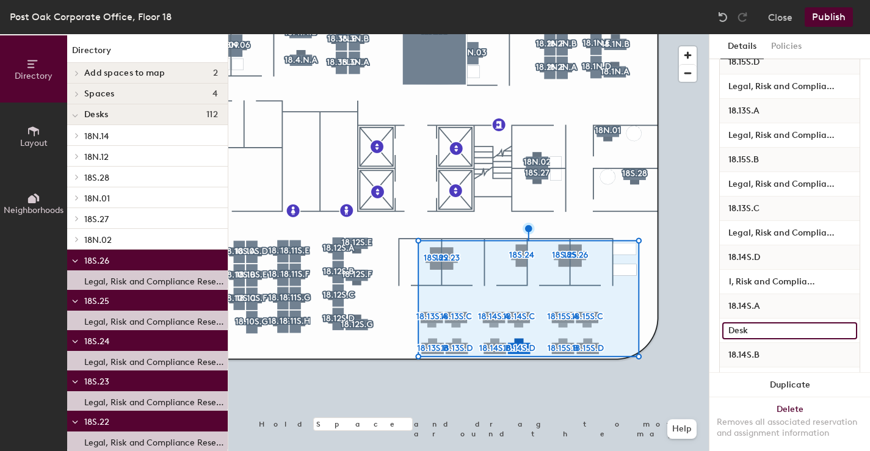
click at [768, 330] on input "Desk" at bounding box center [790, 331] width 135 height 17
paste input "Legal, Risk and Compliance Desk"
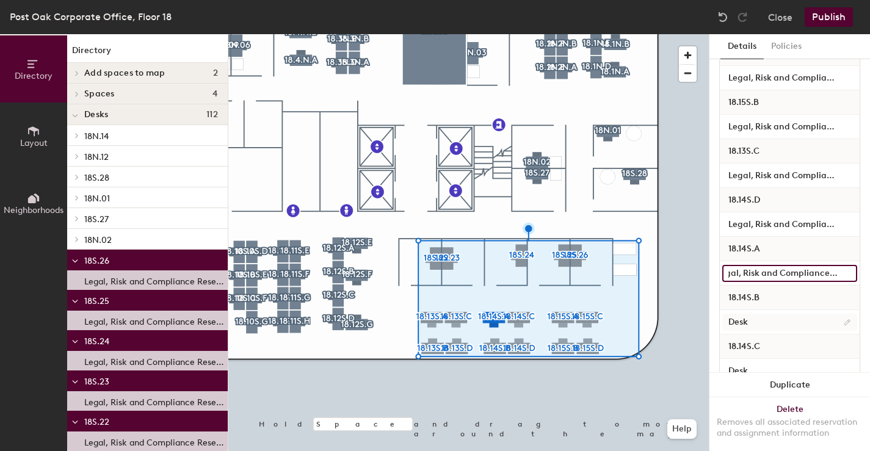
type input "Legal, Risk and Compliance Desk"
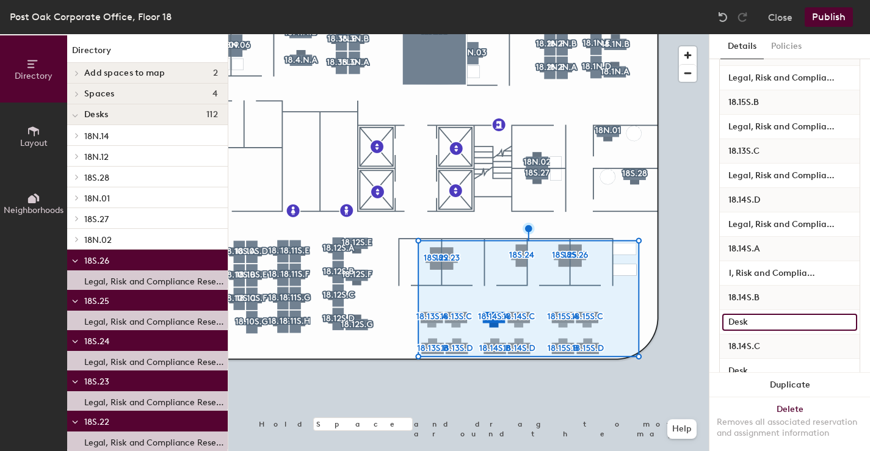
click at [768, 327] on input "Desk" at bounding box center [790, 322] width 135 height 17
paste input "Legal, Risk and Compliance Desk"
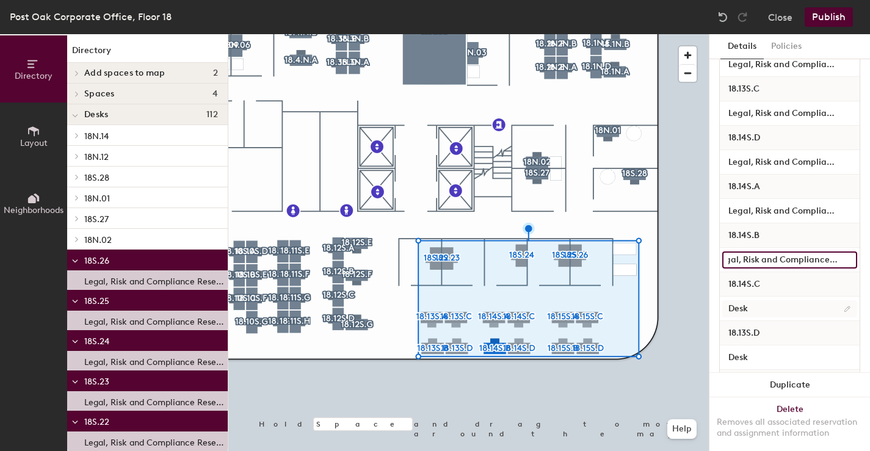
type input "Legal, Risk and Compliance Desk"
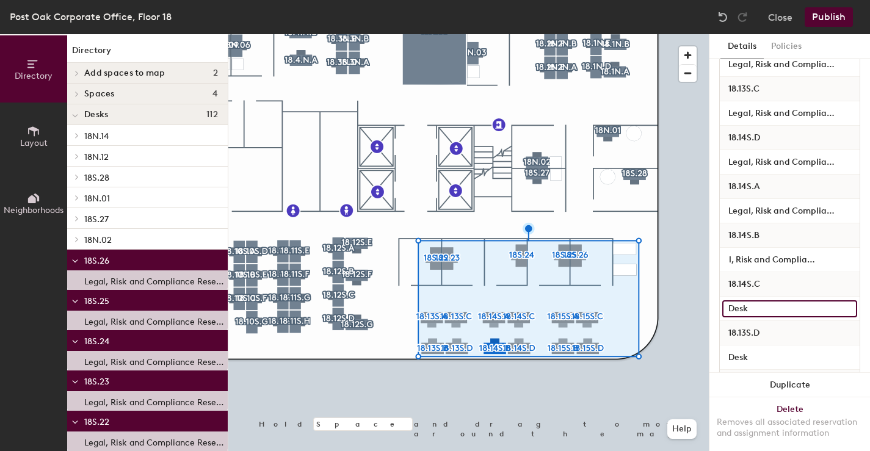
click at [764, 309] on input "Desk" at bounding box center [790, 309] width 135 height 17
paste input "Legal, Risk and Compliance Desk"
type input "Legal, Risk and Compliance Desk"
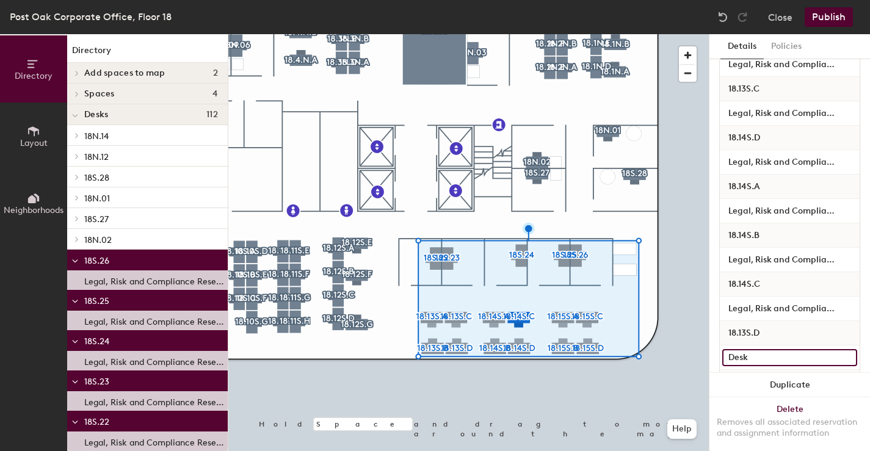
click at [761, 354] on input "Desk" at bounding box center [790, 357] width 135 height 17
paste input "Legal, Risk and Compliance Desk"
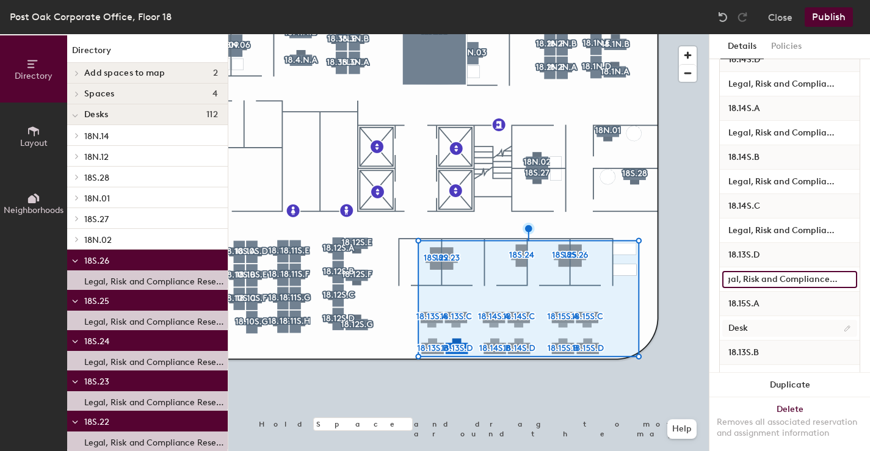
type input "Legal, Risk and Compliance Desk"
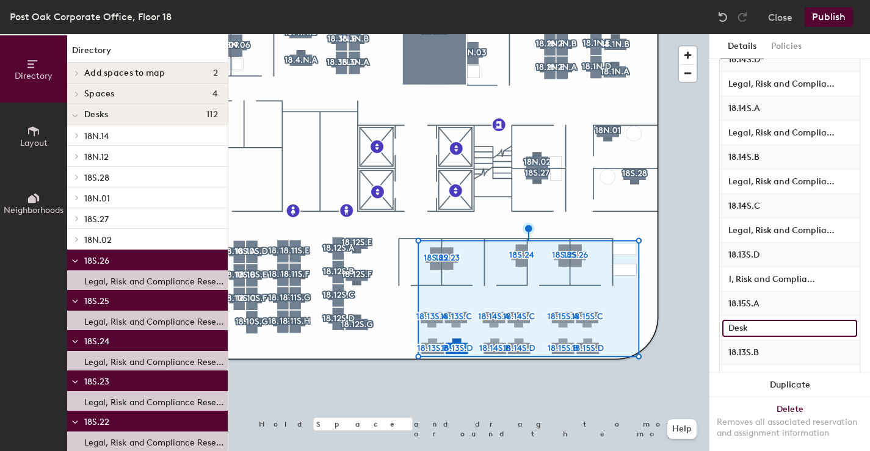
click at [766, 321] on input "Desk" at bounding box center [790, 328] width 135 height 17
paste input "Legal, Risk and Compliance Desk"
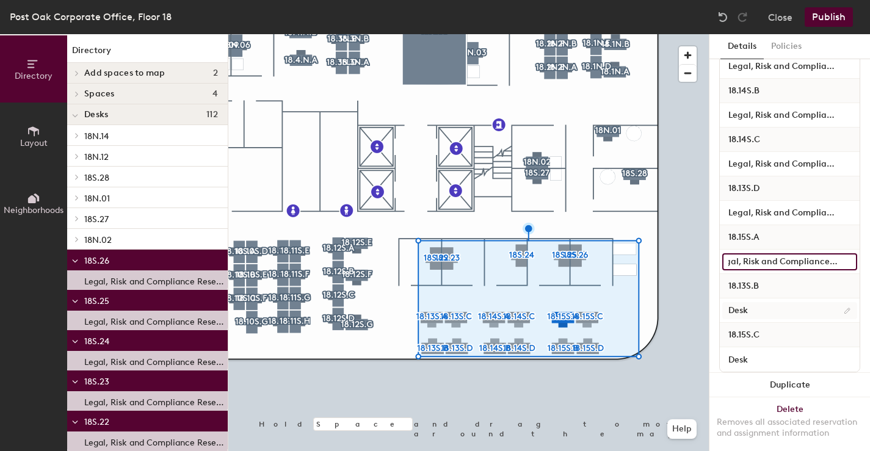
type input "Legal, Risk and Compliance Desk"
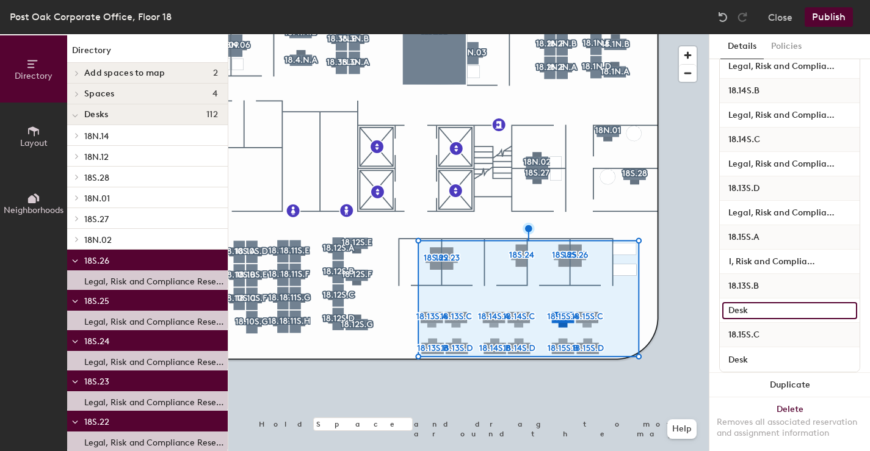
click at [765, 312] on input "Desk" at bounding box center [790, 310] width 135 height 17
paste input "Legal, Risk and Compliance Desk"
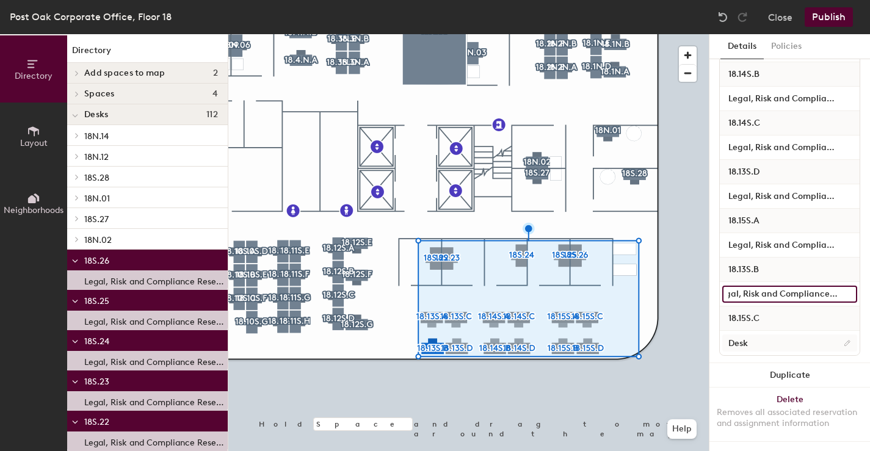
type input "Legal, Risk and Compliance Desk"
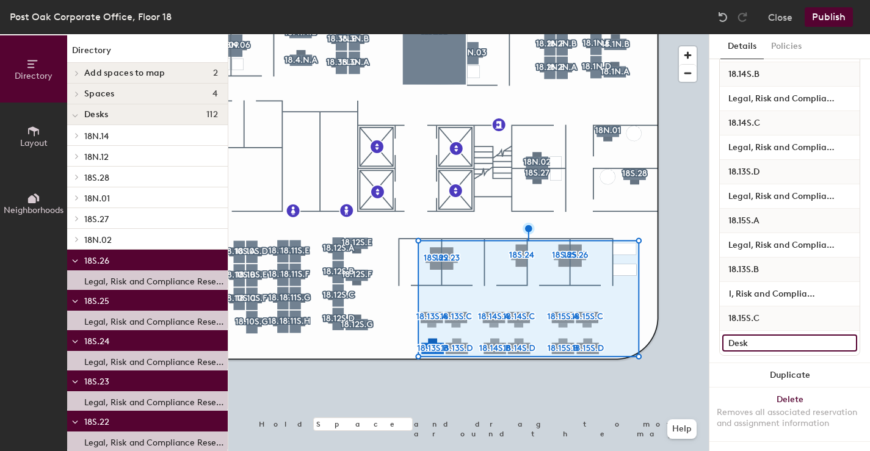
click at [762, 335] on input "Desk" at bounding box center [790, 343] width 135 height 17
paste input "Legal, Risk and Compliance Desk"
type input "Legal, Risk and Compliance Desk"
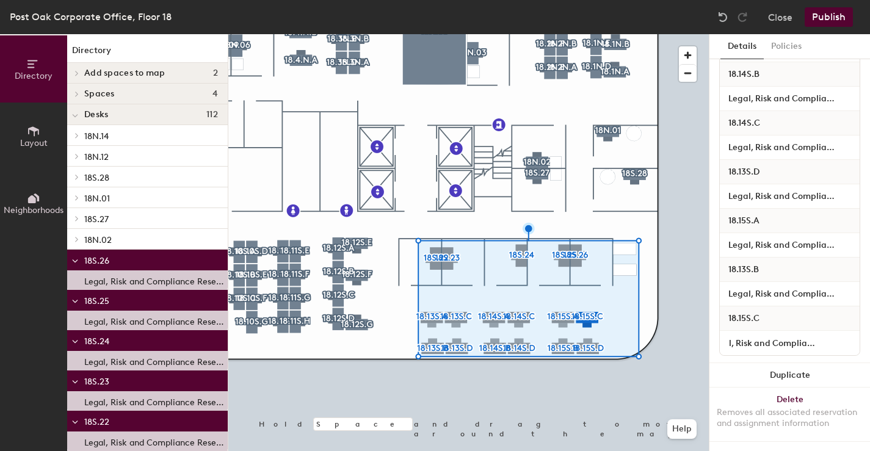
click at [833, 17] on button "Publish" at bounding box center [829, 17] width 48 height 20
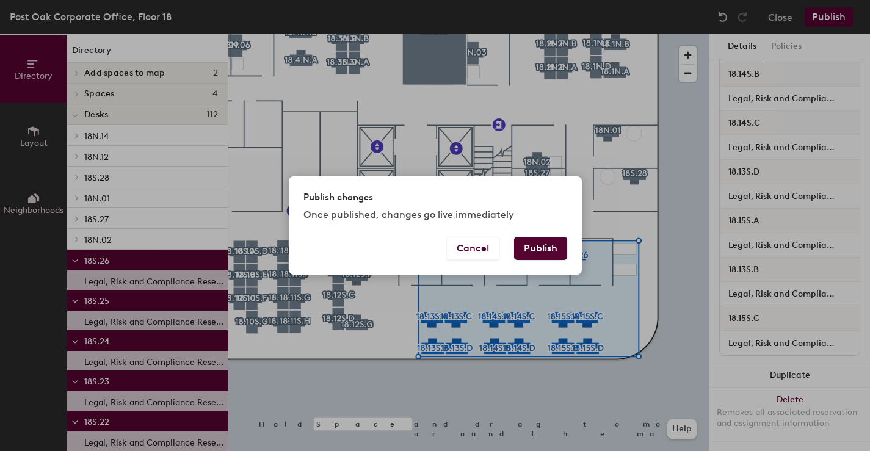
click at [531, 251] on button "Publish" at bounding box center [540, 248] width 53 height 23
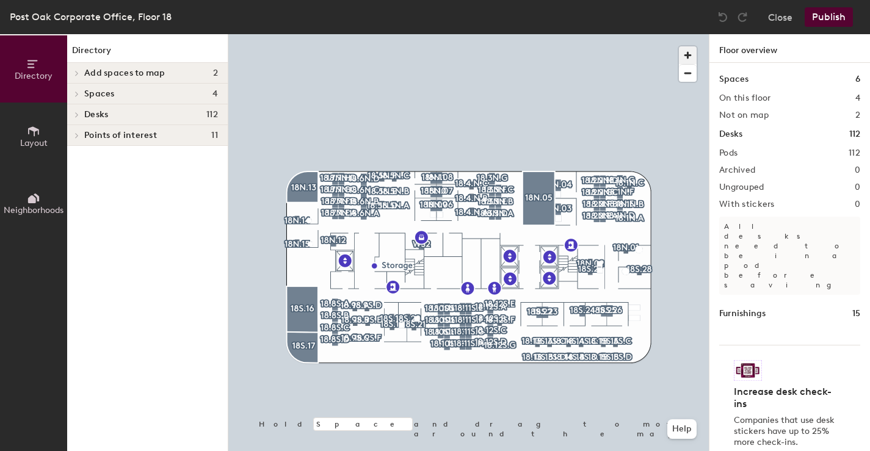
click at [690, 56] on span "button" at bounding box center [688, 55] width 18 height 18
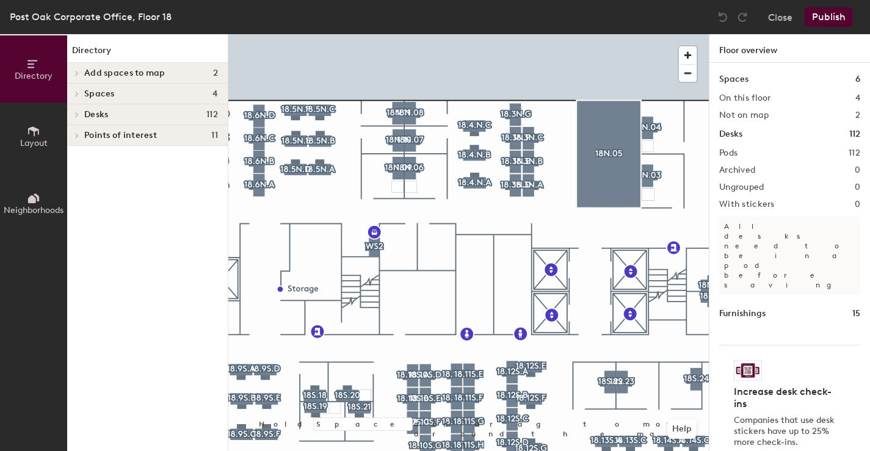
click at [434, 24] on div "Post Oak Corporate Office, Floor 18 Close Publish Directory Layout Neighborhood…" at bounding box center [435, 225] width 870 height 451
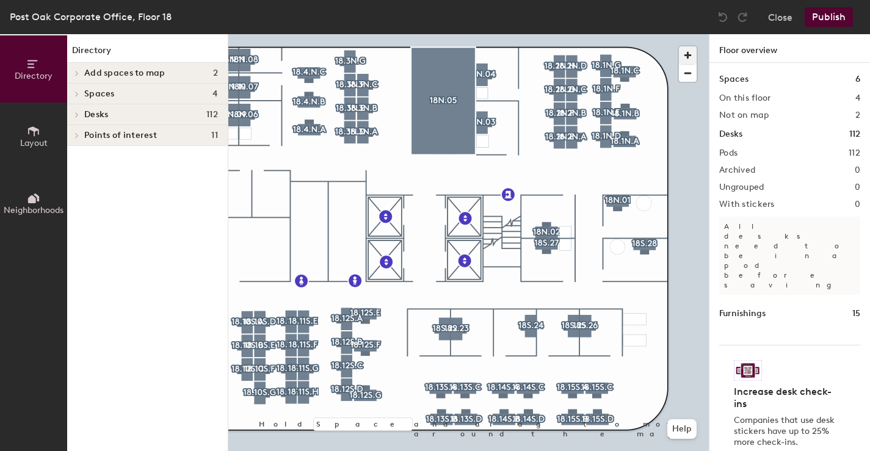
click at [687, 56] on span "button" at bounding box center [688, 55] width 18 height 18
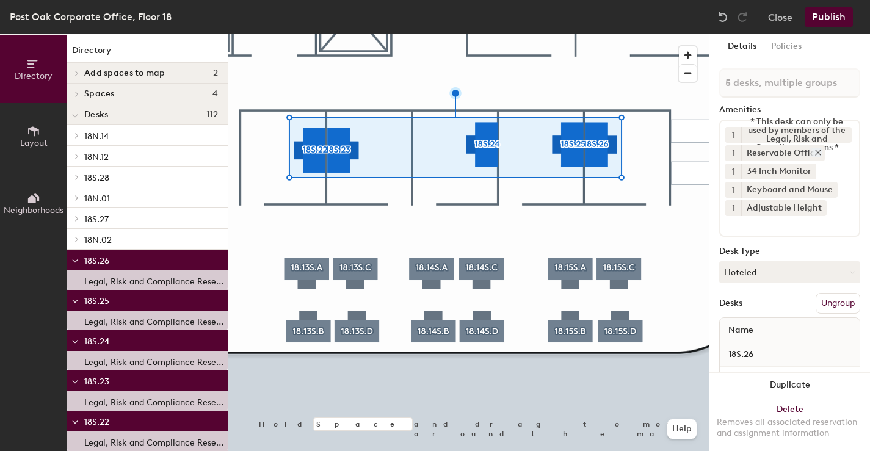
click at [816, 154] on icon at bounding box center [818, 152] width 5 height 5
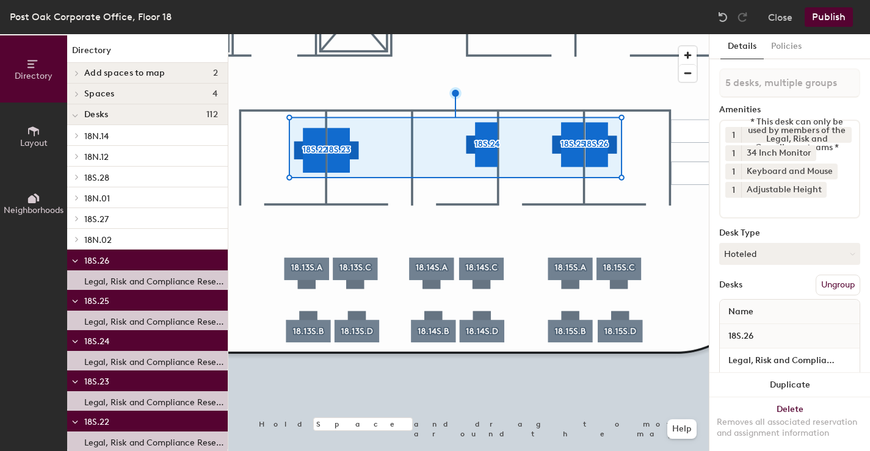
click at [830, 17] on button "Publish" at bounding box center [829, 17] width 48 height 20
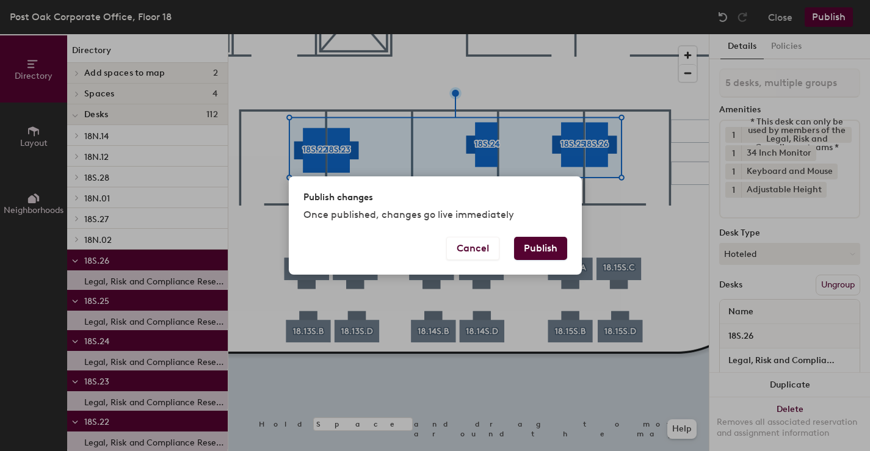
click at [535, 251] on button "Publish" at bounding box center [540, 248] width 53 height 23
